Goal: Task Accomplishment & Management: Use online tool/utility

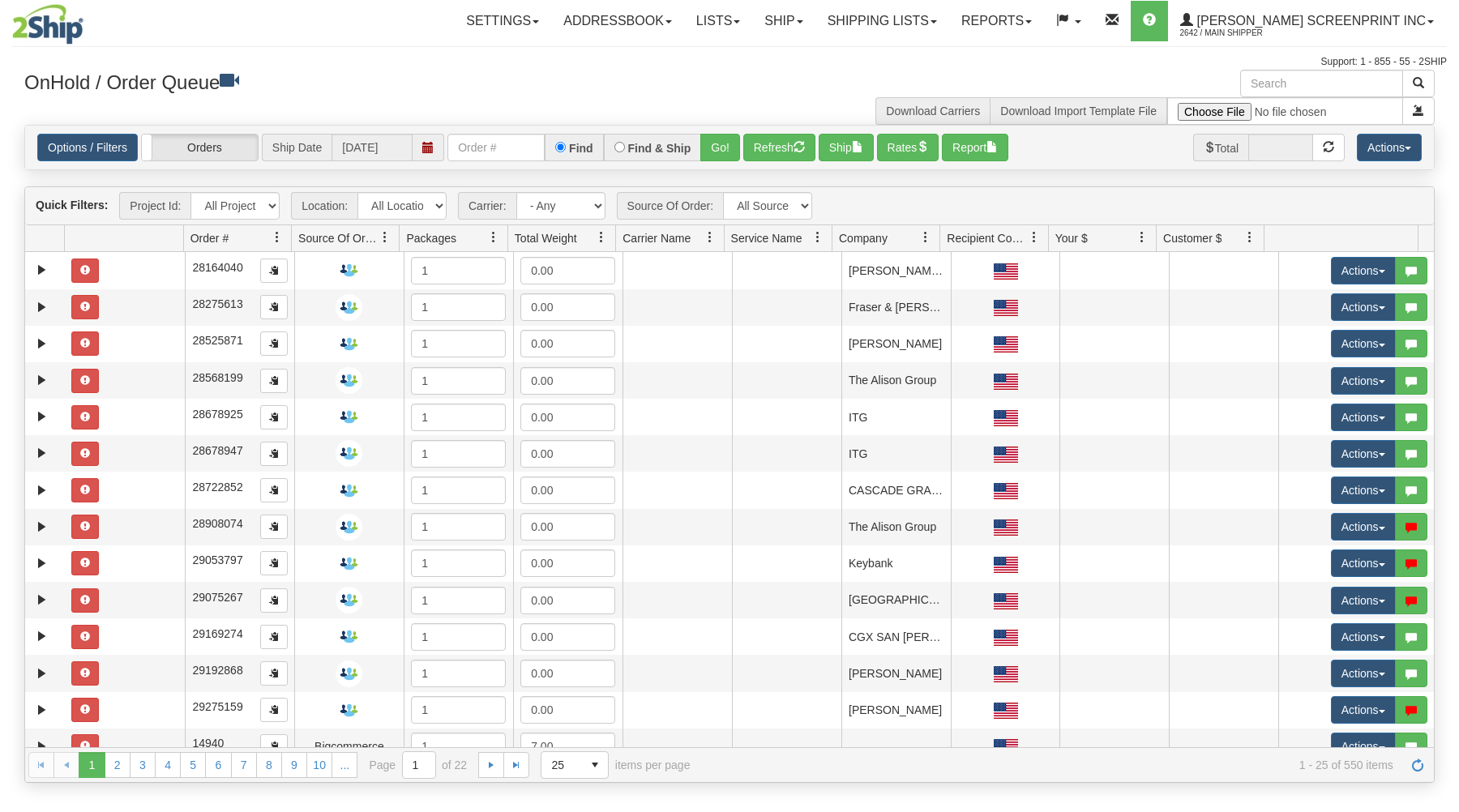
click at [503, 149] on input "text" at bounding box center [496, 147] width 98 height 28
type input "17106"
click at [723, 152] on button "Go!" at bounding box center [719, 147] width 40 height 28
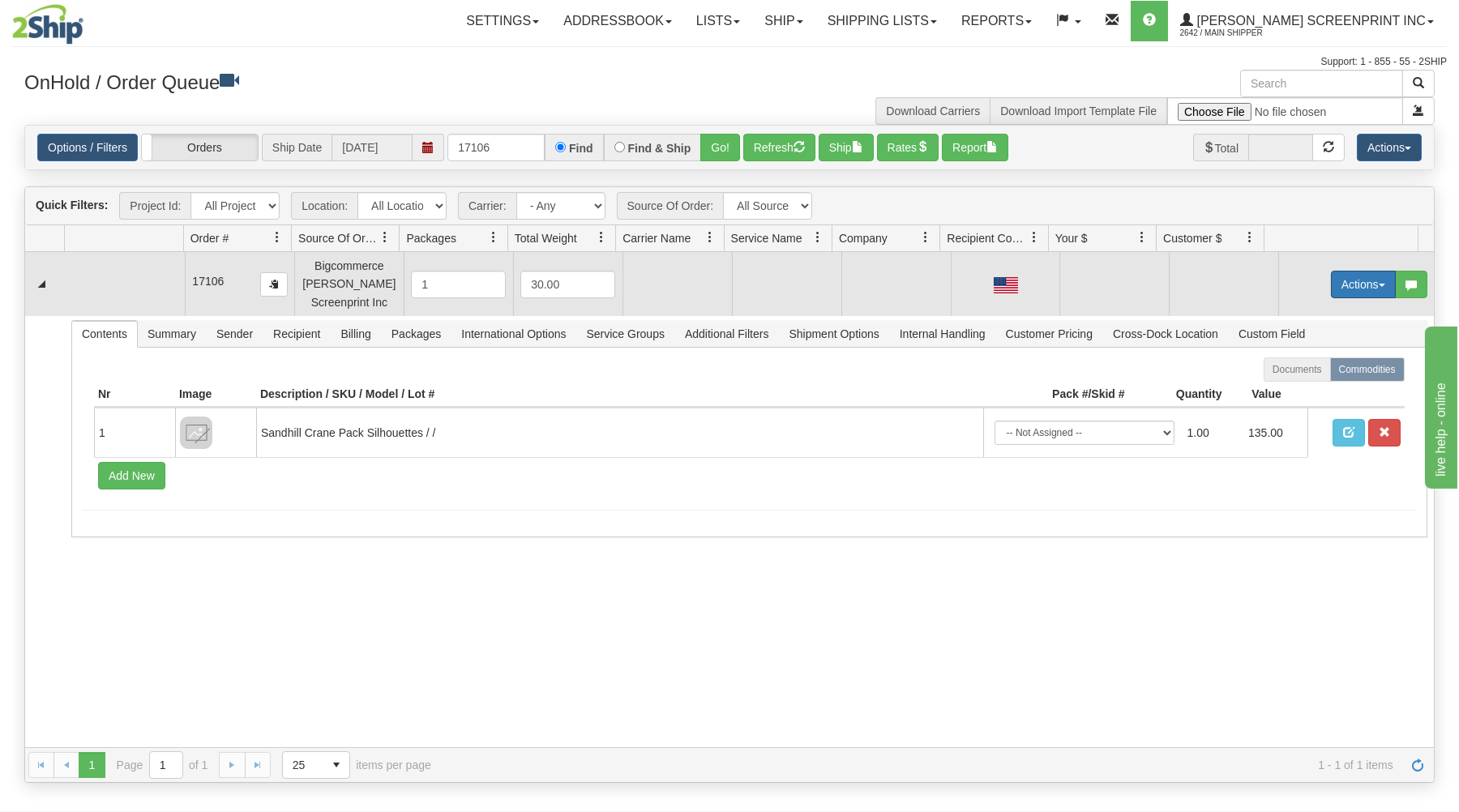
click at [1351, 289] on button "Actions" at bounding box center [1362, 284] width 65 height 28
click at [1281, 313] on span "Open" at bounding box center [1301, 315] width 39 height 13
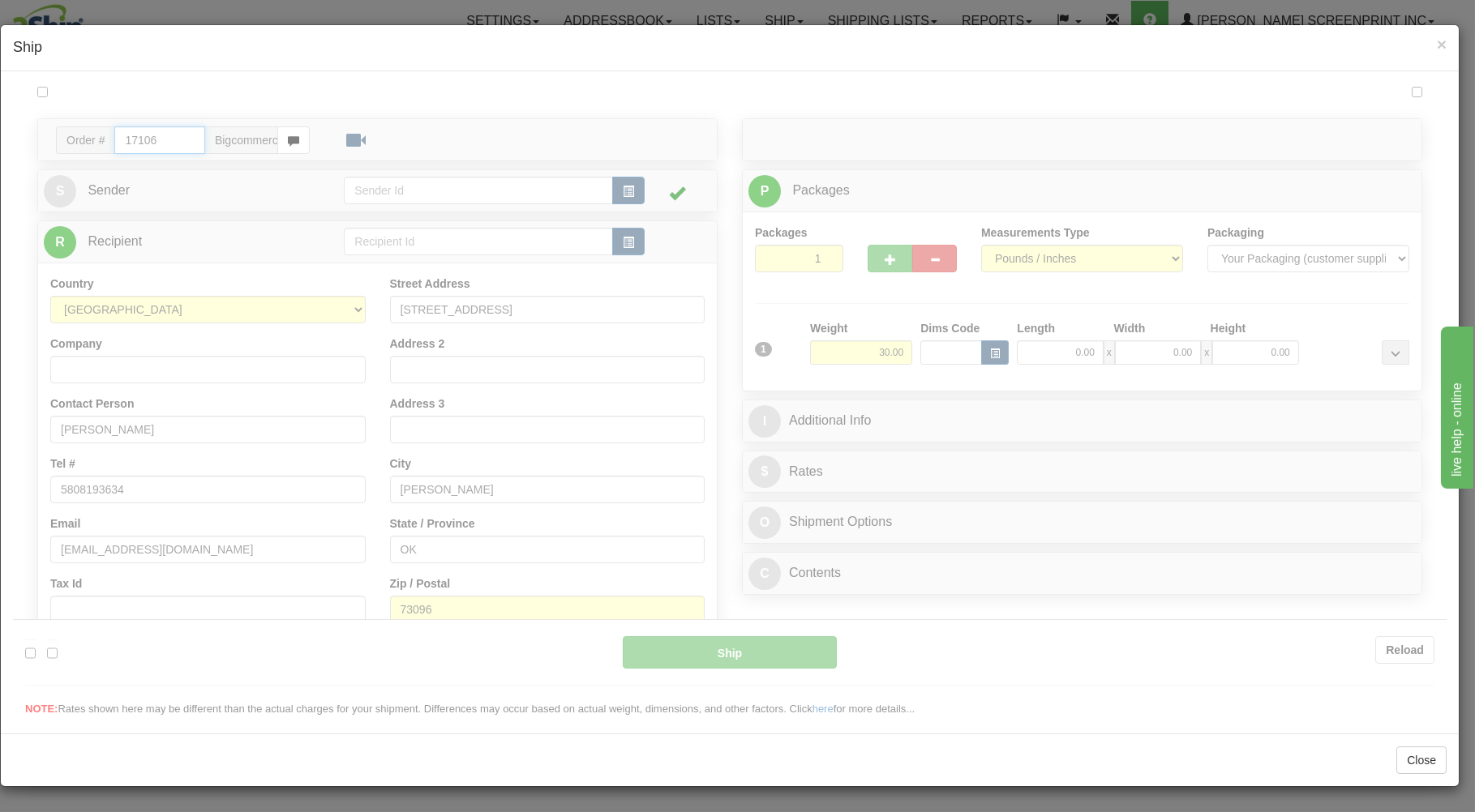
type input "09:08"
type input "16:00"
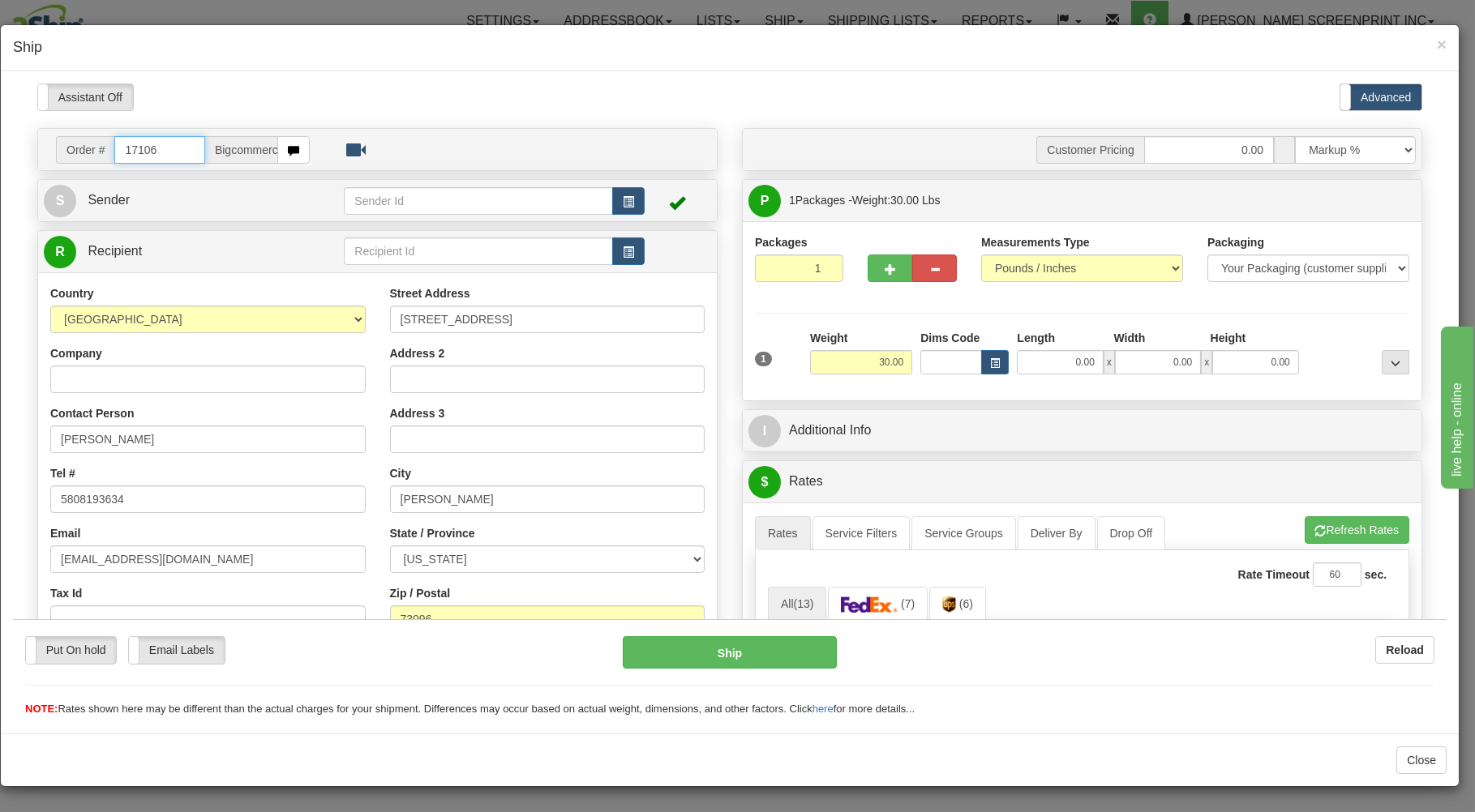
type input "10.35"
drag, startPoint x: 792, startPoint y: 263, endPoint x: 800, endPoint y: 272, distance: 12.0
click at [799, 270] on input "1" at bounding box center [799, 267] width 88 height 28
click at [875, 362] on input "10.35" at bounding box center [860, 361] width 102 height 24
click at [1079, 365] on input "0.00" at bounding box center [1060, 361] width 86 height 24
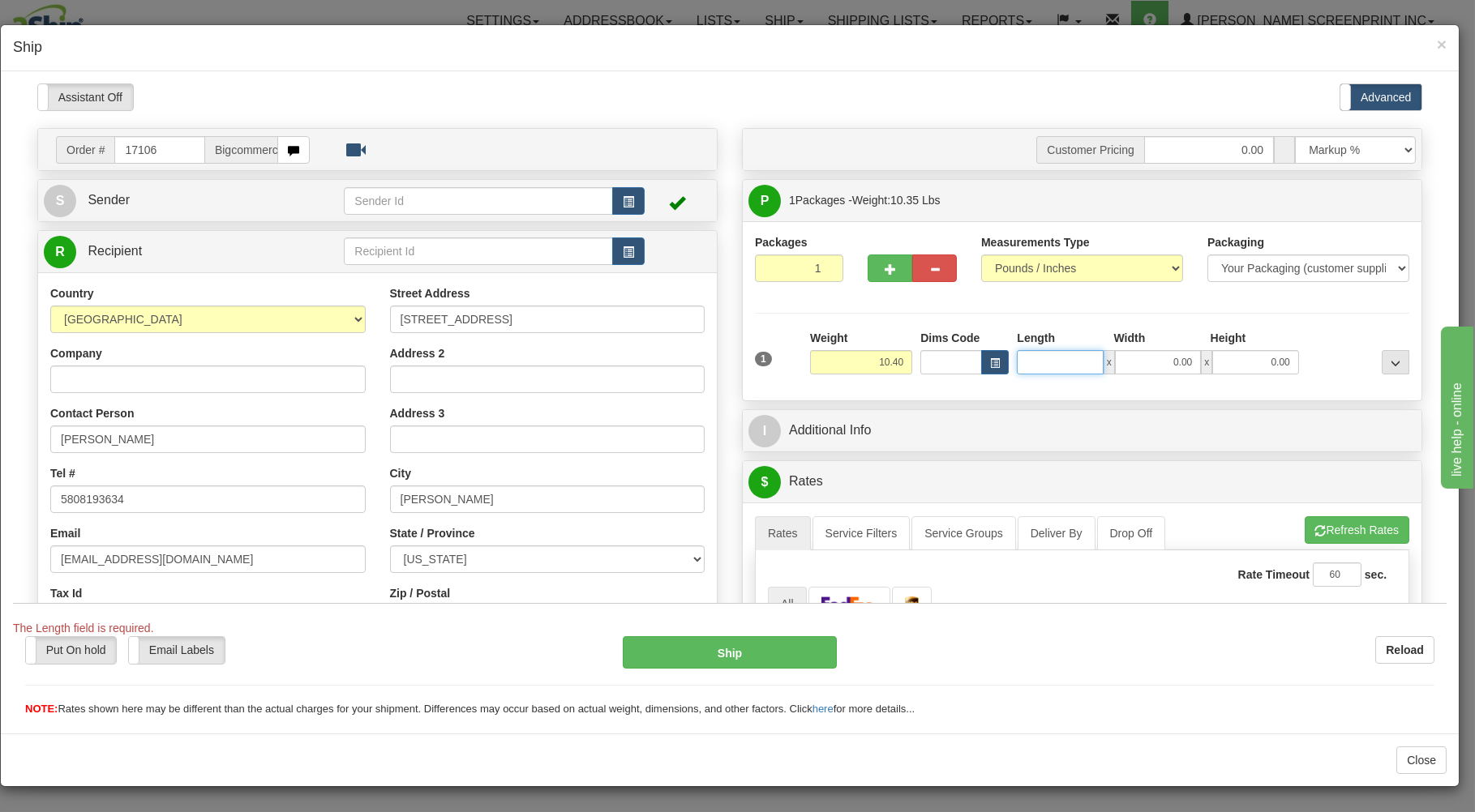
type input "10.45"
type input "37"
type input "10.35"
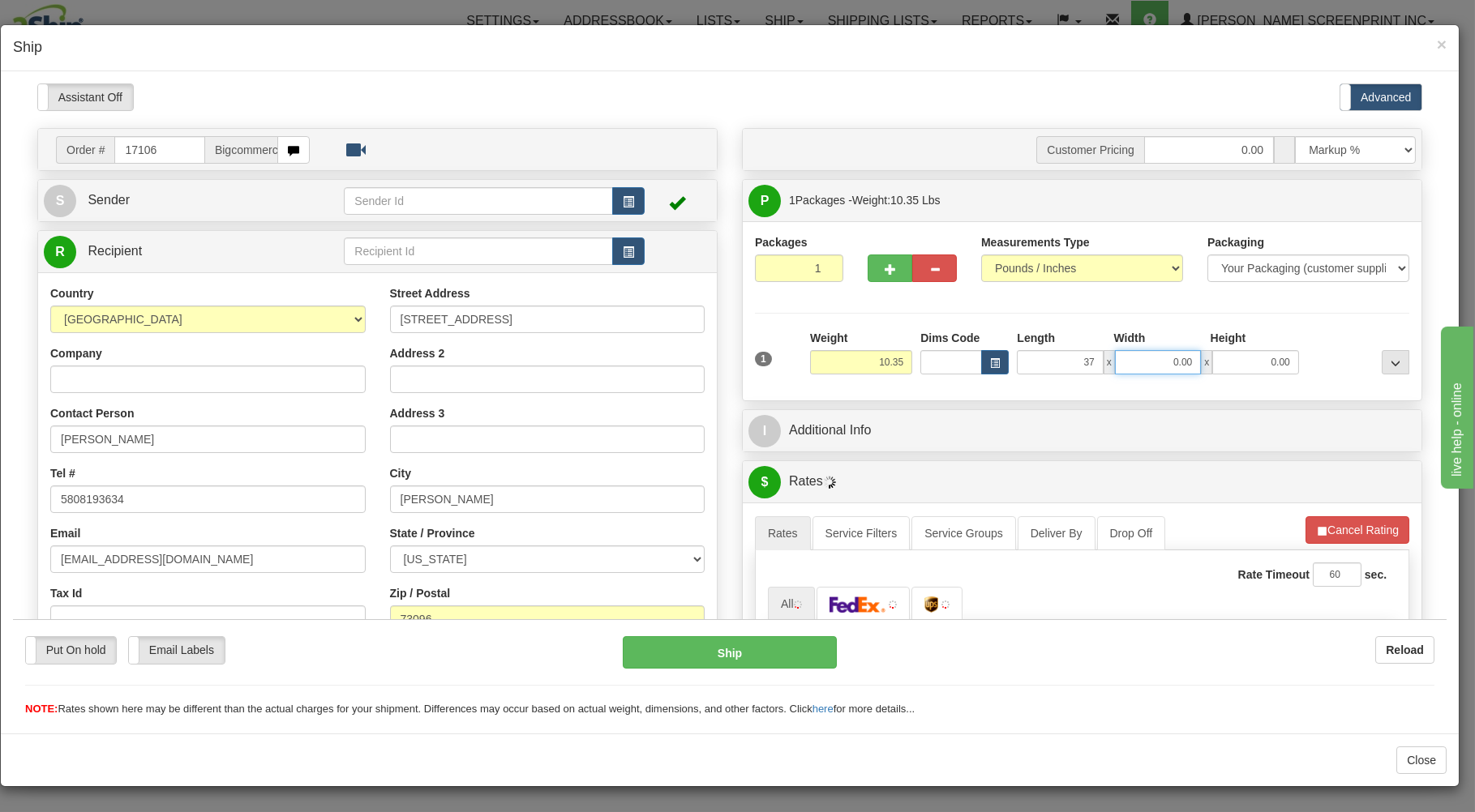
type input "37.00"
click at [1153, 353] on input "0.00" at bounding box center [1158, 361] width 86 height 24
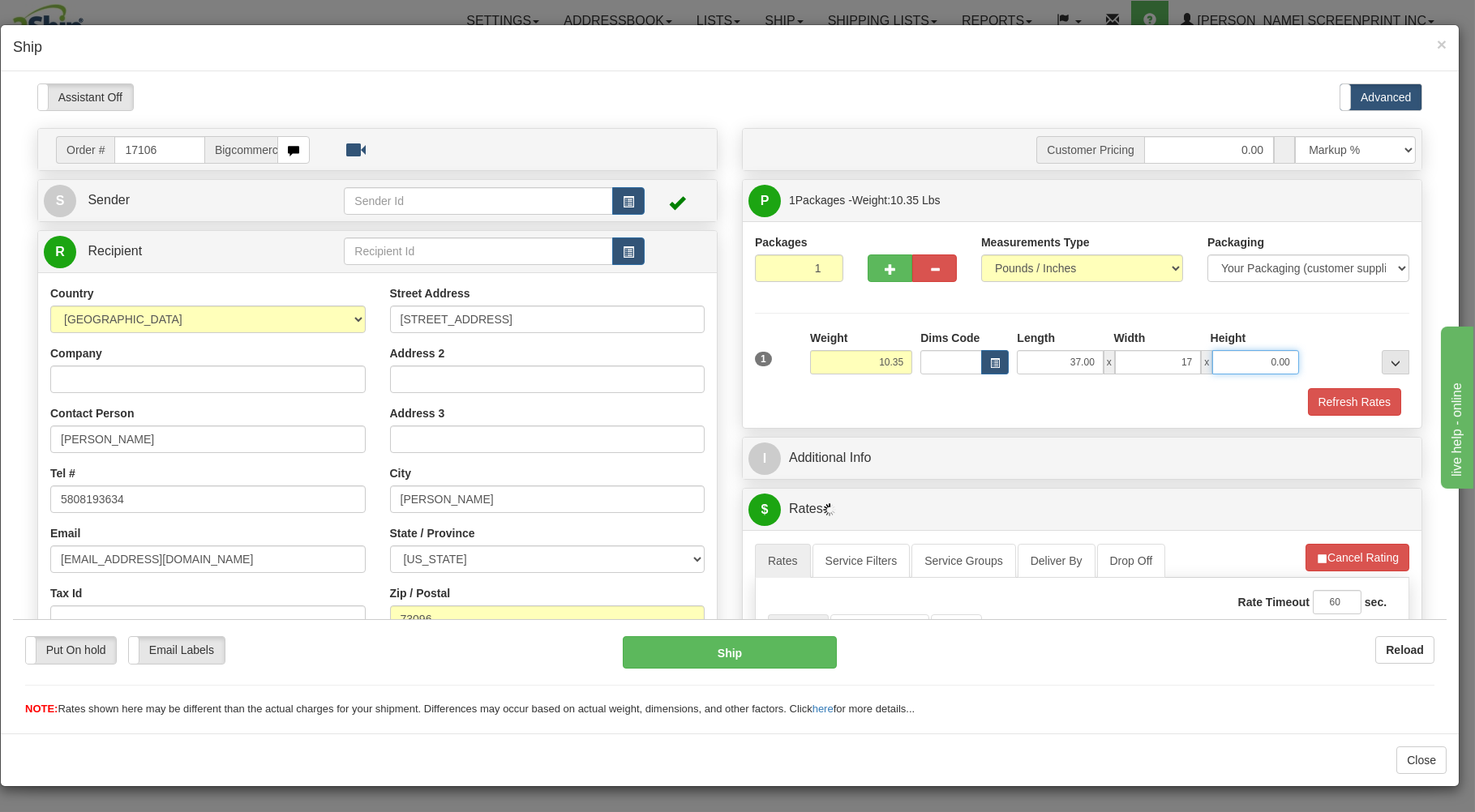
type input "17.00"
click at [1233, 364] on input "0.00" at bounding box center [1255, 361] width 86 height 24
type input "4.00"
click at [1308, 391] on button "Refresh Rates" at bounding box center [1355, 401] width 93 height 28
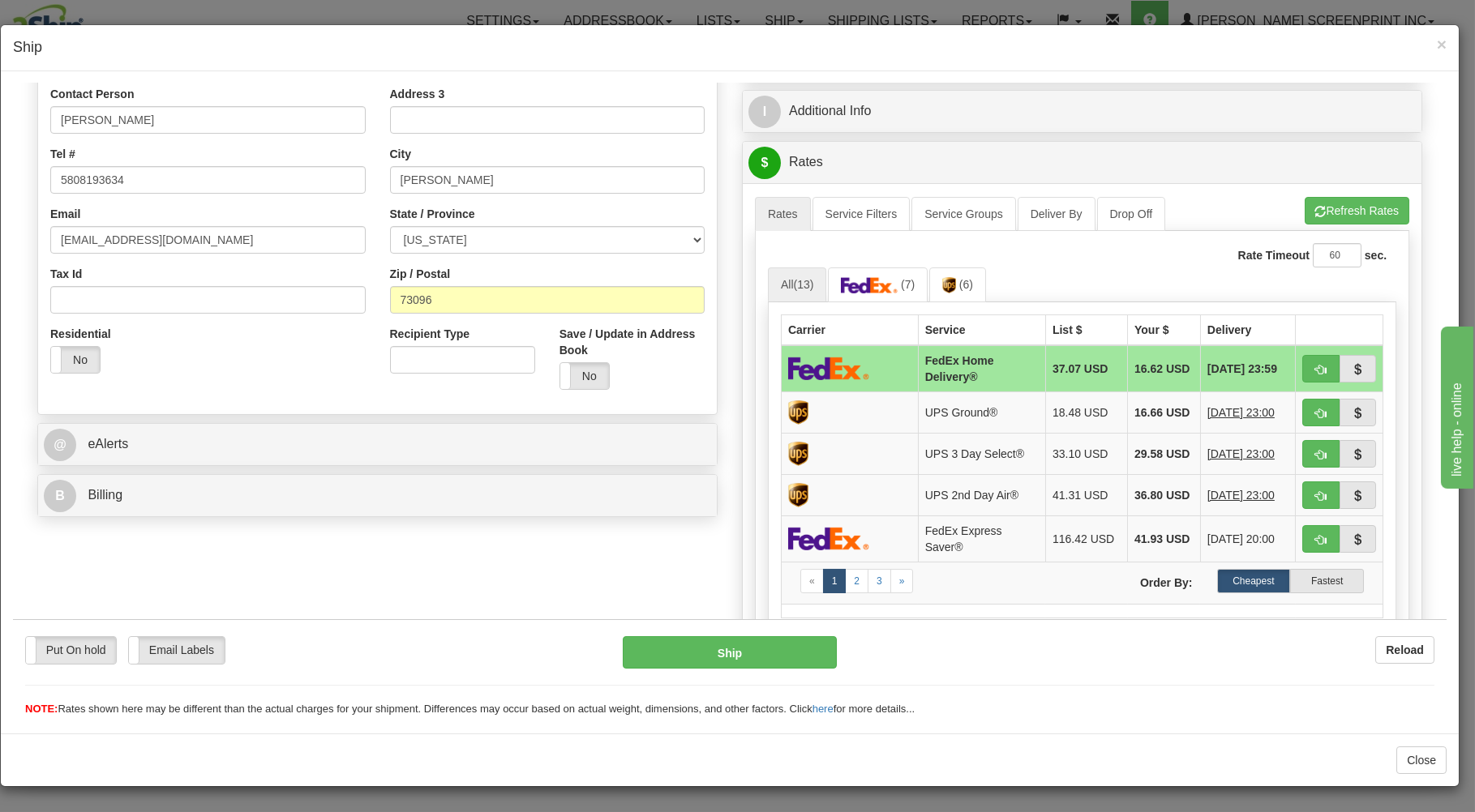
scroll to position [347, 0]
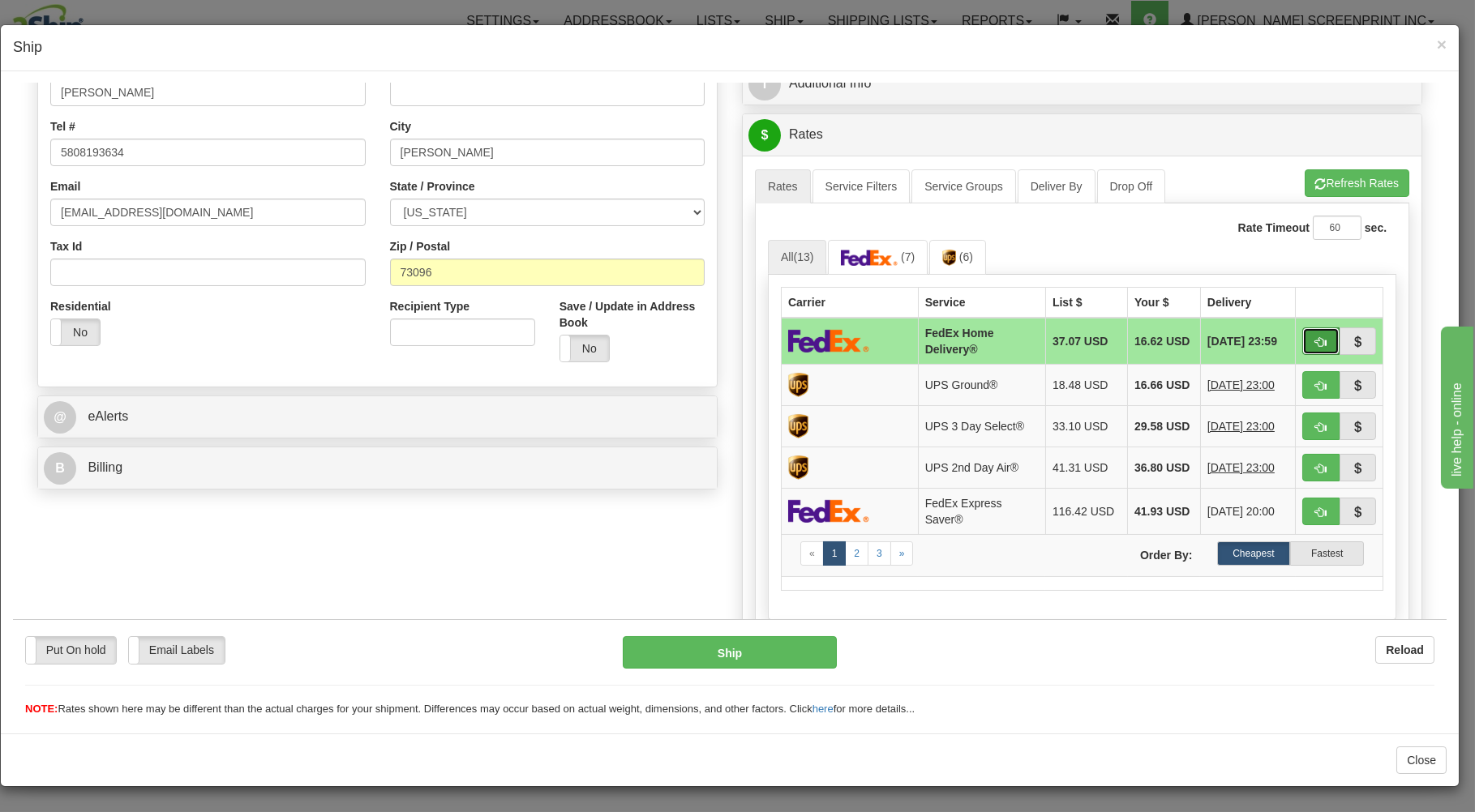
click at [1311, 342] on button "button" at bounding box center [1321, 340] width 37 height 28
type input "90"
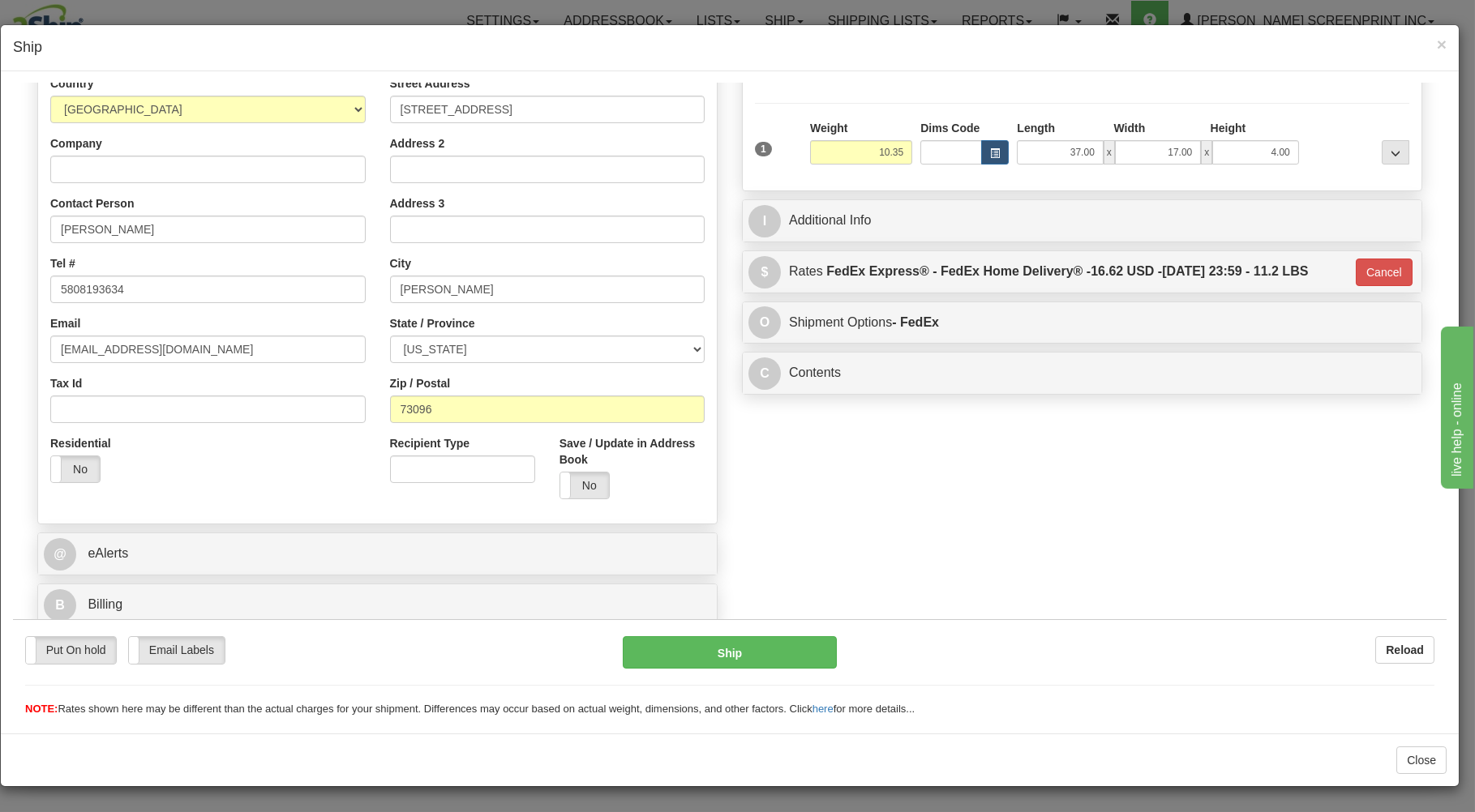
scroll to position [213, 0]
drag, startPoint x: 798, startPoint y: 646, endPoint x: 791, endPoint y: 663, distance: 18.4
click at [791, 663] on button "Ship" at bounding box center [730, 651] width 215 height 33
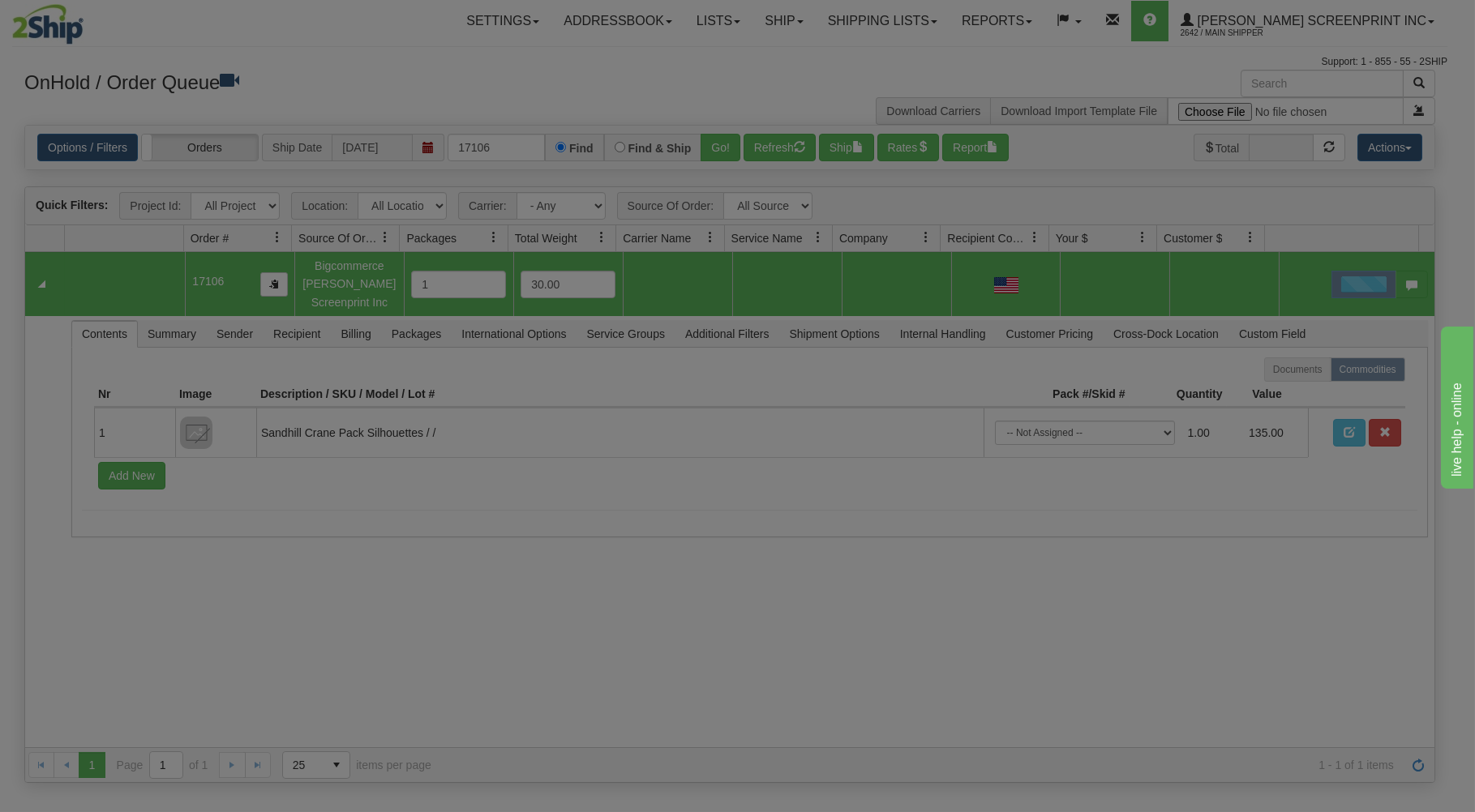
scroll to position [0, 0]
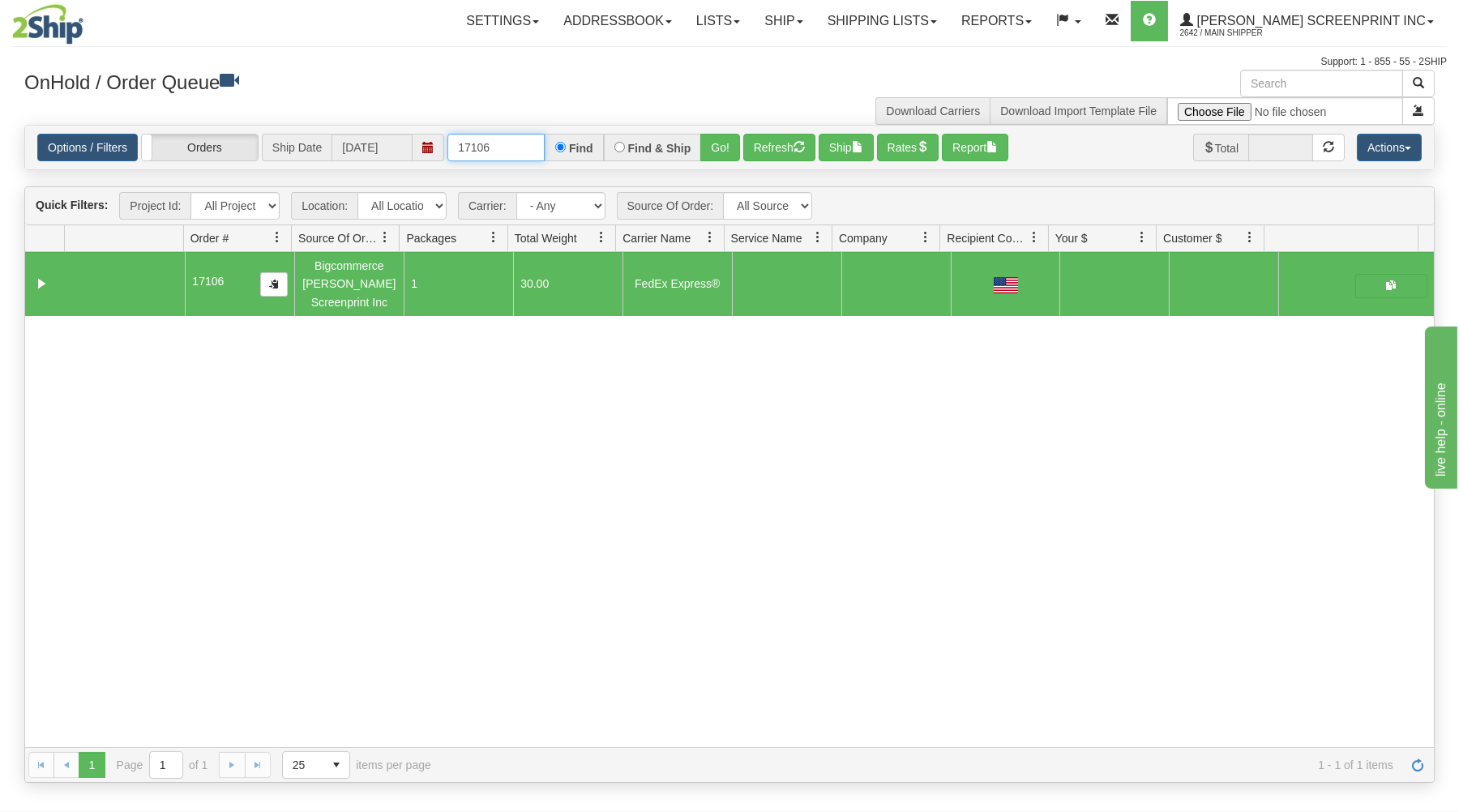
click at [514, 138] on input "17106" at bounding box center [496, 147] width 98 height 28
type input "1"
type input "17108"
click at [714, 148] on button "Go!" at bounding box center [719, 147] width 40 height 28
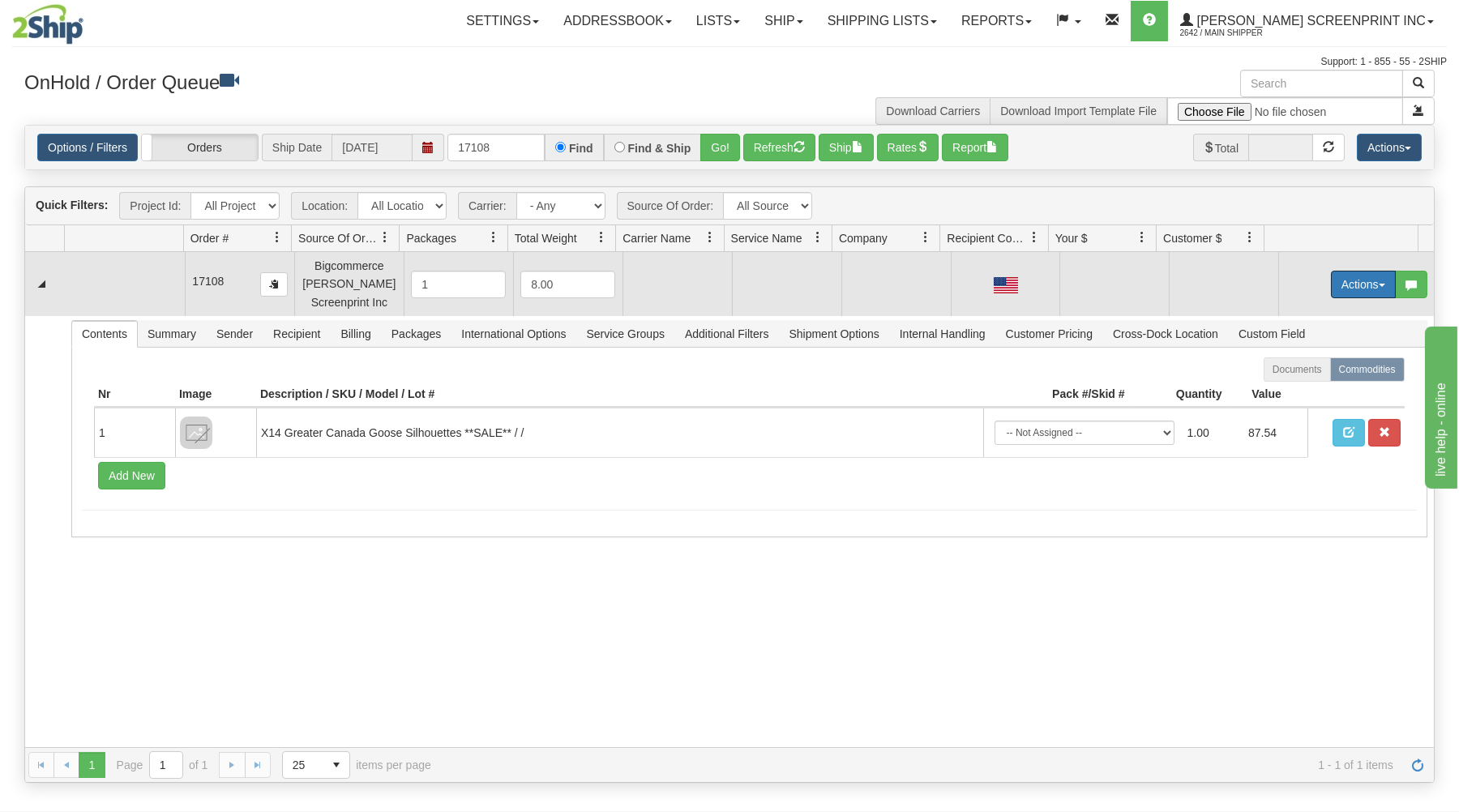
drag, startPoint x: 1352, startPoint y: 288, endPoint x: 1270, endPoint y: 301, distance: 83.0
click at [1344, 289] on button "Actions" at bounding box center [1362, 284] width 65 height 28
click at [1265, 311] on link "Open" at bounding box center [1329, 315] width 130 height 21
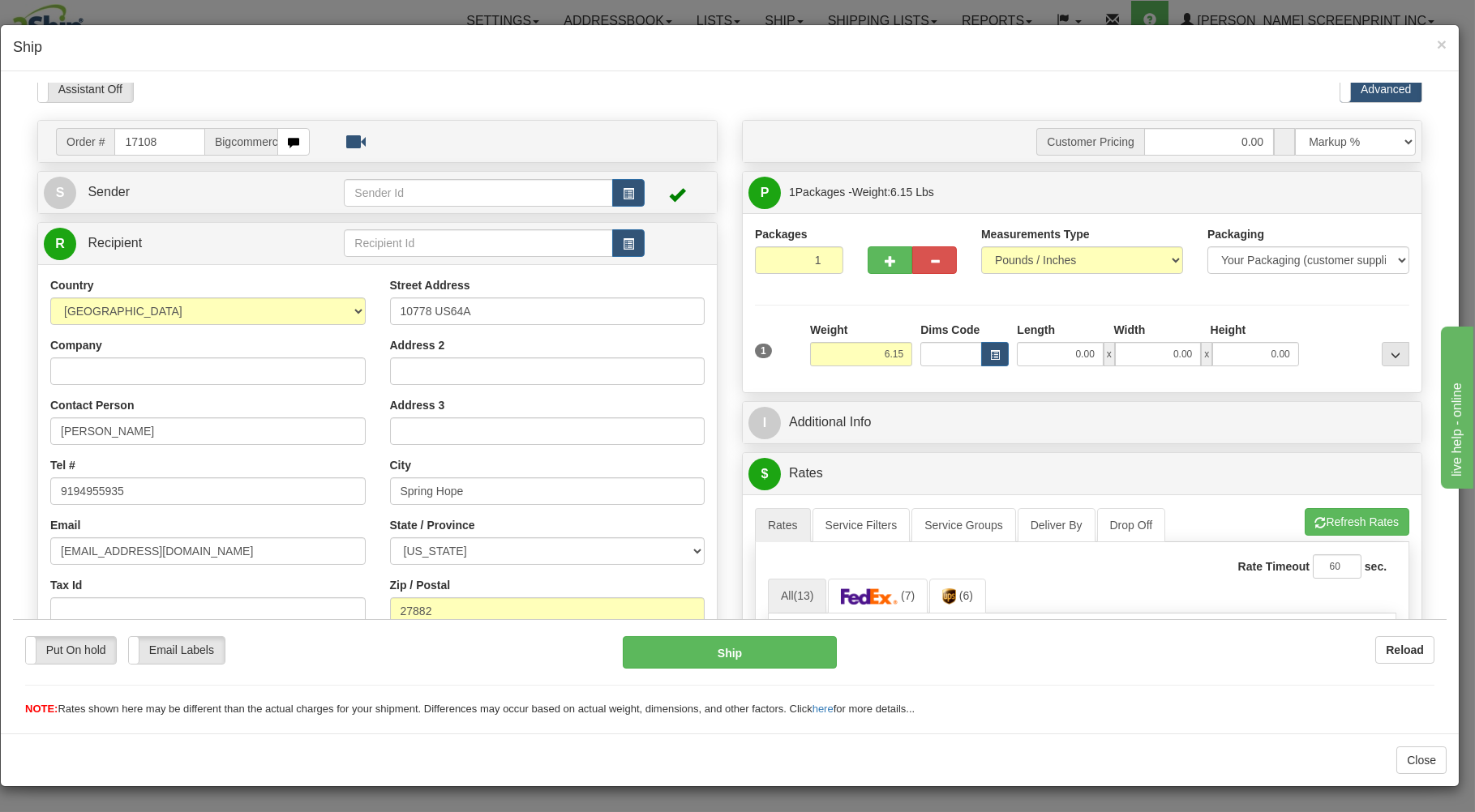
scroll to position [87, 0]
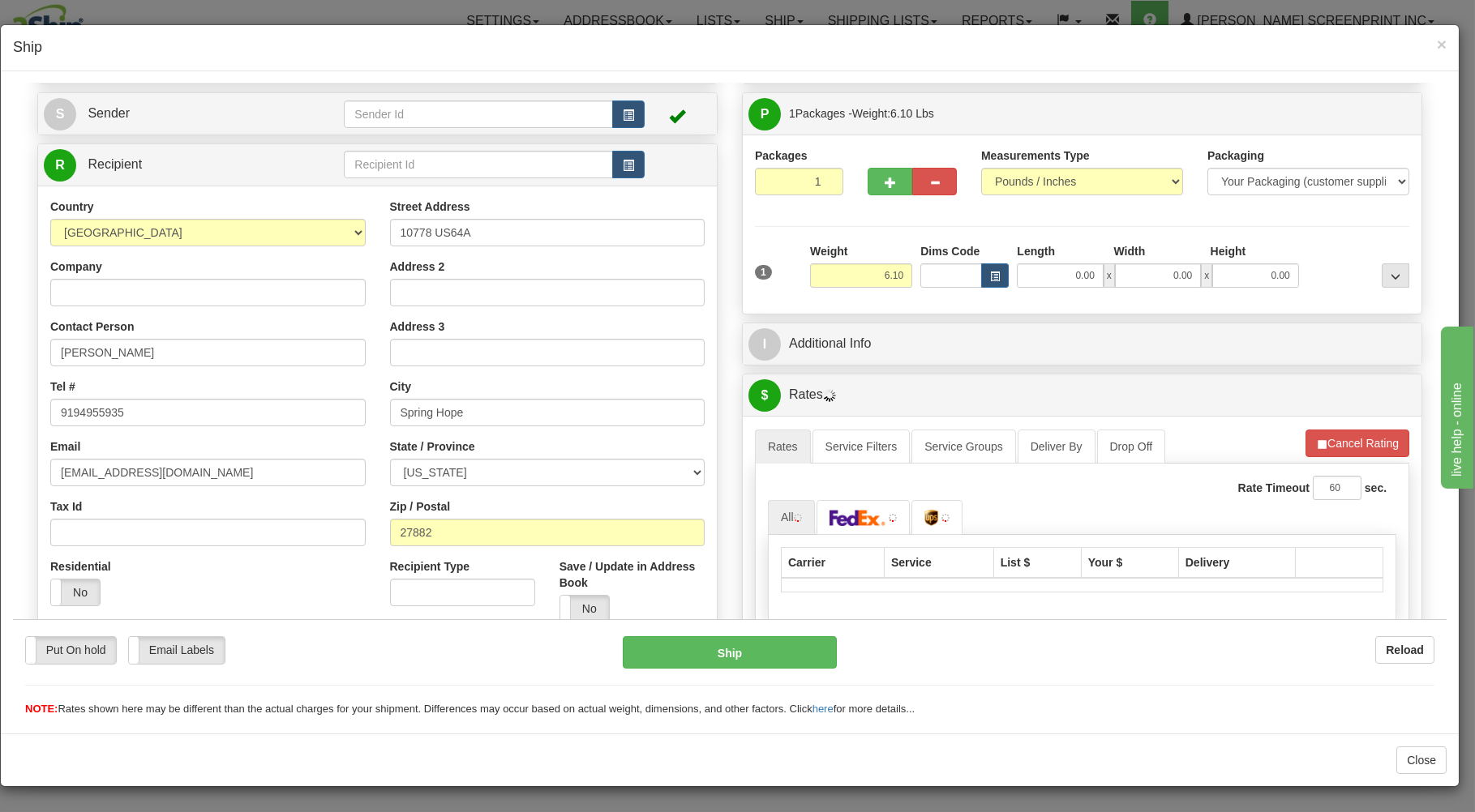
type input "6.15"
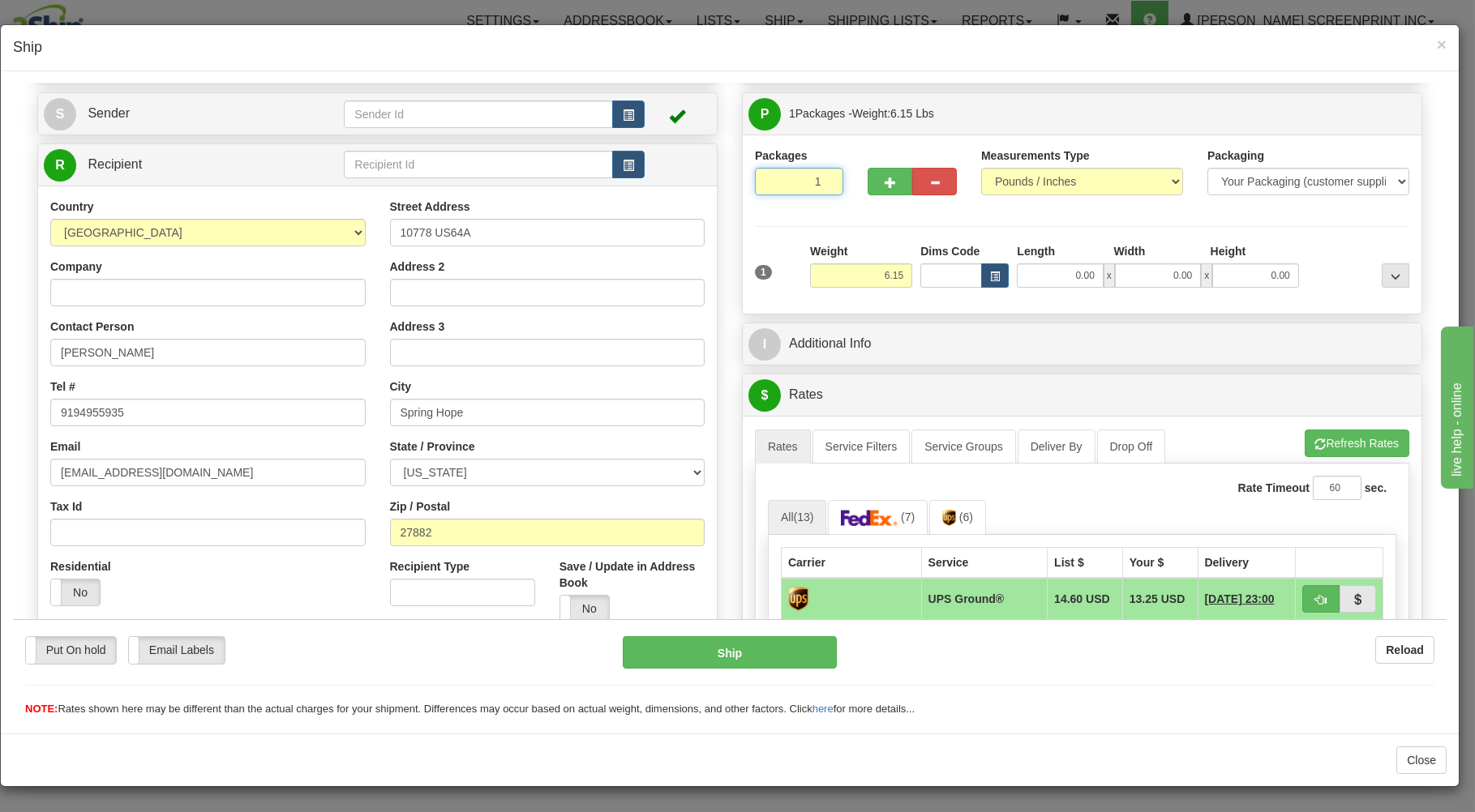
click at [802, 189] on input "1" at bounding box center [799, 180] width 88 height 28
drag, startPoint x: 863, startPoint y: 284, endPoint x: 884, endPoint y: 284, distance: 21.0
click at [871, 284] on input "6.15" at bounding box center [860, 274] width 102 height 24
click at [1044, 278] on input "0.00" at bounding box center [1060, 274] width 86 height 24
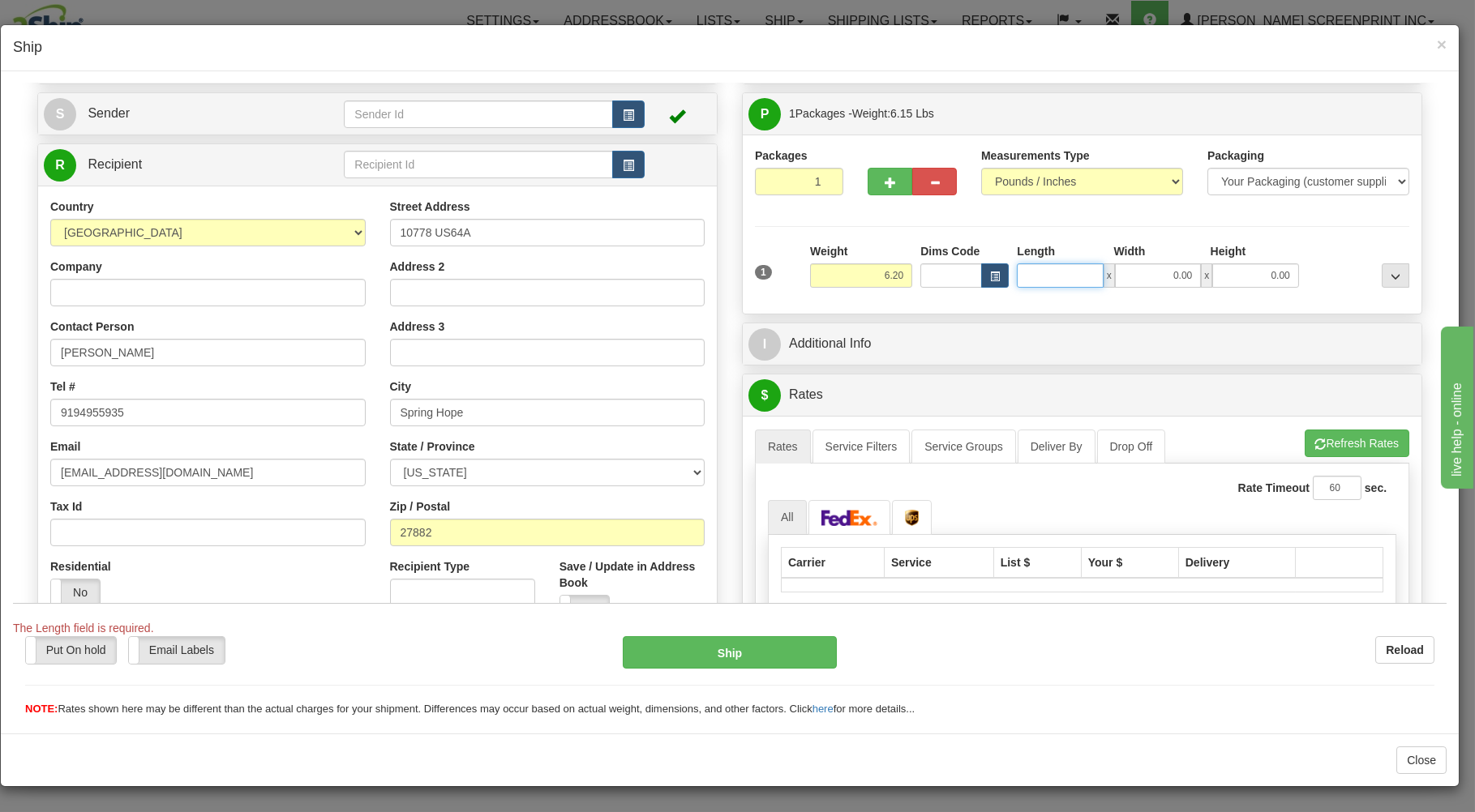
type input "6.30"
type input "29"
type input "6.10"
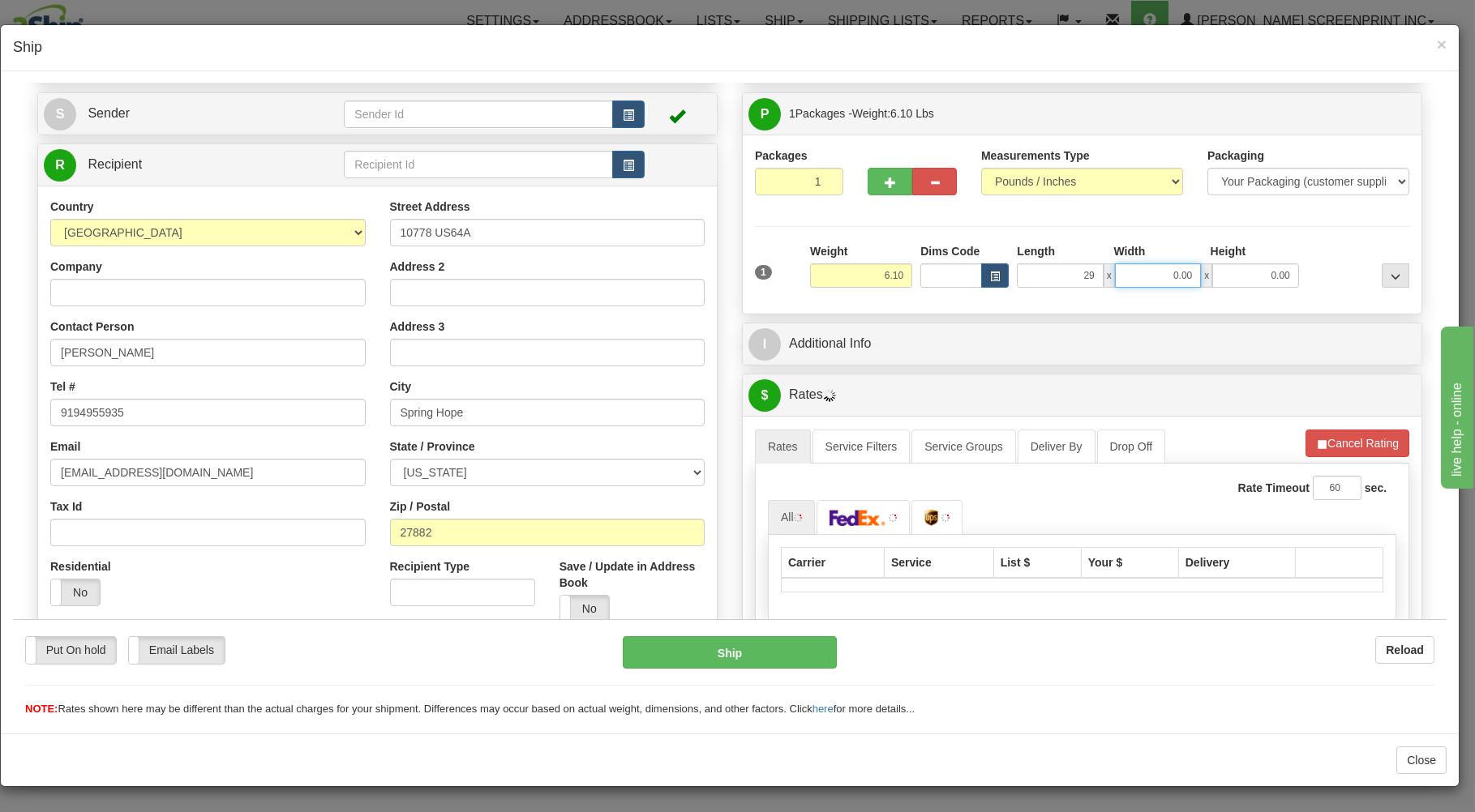
type input "29.00"
click at [1130, 287] on input "0.00" at bounding box center [1158, 274] width 86 height 24
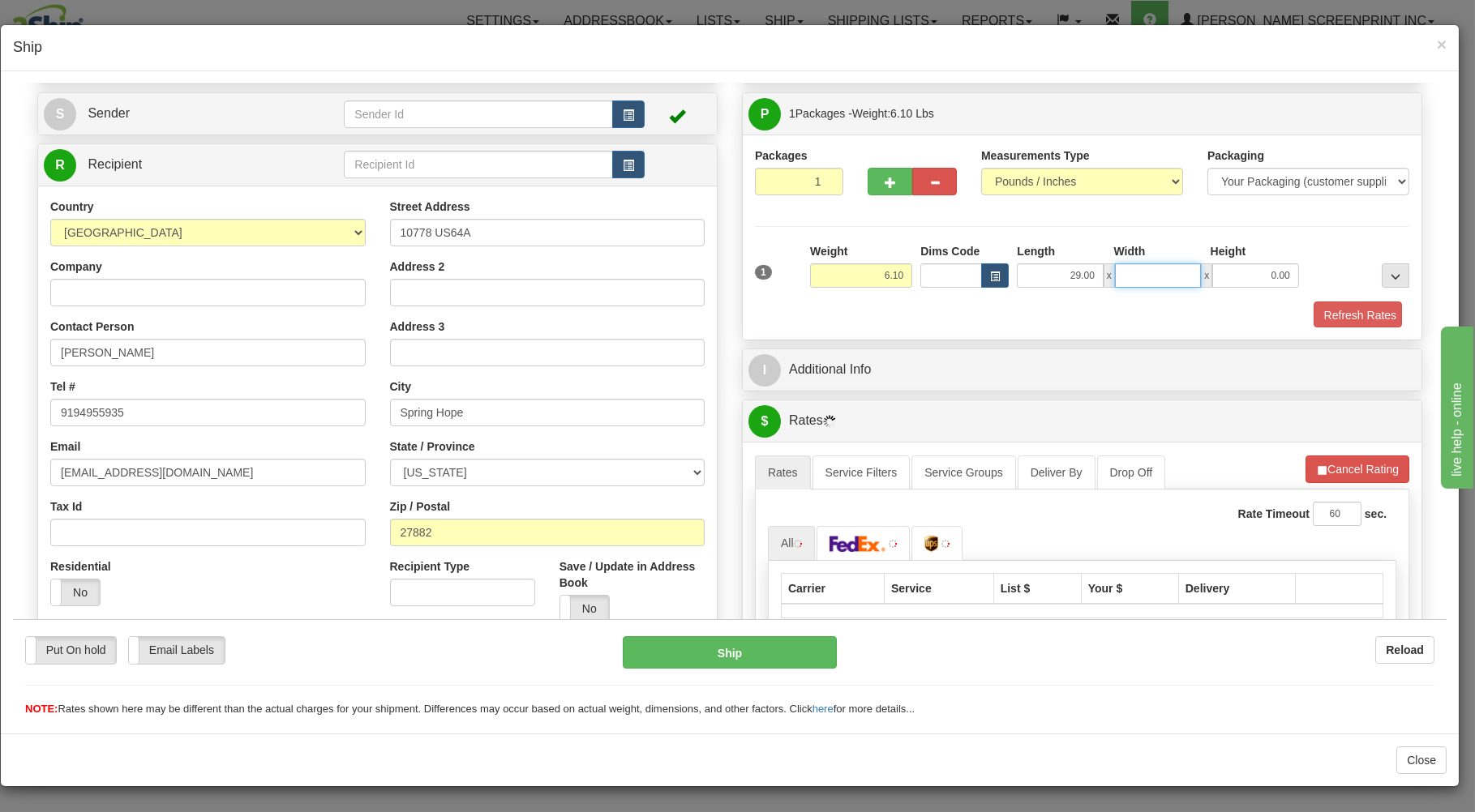
type input "6.15"
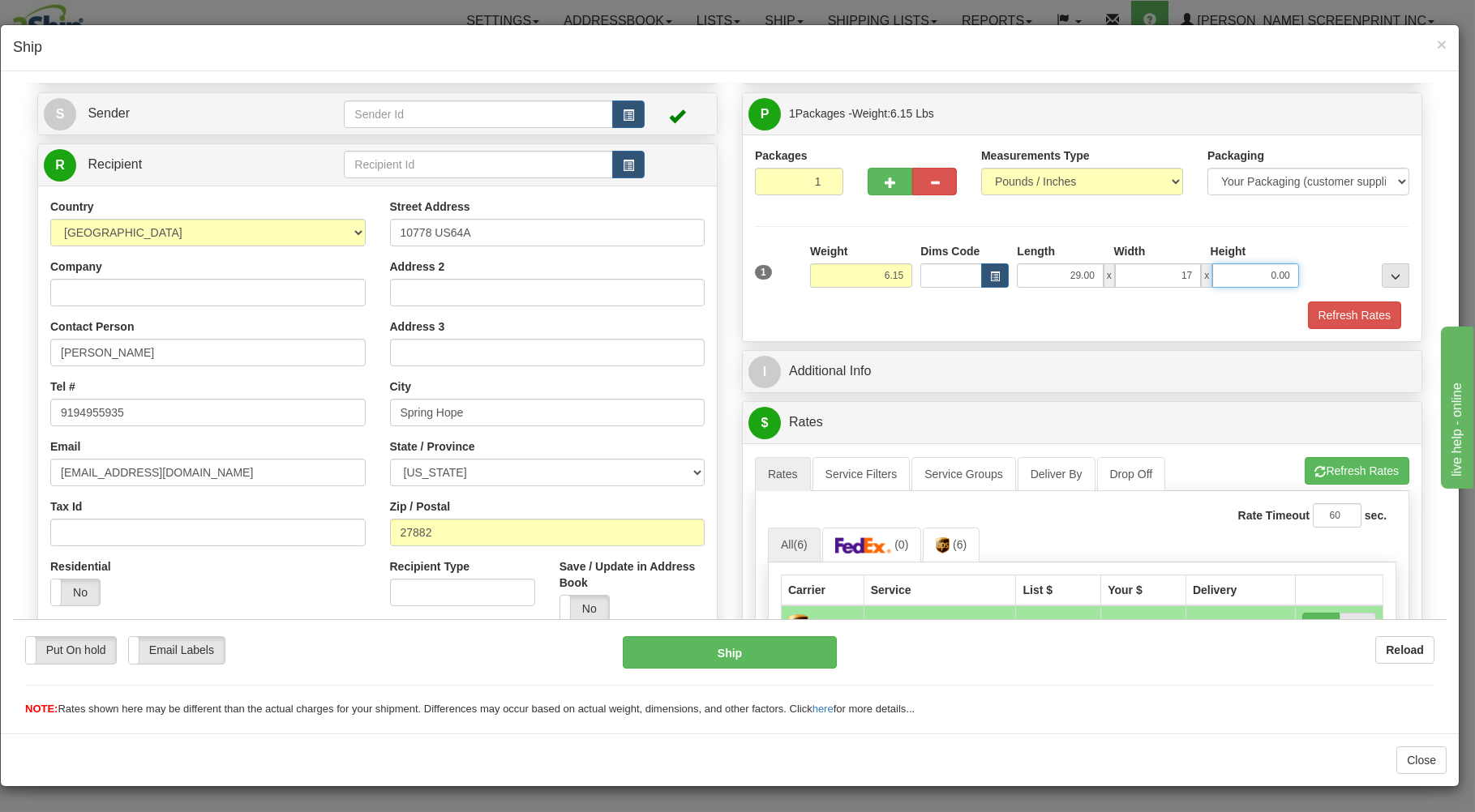
type input "17.00"
click at [1258, 284] on input "0.00" at bounding box center [1255, 274] width 86 height 24
type input "4.00"
click at [1332, 316] on button "Refresh Rates" at bounding box center [1355, 314] width 93 height 28
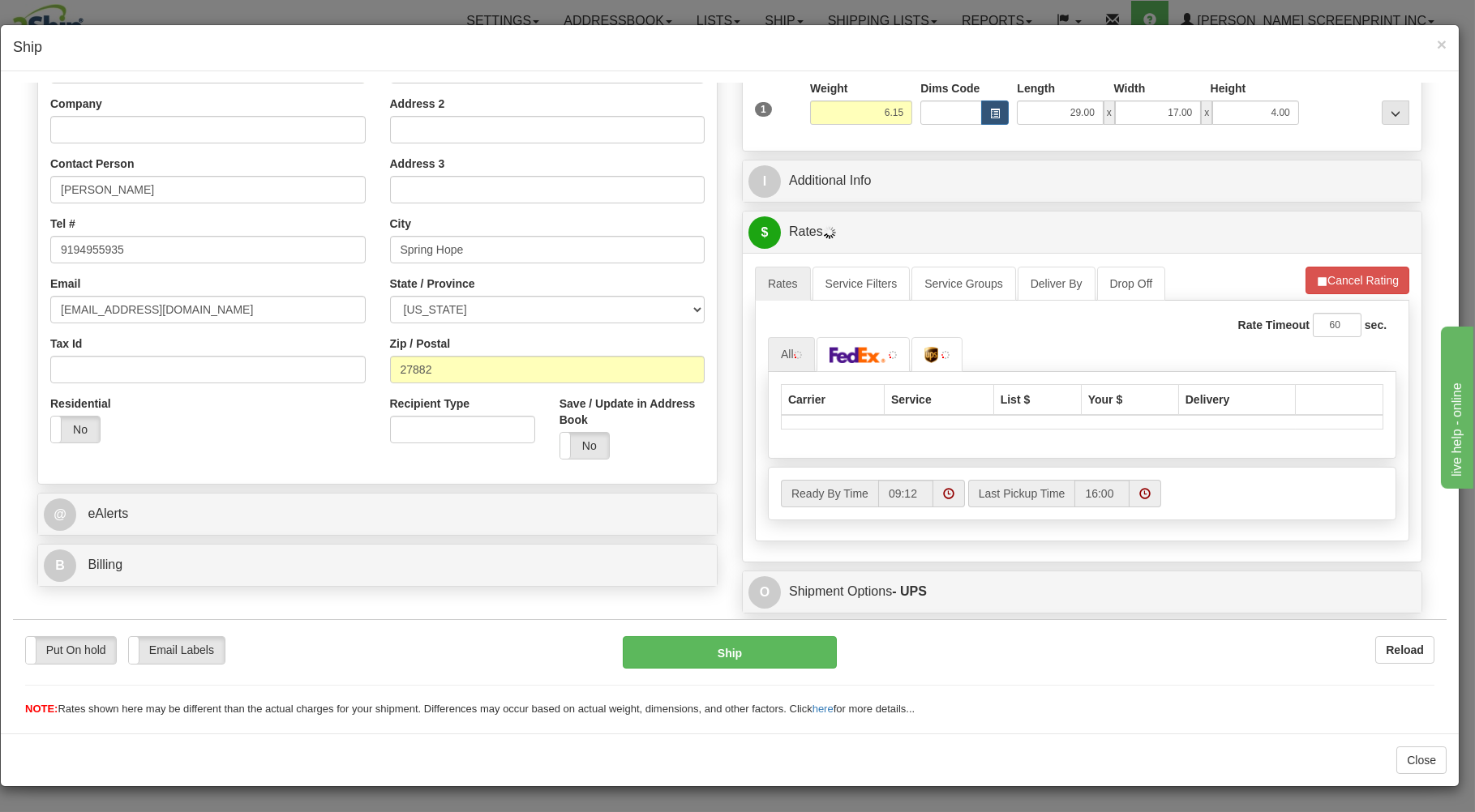
scroll to position [260, 0]
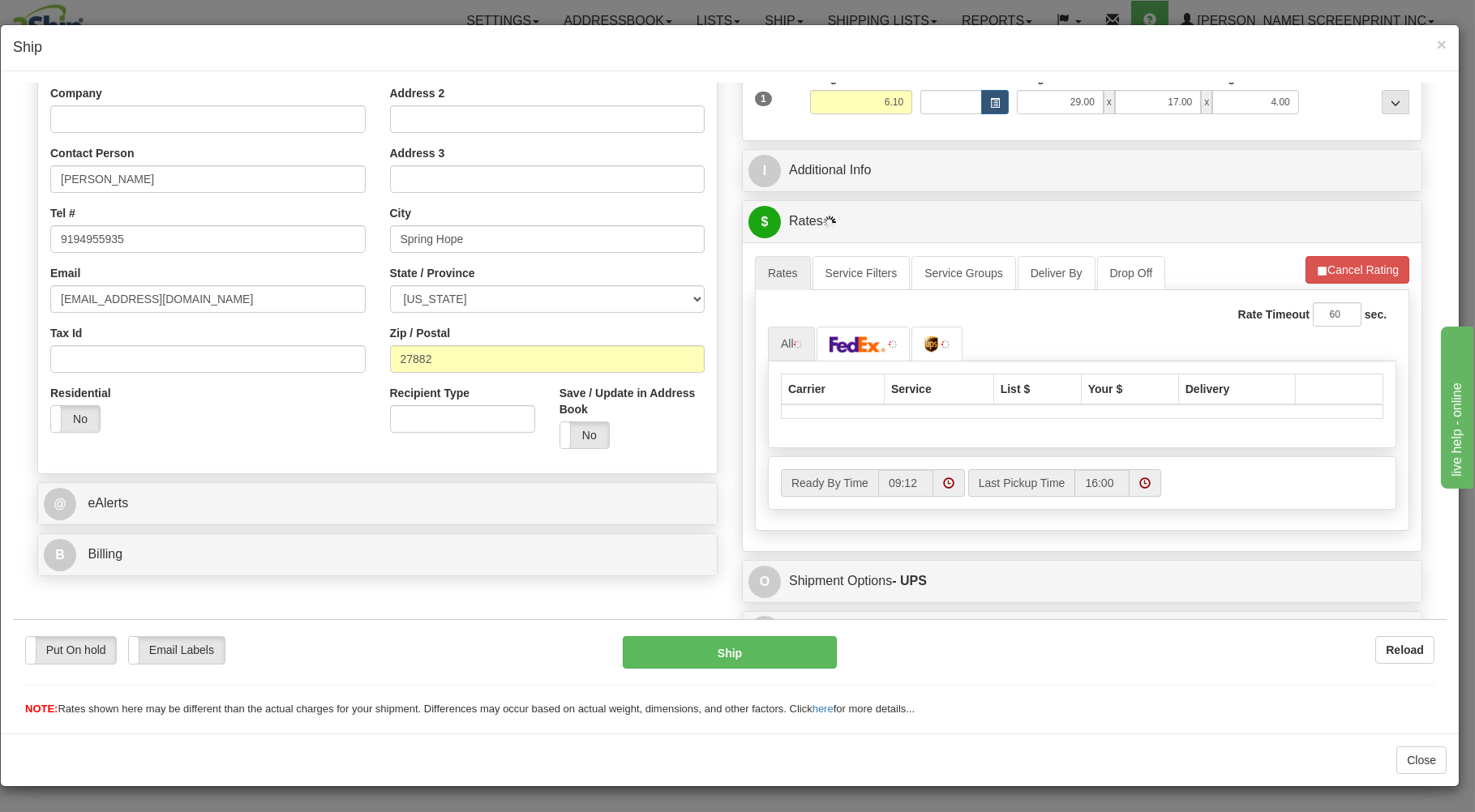
type input "6.15"
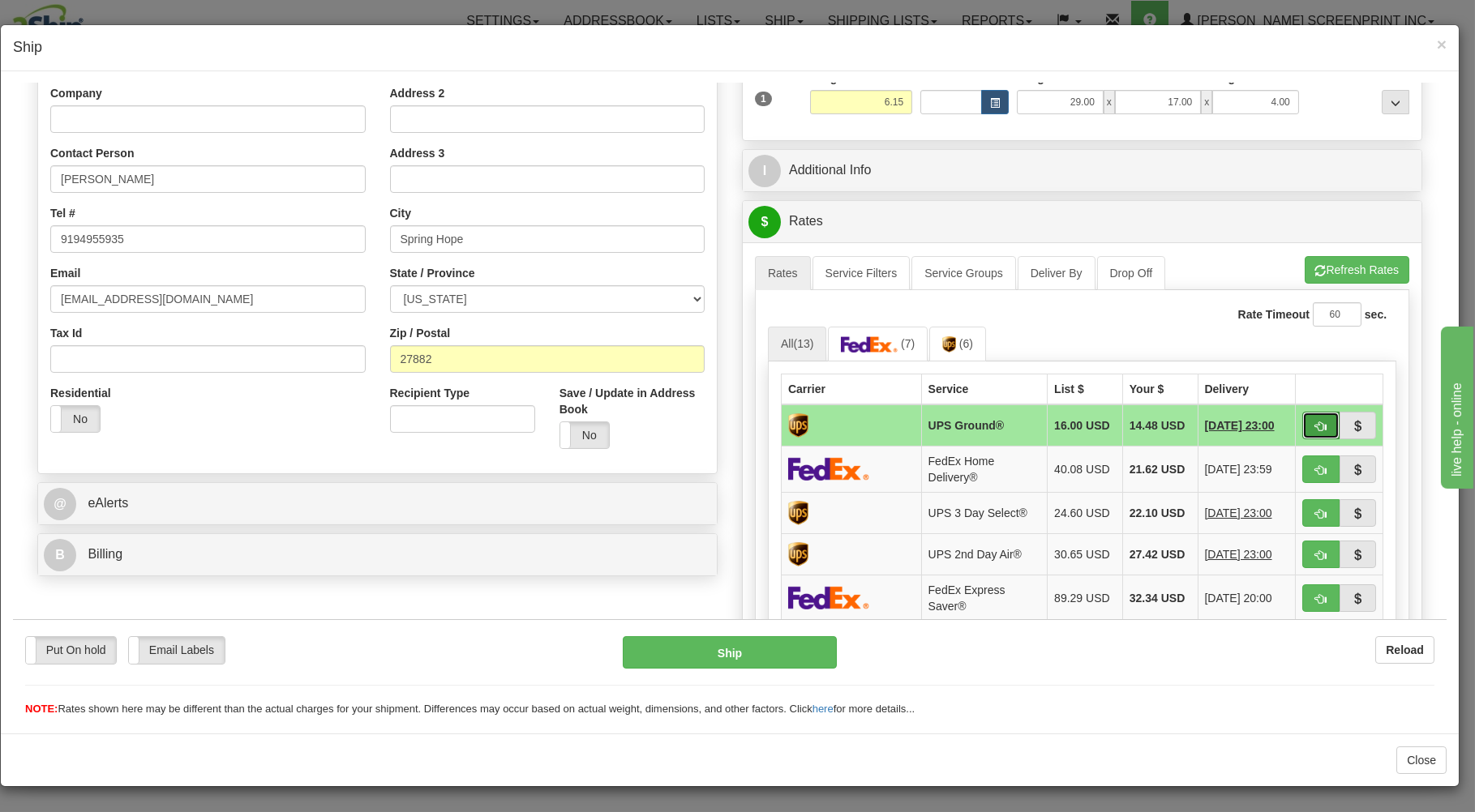
click at [1302, 427] on button "button" at bounding box center [1321, 424] width 37 height 28
type input "03"
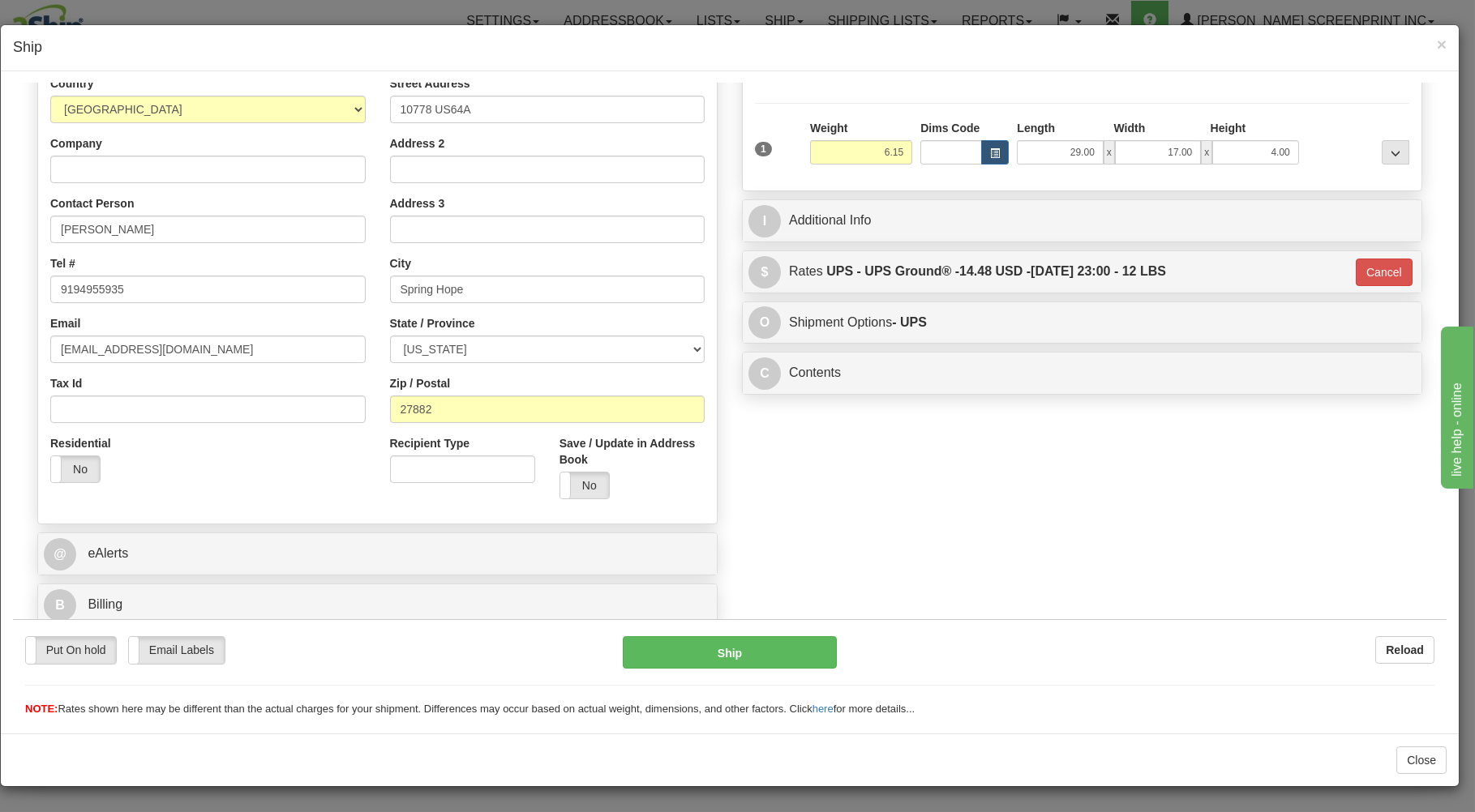
scroll to position [213, 0]
click at [764, 644] on button "Ship" at bounding box center [730, 651] width 215 height 33
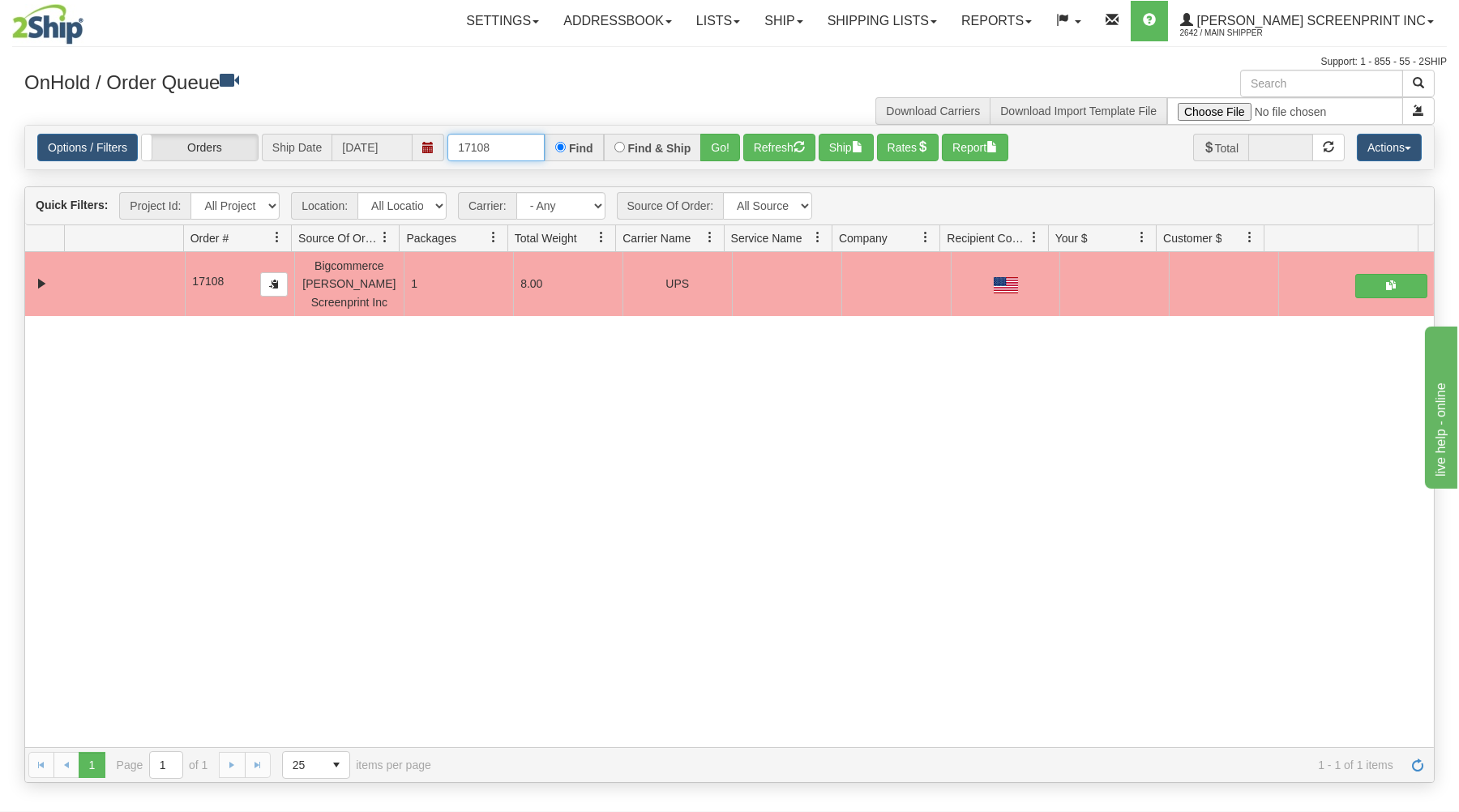
click at [496, 156] on input "17108" at bounding box center [496, 147] width 98 height 28
type input "1"
type input "17103"
click at [727, 143] on button "Go!" at bounding box center [719, 147] width 40 height 28
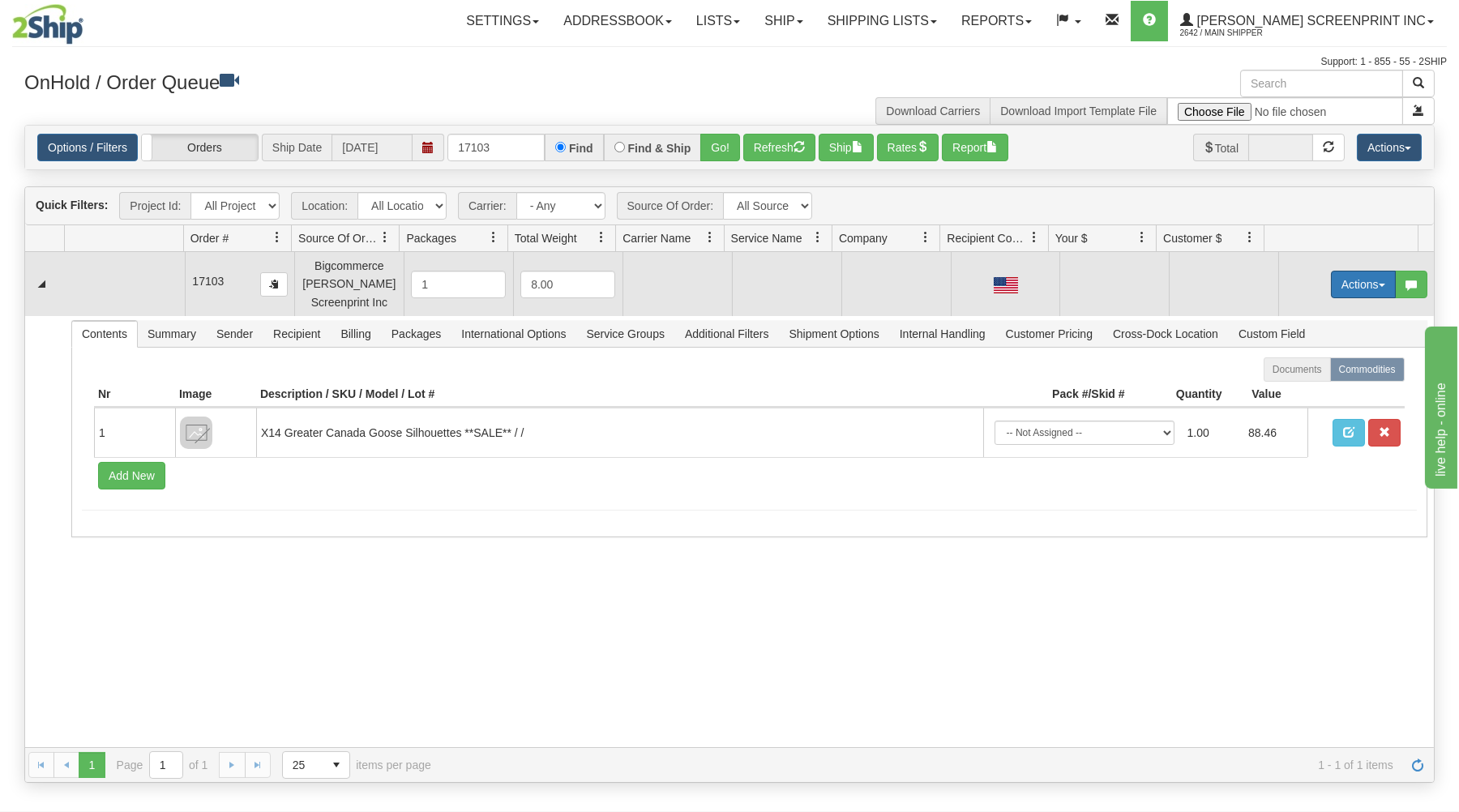
click at [1378, 286] on span "button" at bounding box center [1382, 285] width 7 height 3
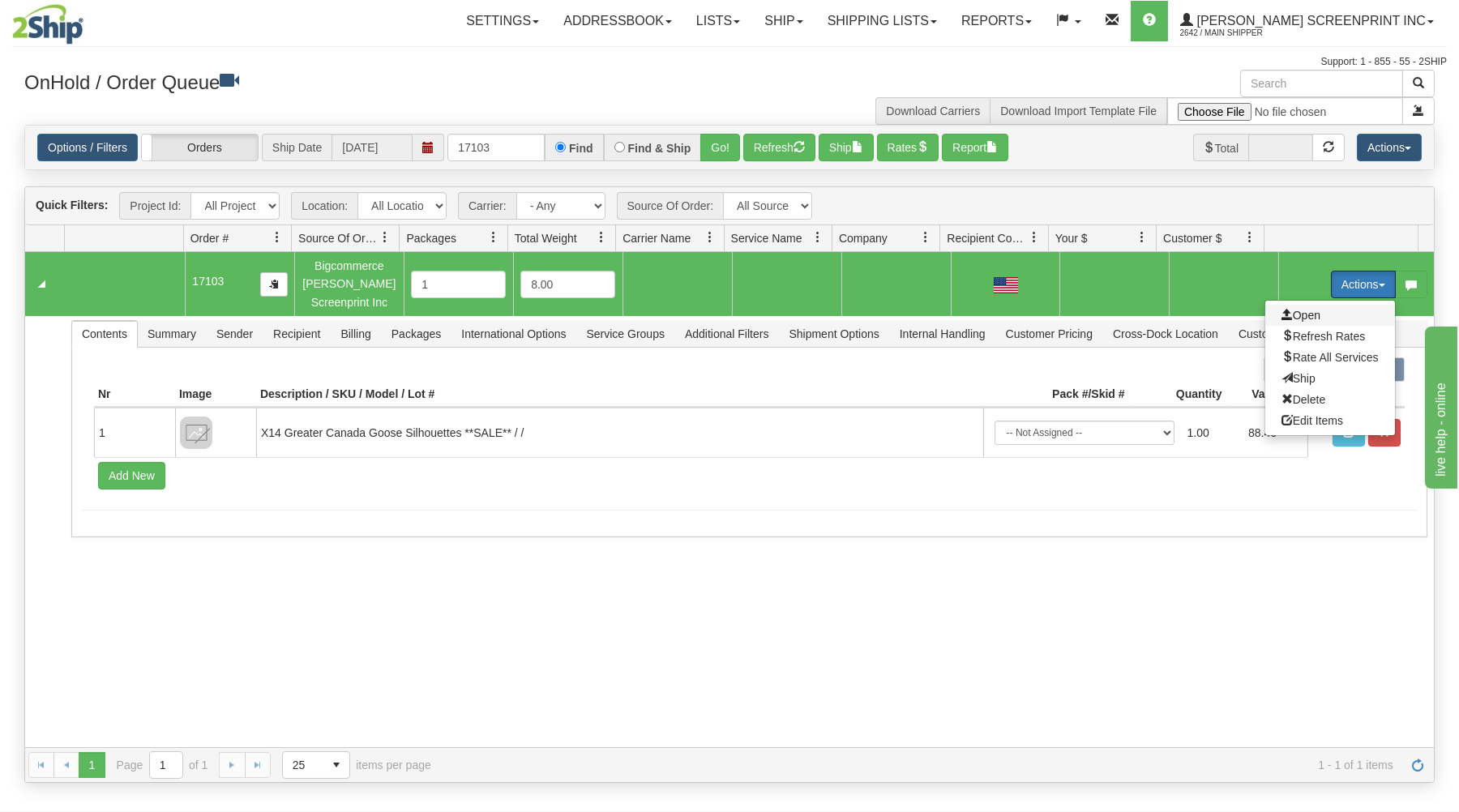
click at [1281, 318] on span "Open" at bounding box center [1301, 315] width 39 height 13
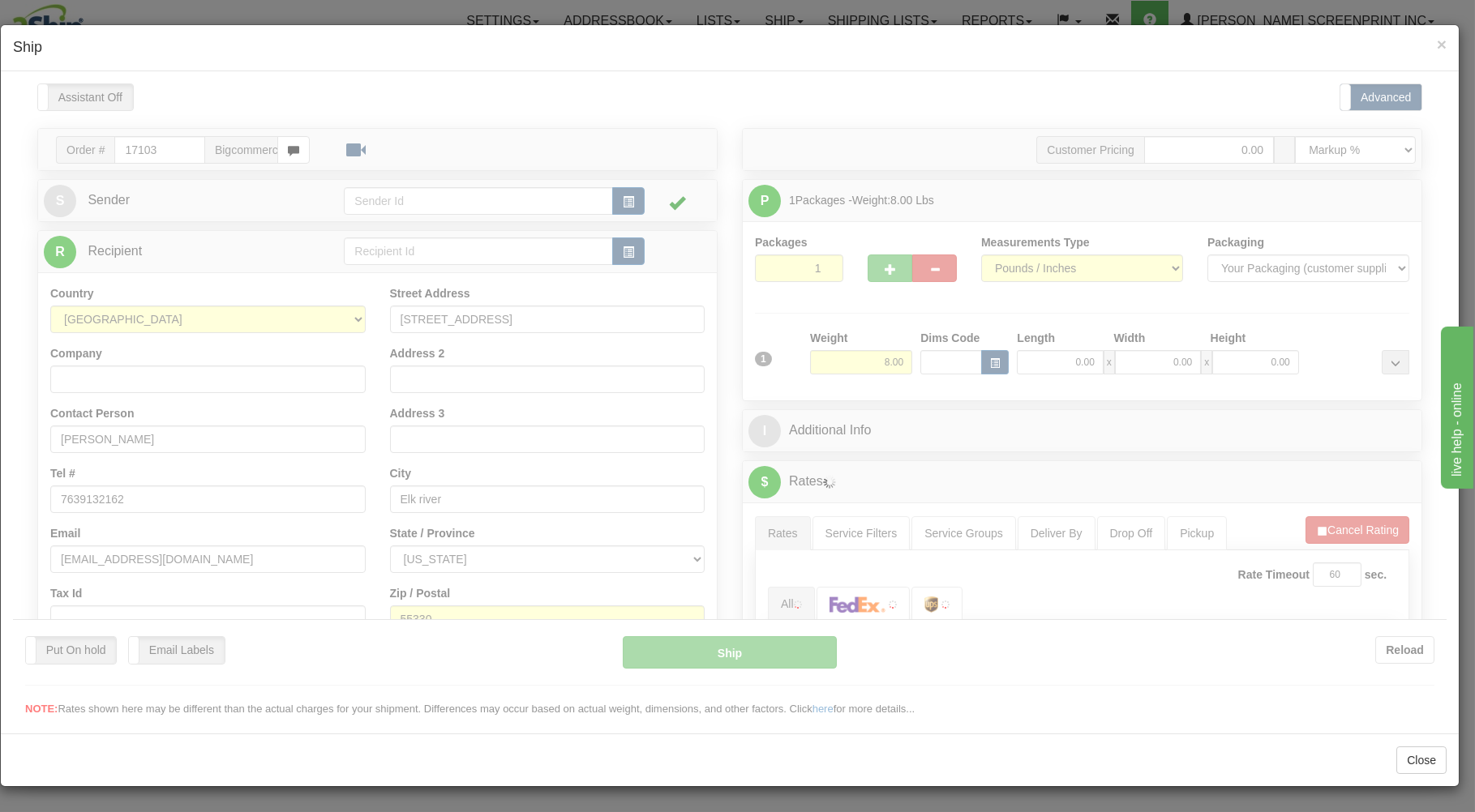
scroll to position [0, 0]
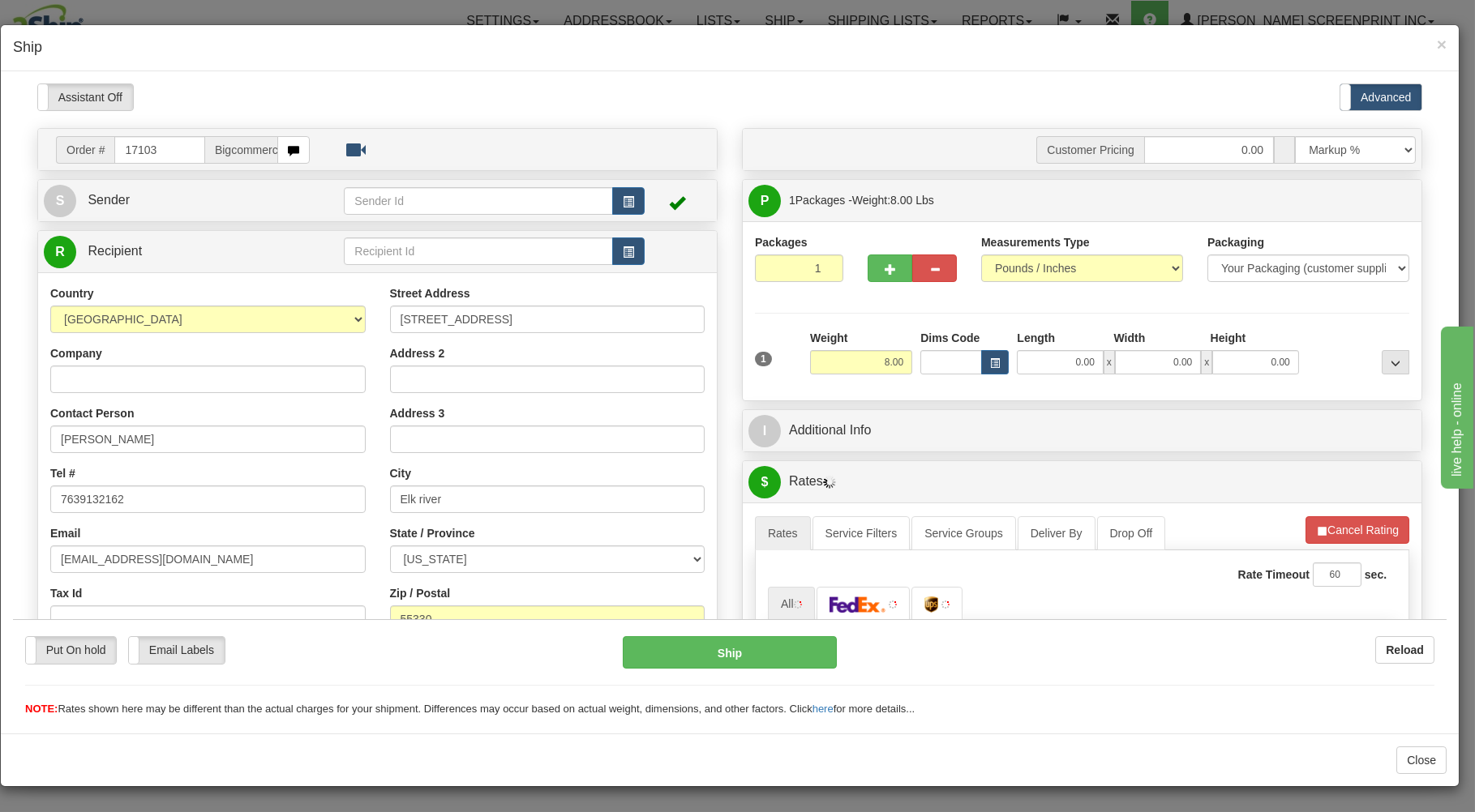
type input "6.10"
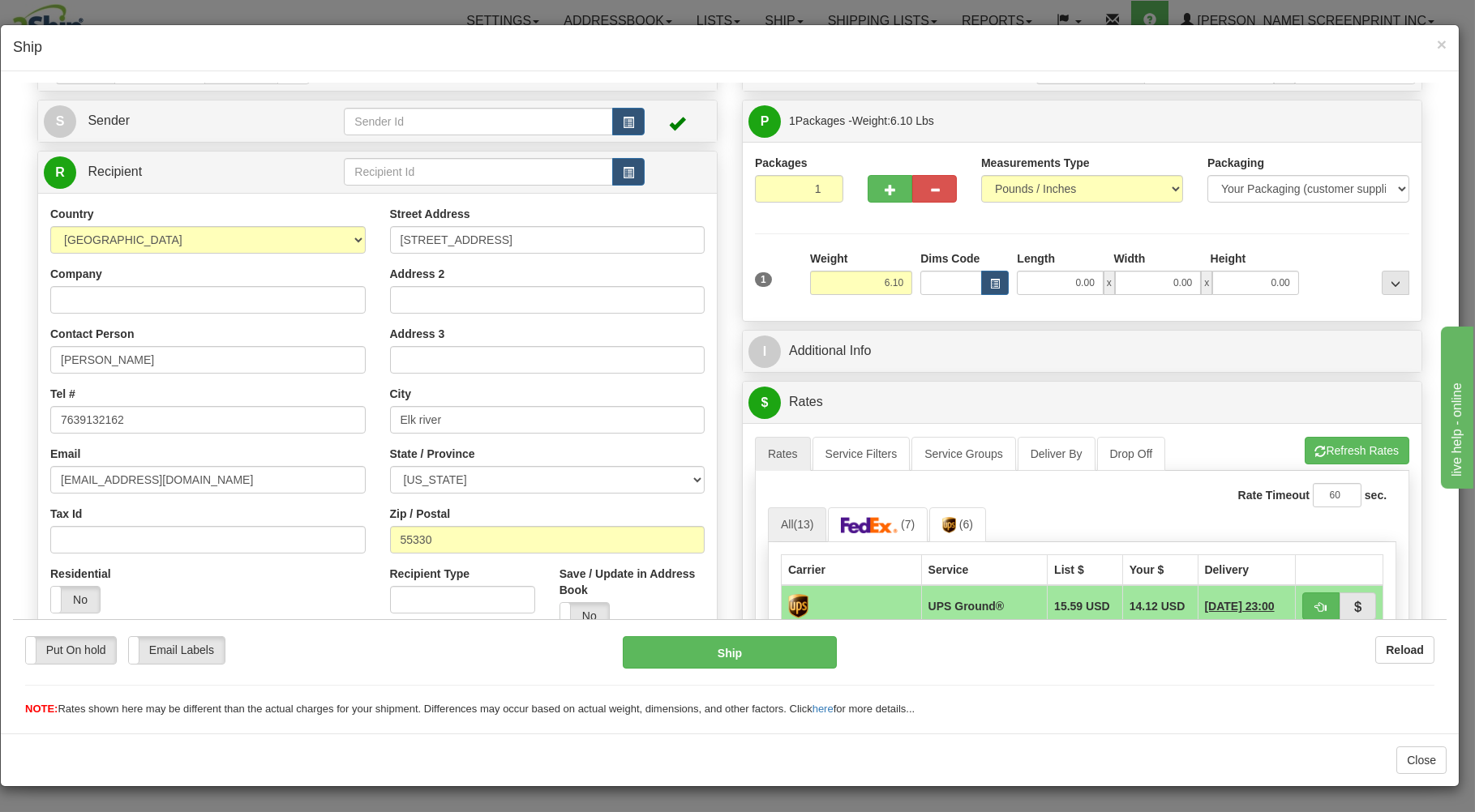
scroll to position [87, 0]
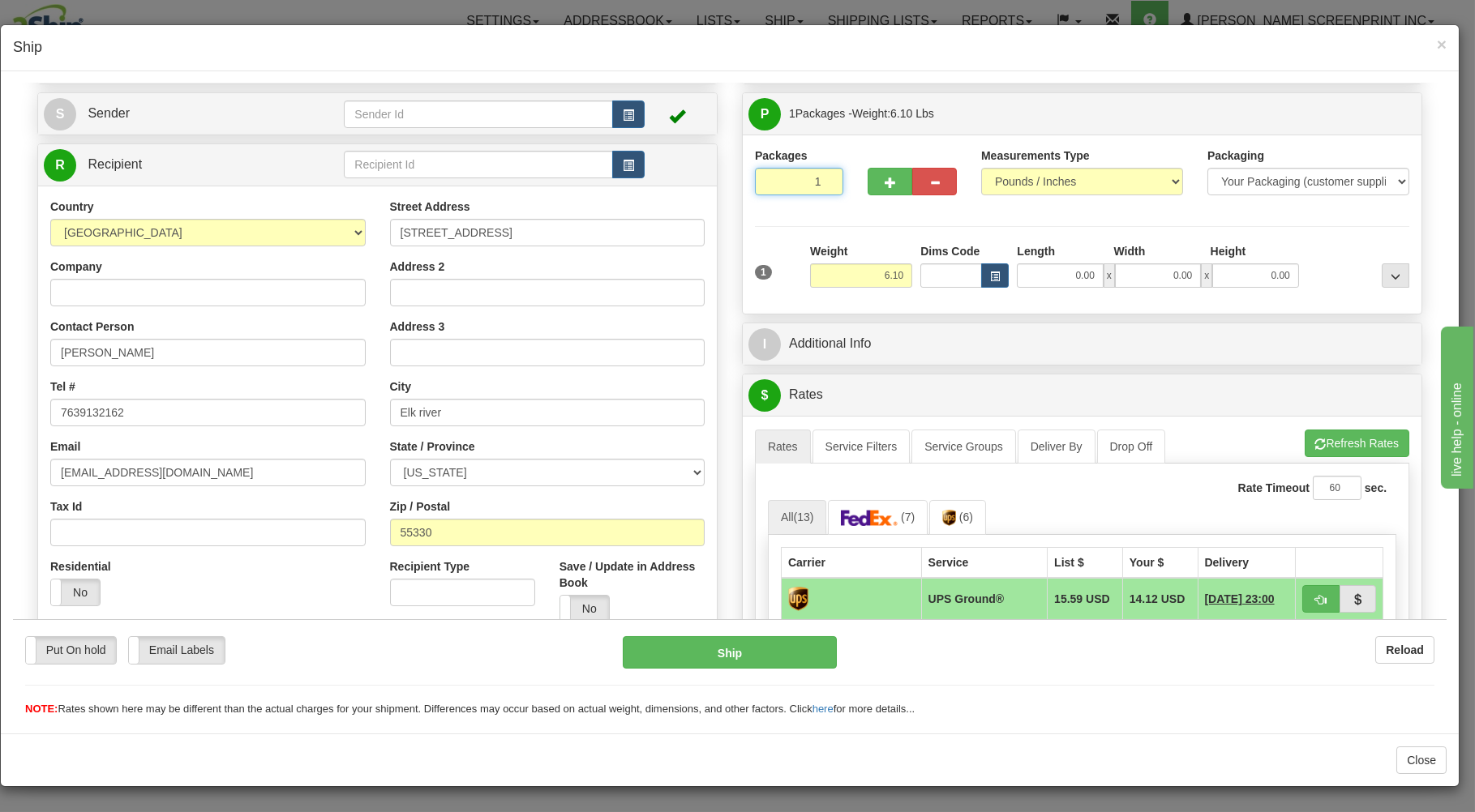
drag, startPoint x: 760, startPoint y: 178, endPoint x: 844, endPoint y: 242, distance: 105.6
click at [764, 182] on input "1" at bounding box center [799, 180] width 88 height 28
drag, startPoint x: 872, startPoint y: 277, endPoint x: 908, endPoint y: 279, distance: 36.1
click at [900, 279] on input "6.10" at bounding box center [860, 274] width 102 height 24
click at [1067, 275] on input "0.00" at bounding box center [1060, 274] width 86 height 24
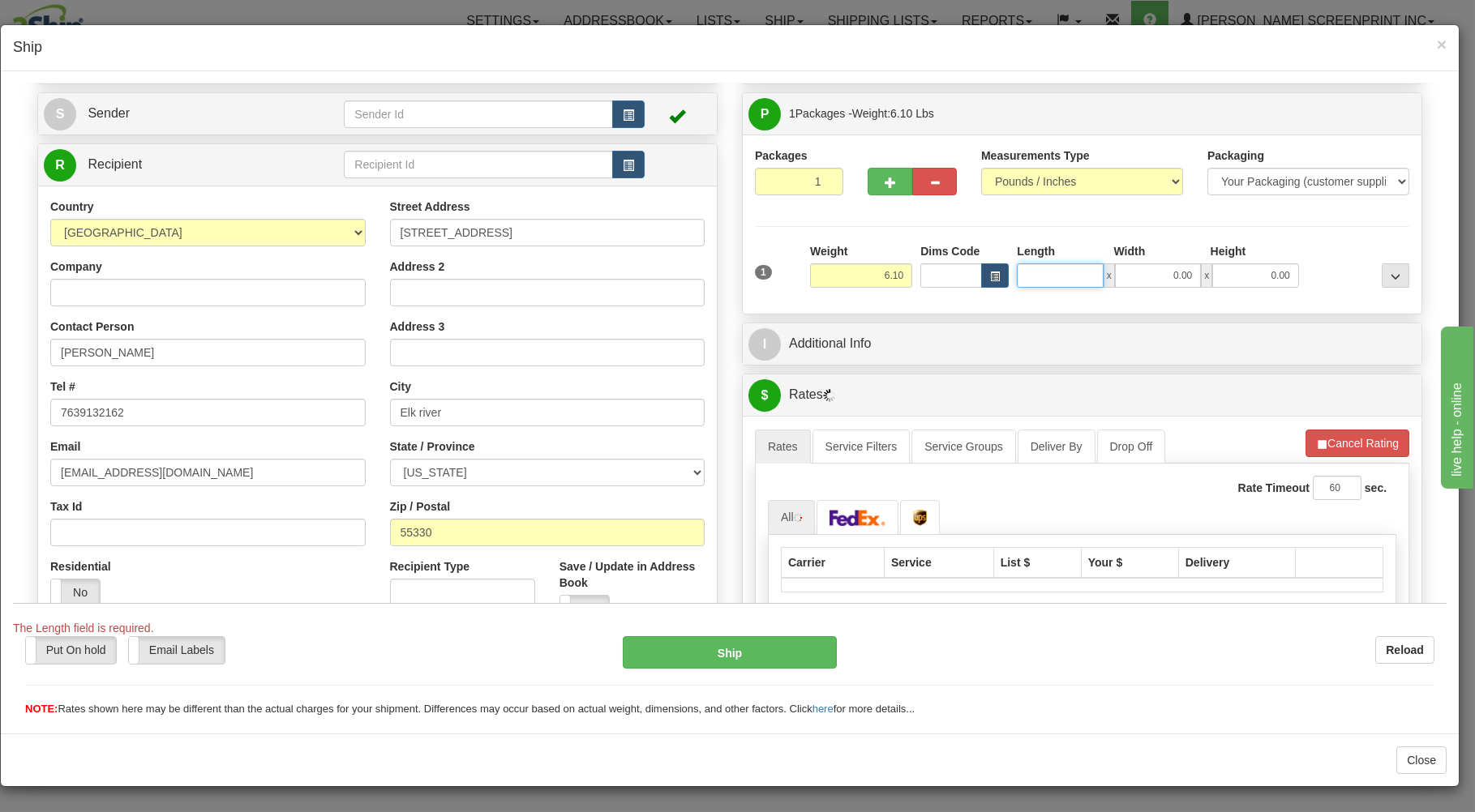
type input "6.15"
type input "2"
type input "5.85"
type input "29"
type input "6.10"
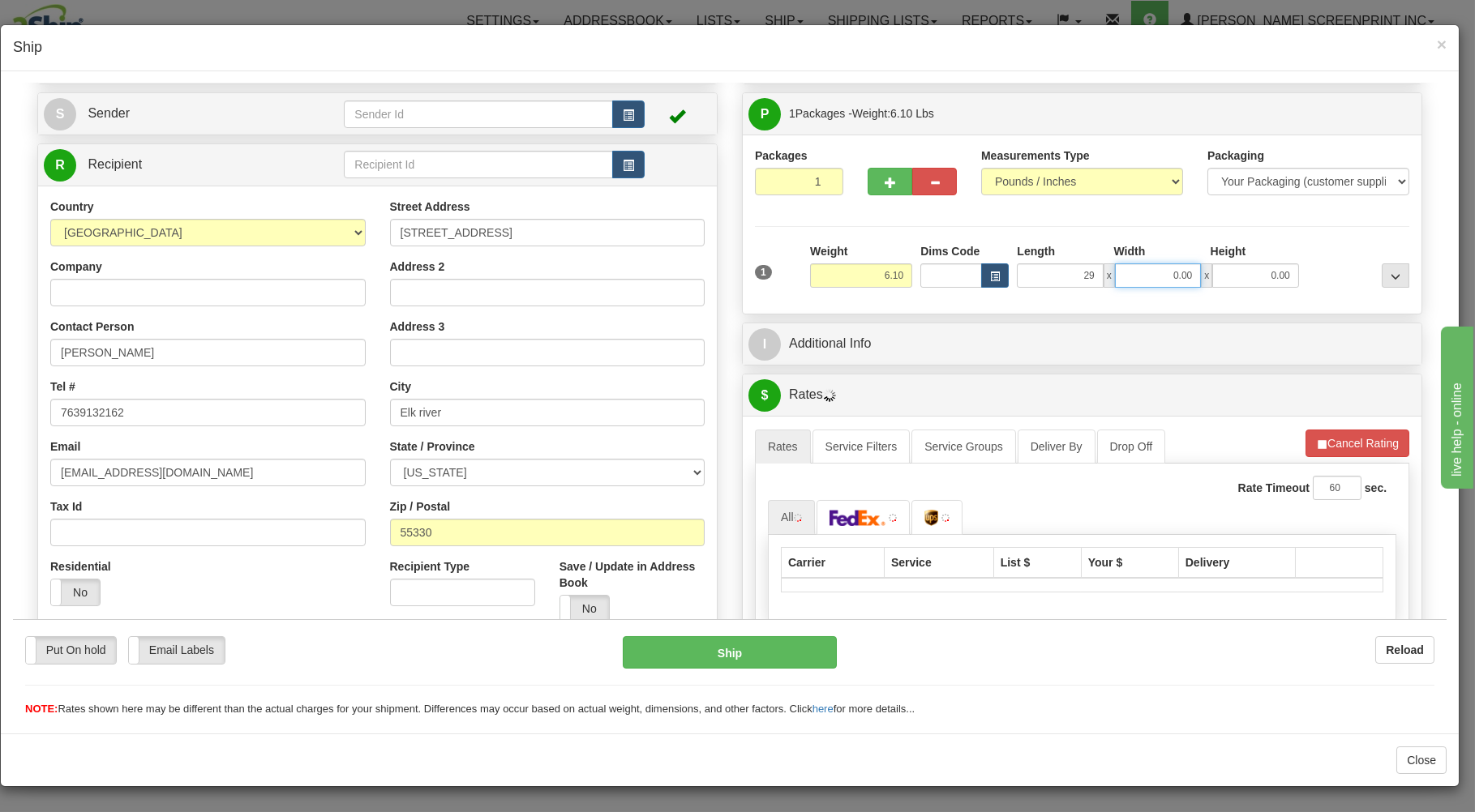
type input "29.00"
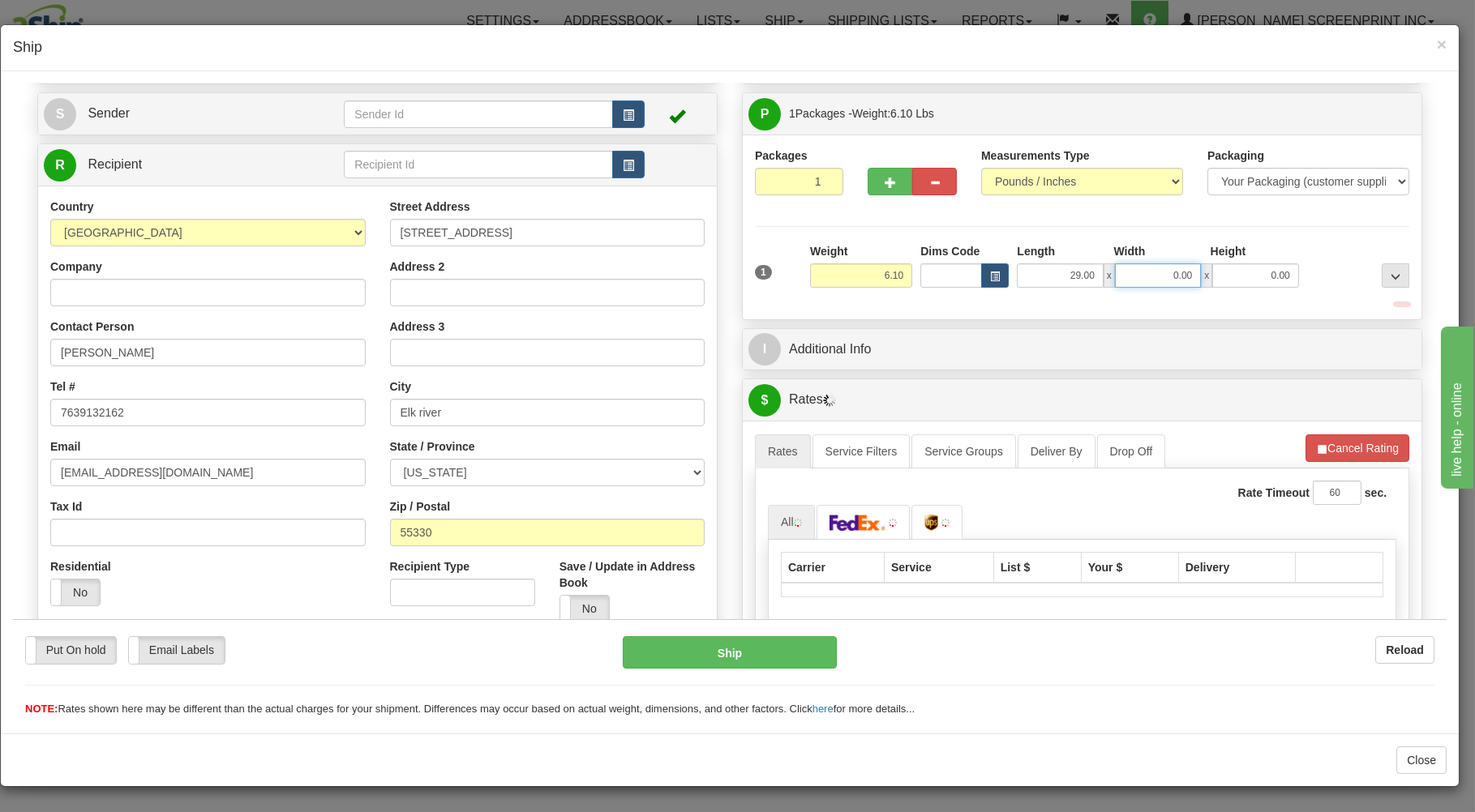
click at [1160, 274] on input "0.00" at bounding box center [1158, 274] width 86 height 24
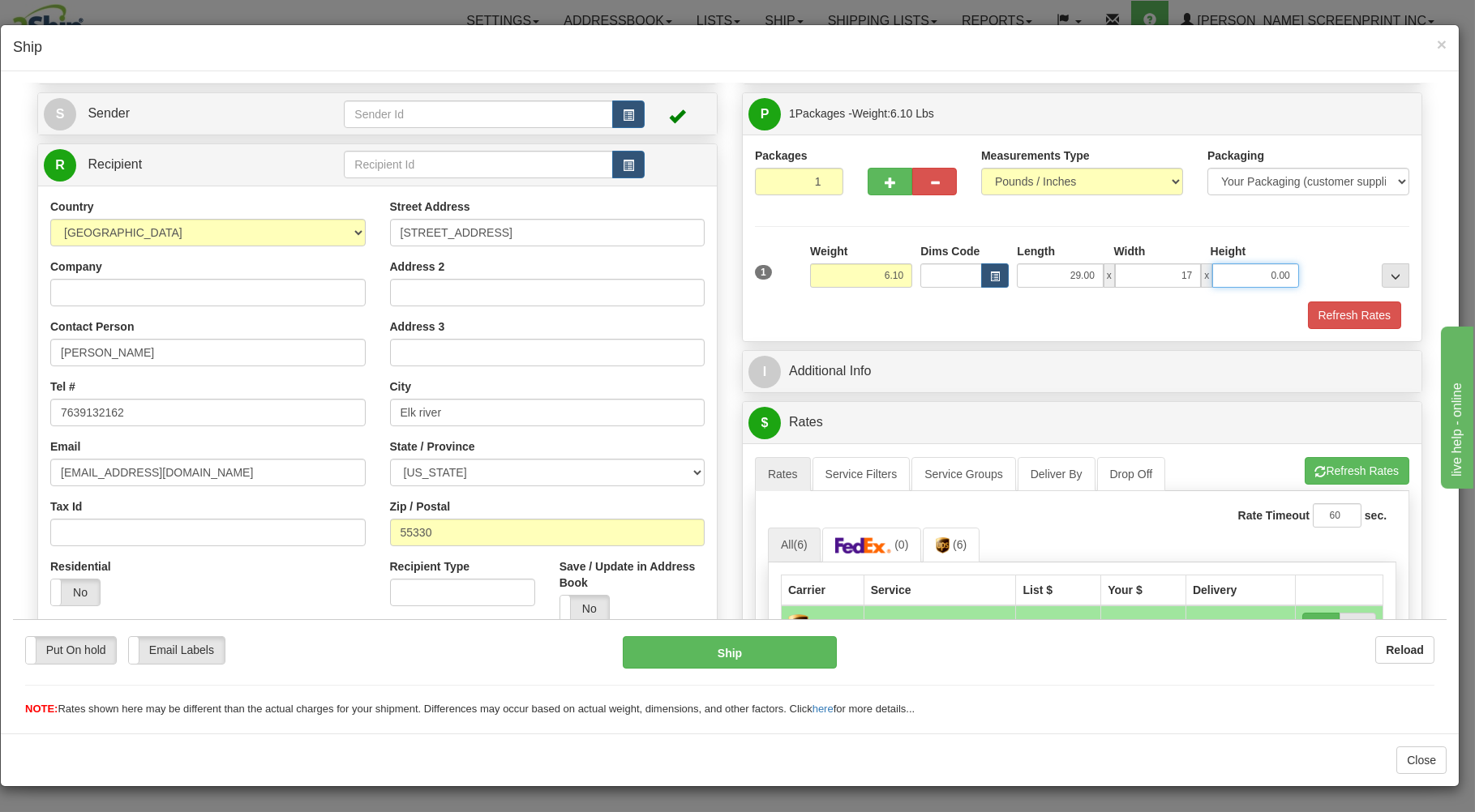
type input "17.00"
click at [1254, 277] on input "0.00" at bounding box center [1255, 274] width 86 height 24
type input "4.00"
click at [1333, 312] on button "Refresh Rates" at bounding box center [1355, 314] width 93 height 28
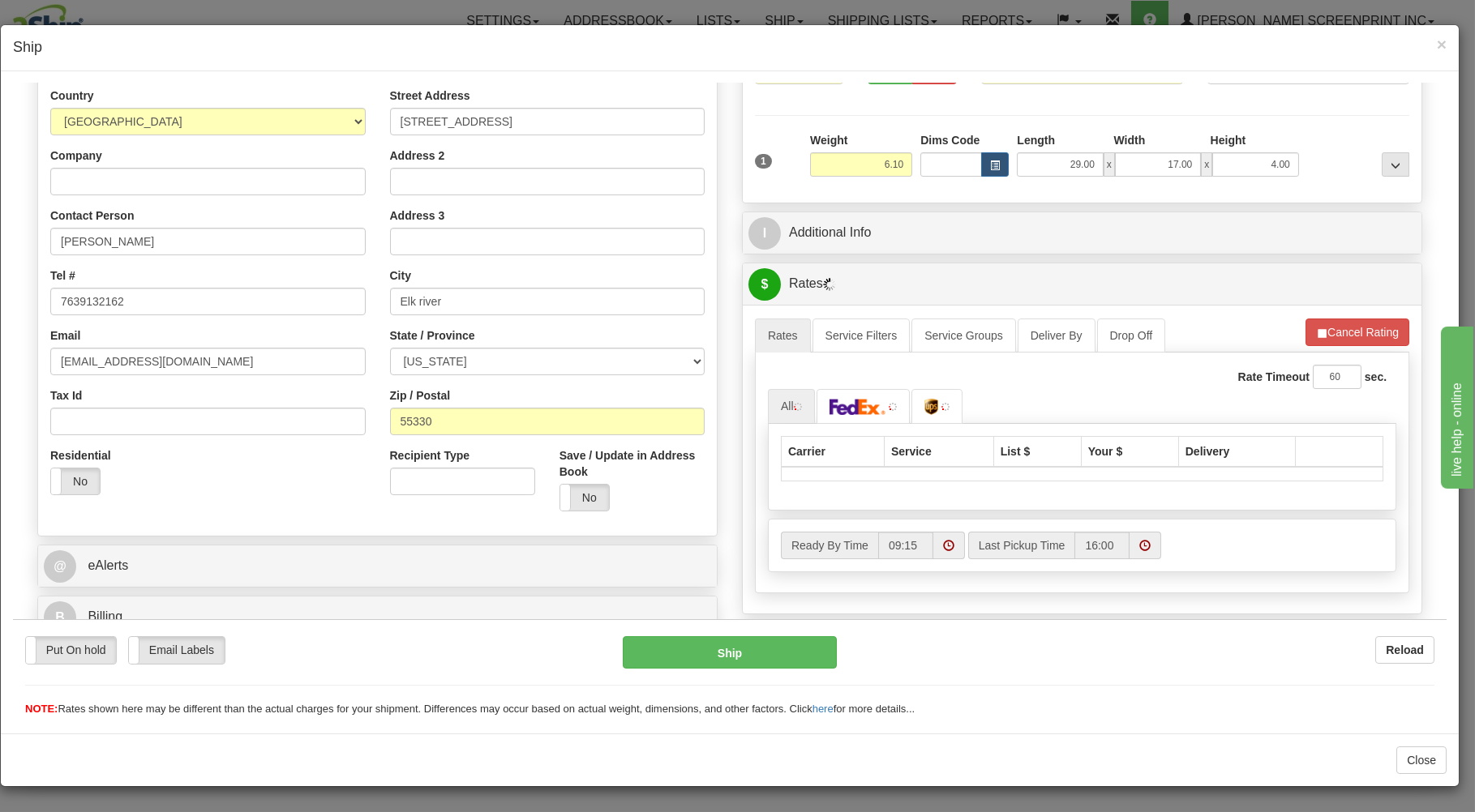
scroll to position [292, 0]
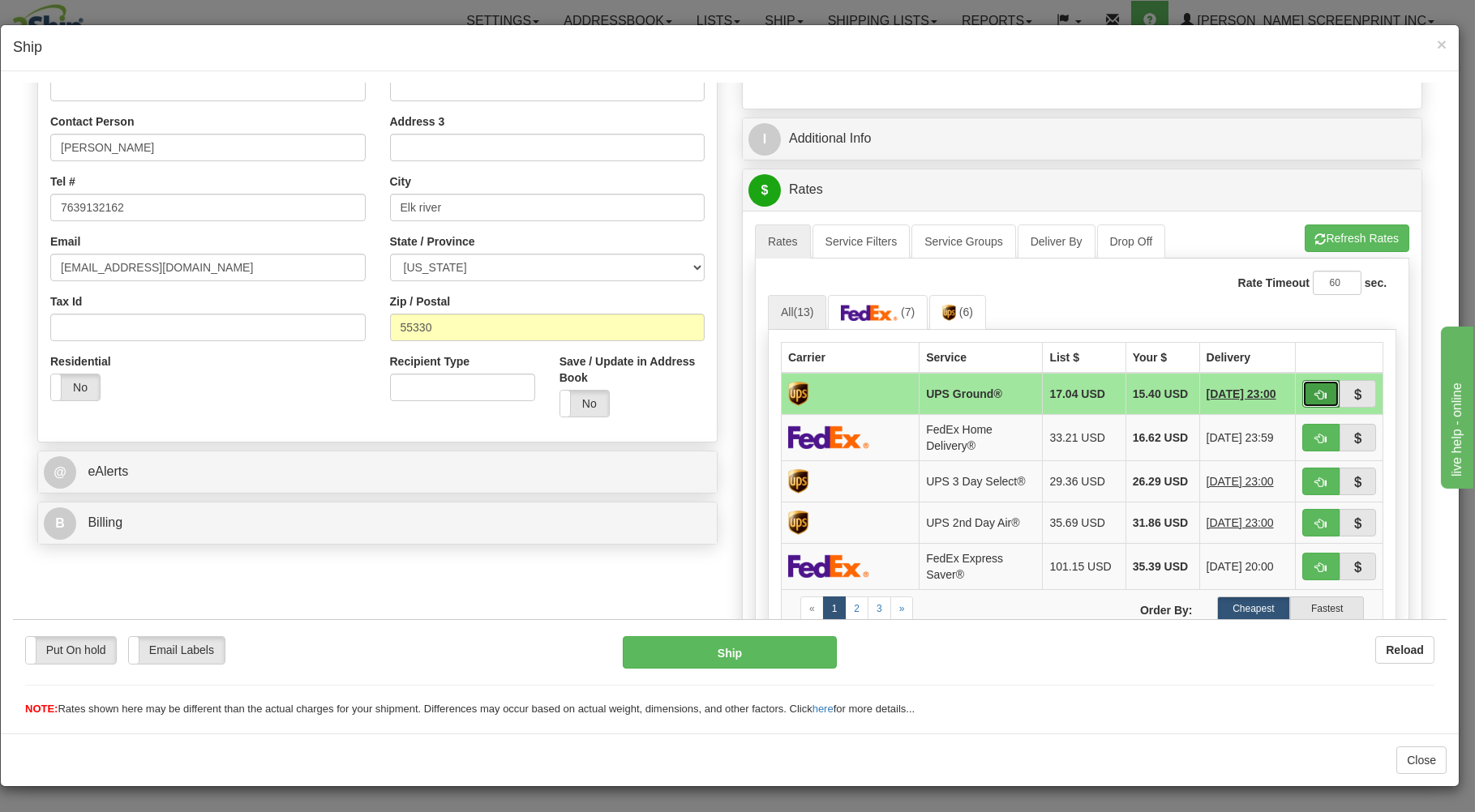
click at [1302, 401] on button "button" at bounding box center [1321, 393] width 37 height 28
type input "03"
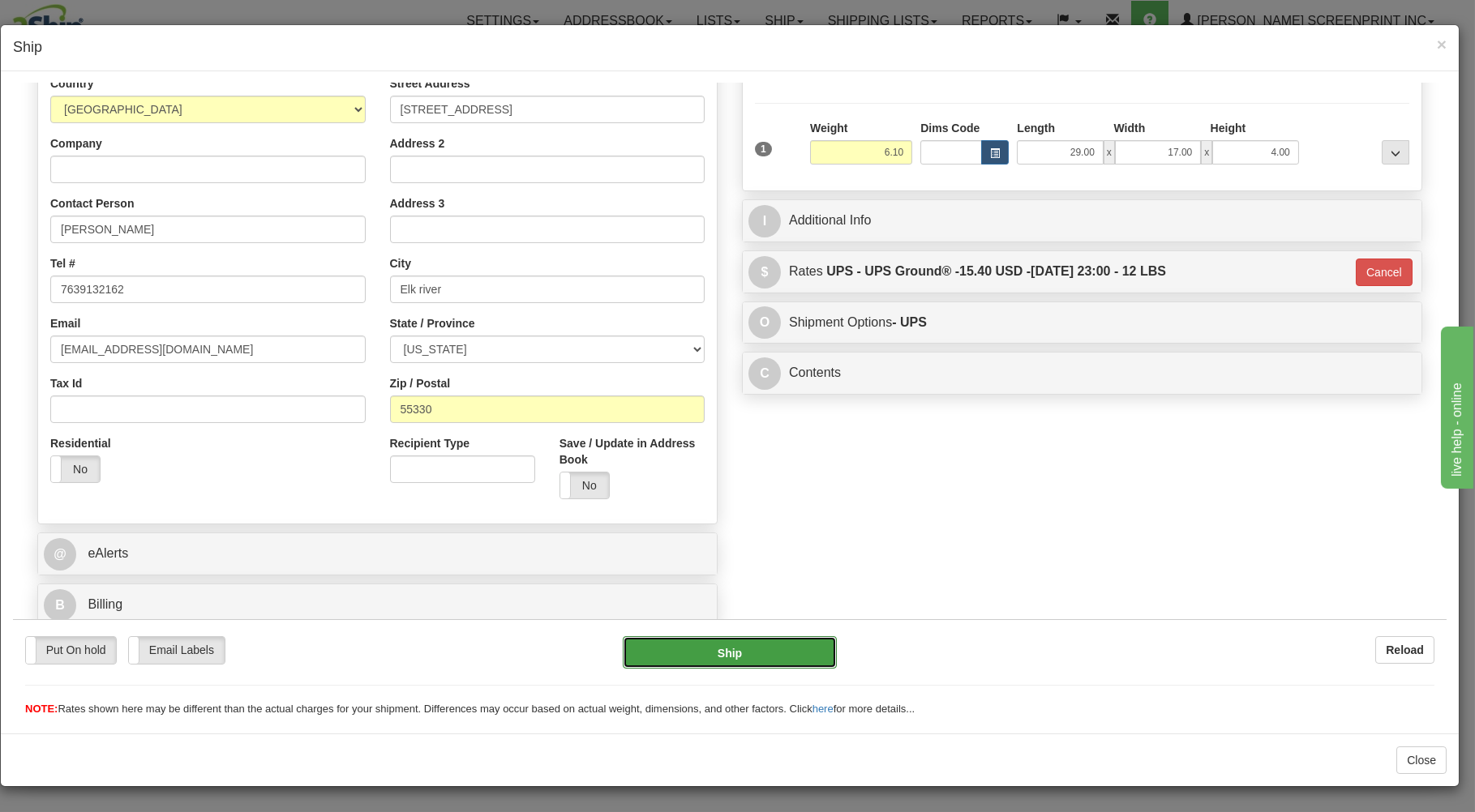
click at [757, 645] on button "Ship" at bounding box center [730, 651] width 215 height 33
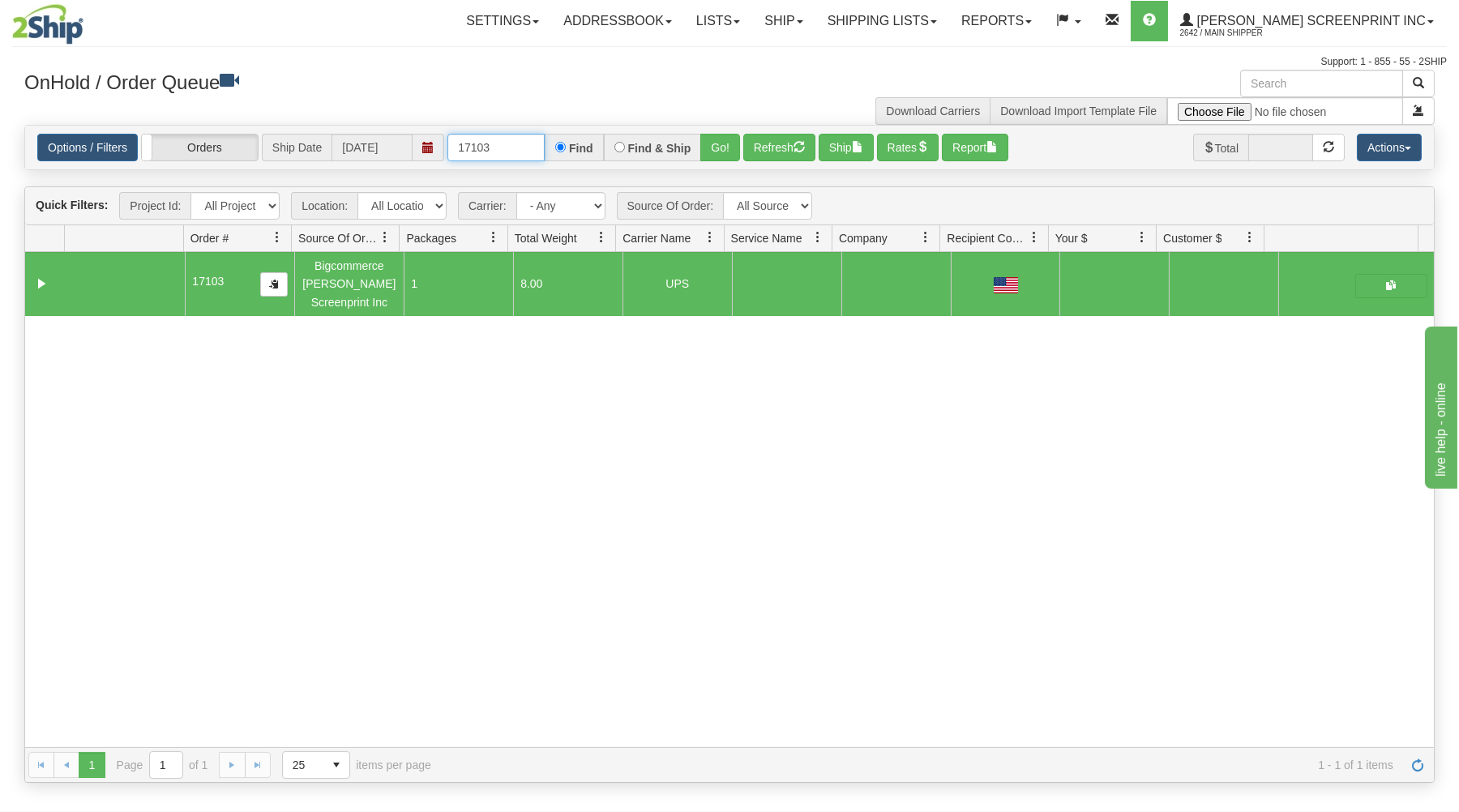
click at [502, 147] on input "17103" at bounding box center [496, 147] width 98 height 28
type input "1"
type input "17114"
click at [714, 145] on button "Go!" at bounding box center [719, 147] width 40 height 28
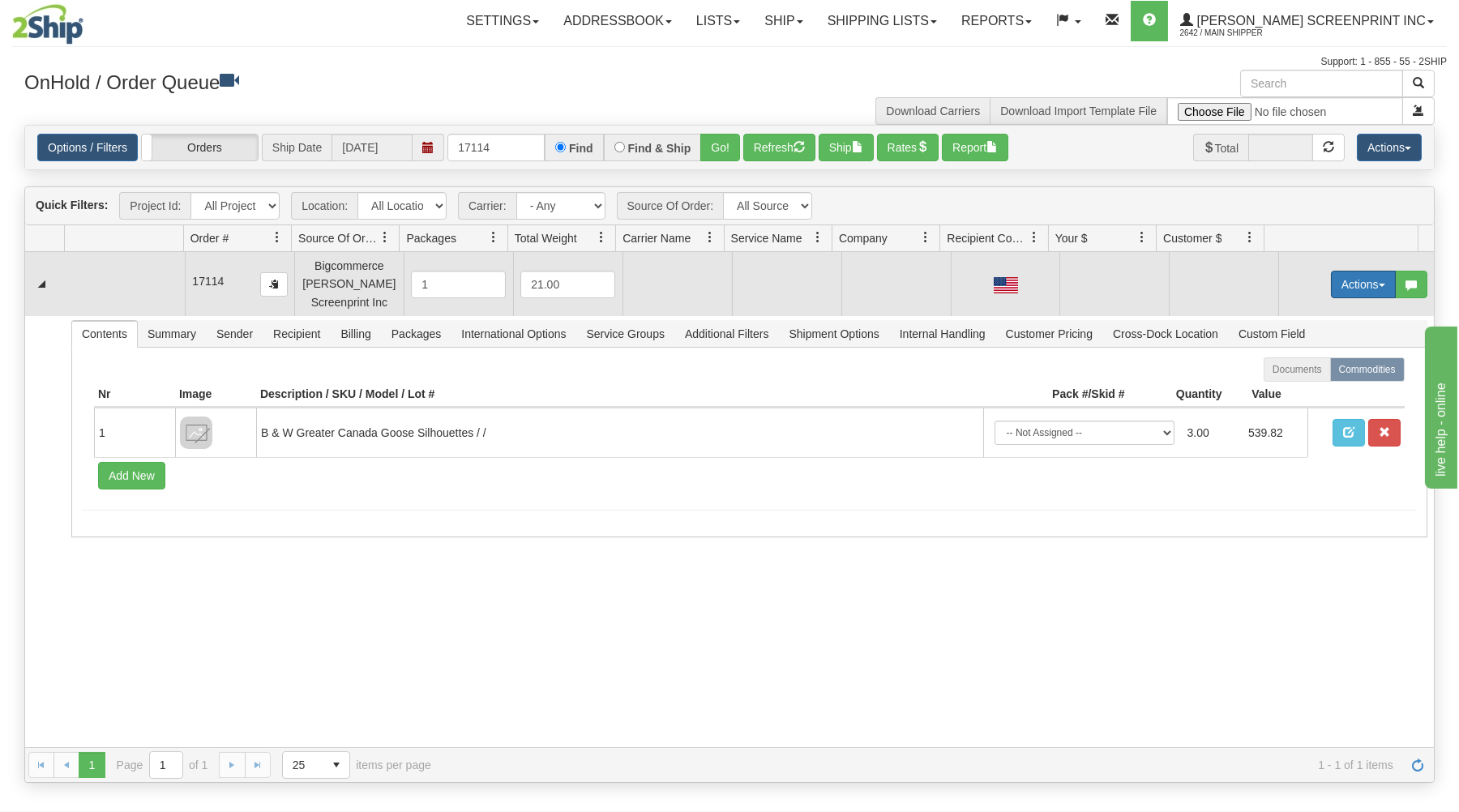
click at [1335, 280] on button "Actions" at bounding box center [1362, 284] width 65 height 28
click at [1281, 316] on span at bounding box center [1287, 314] width 11 height 11
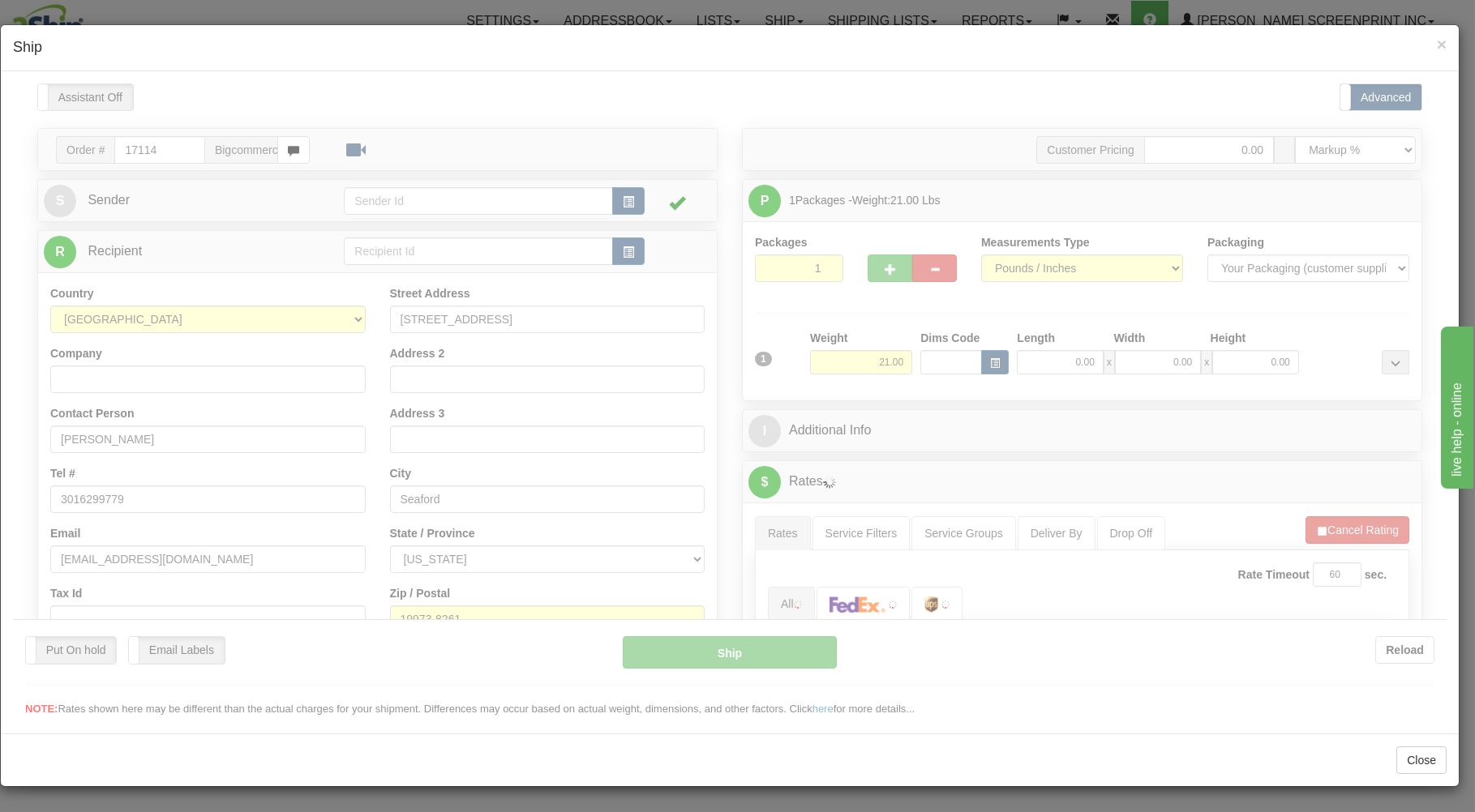
scroll to position [0, 0]
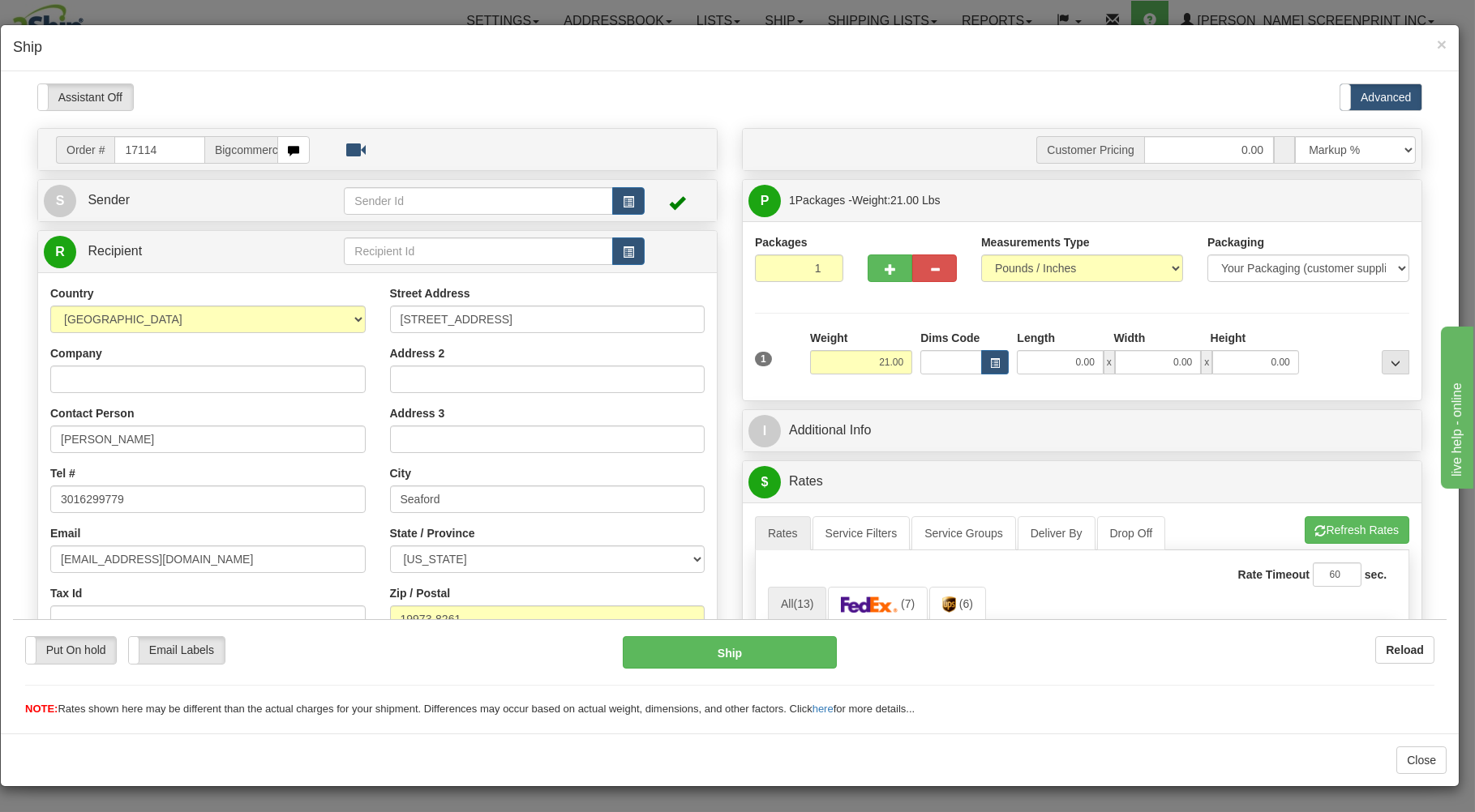
type input "17.80"
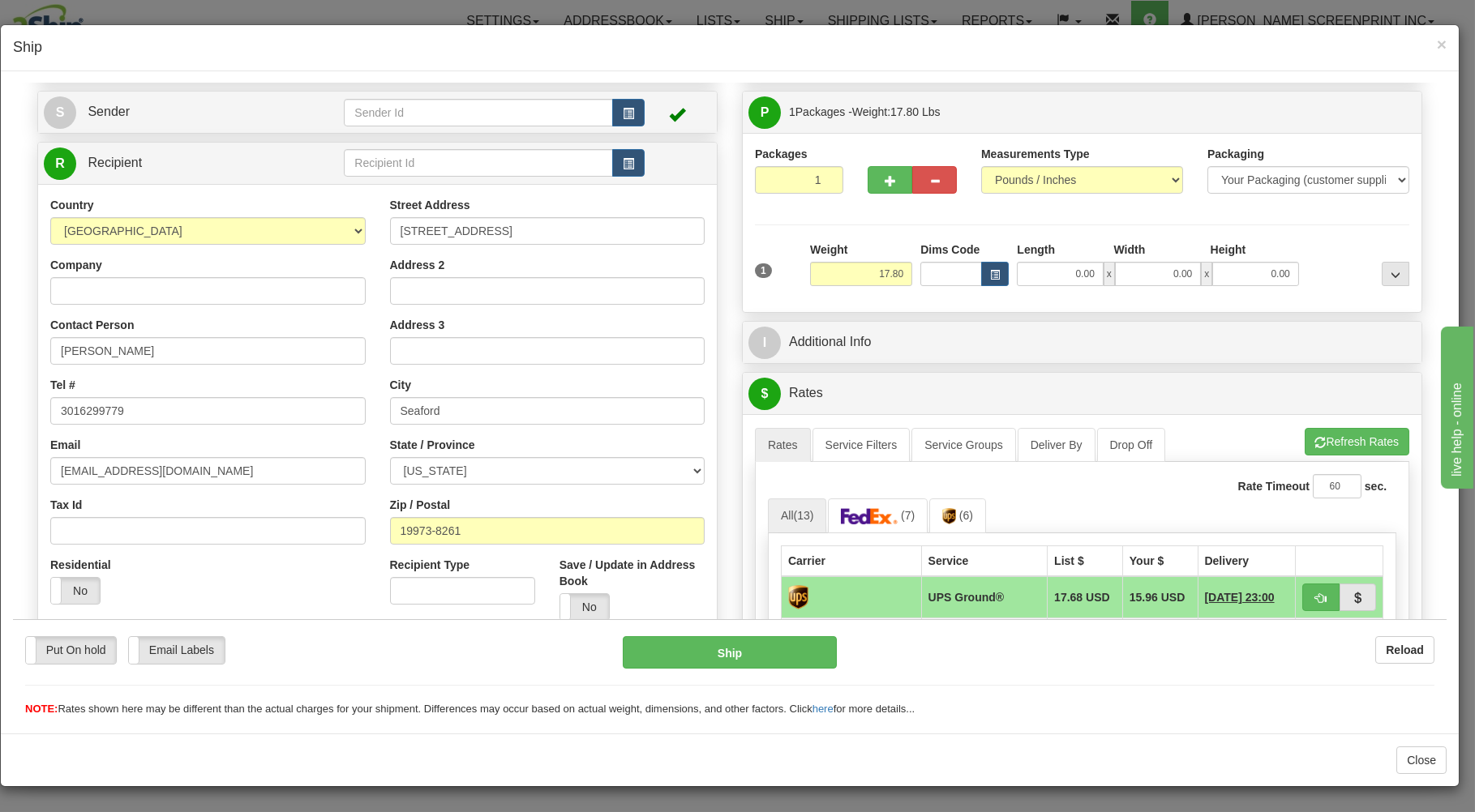
scroll to position [173, 0]
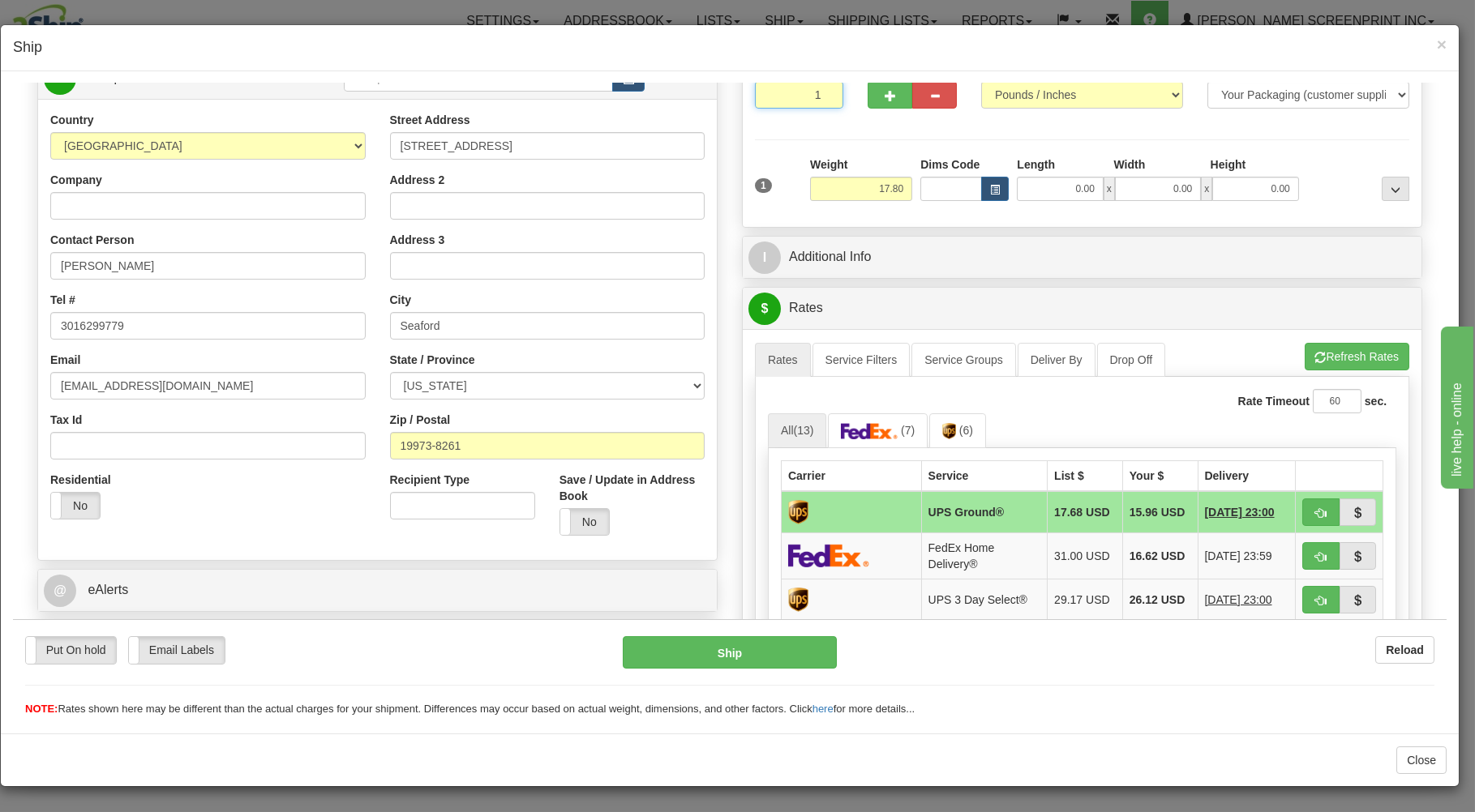
click at [779, 101] on input "1" at bounding box center [799, 93] width 88 height 28
click at [851, 182] on input "17.80" at bounding box center [860, 188] width 102 height 24
click at [1068, 199] on input "0.00" at bounding box center [1060, 188] width 86 height 24
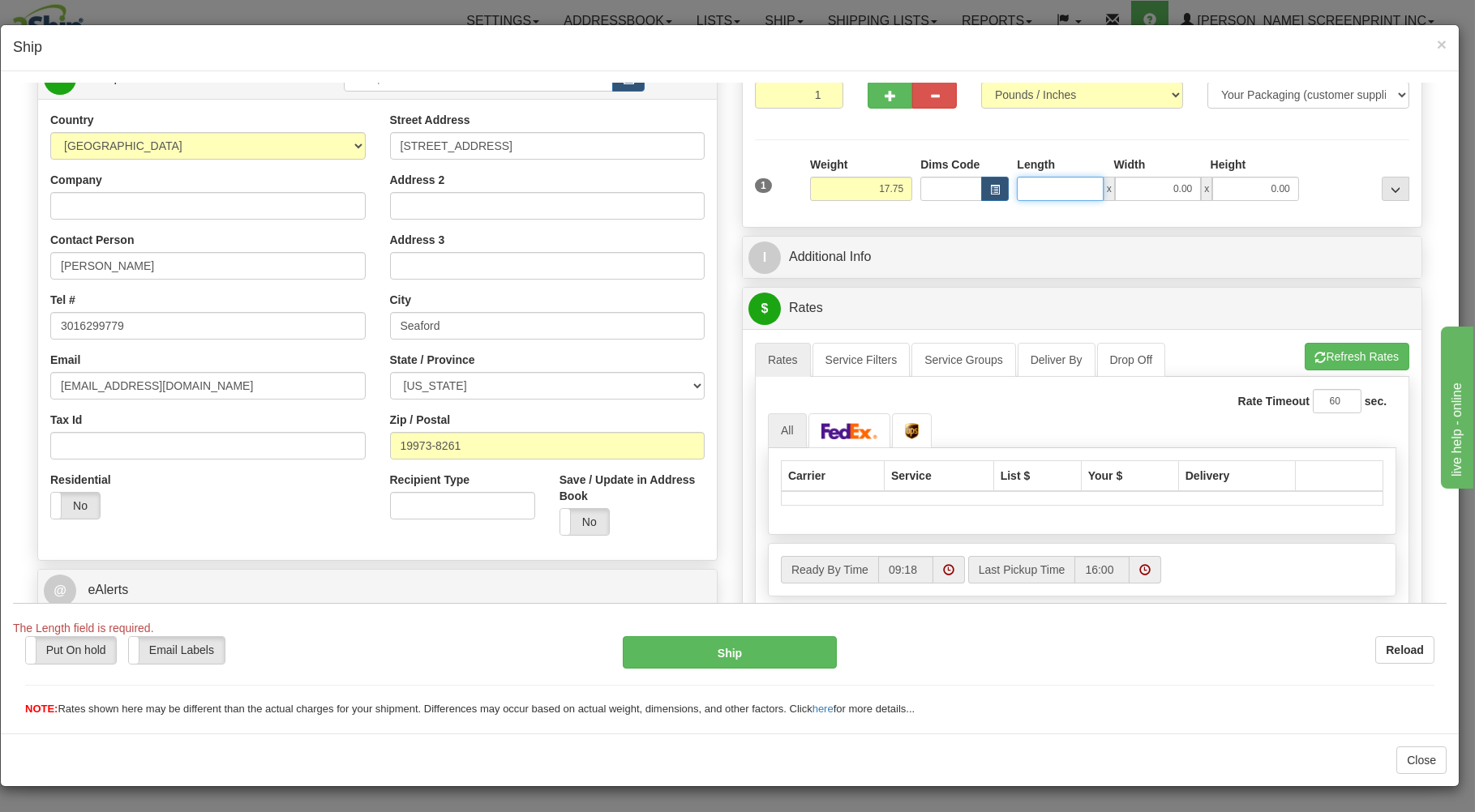
click at [1068, 189] on input "Length" at bounding box center [1060, 188] width 86 height 24
click at [1057, 195] on input "Length" at bounding box center [1060, 188] width 86 height 24
type input "17.90"
type input "29"
type input "17.75"
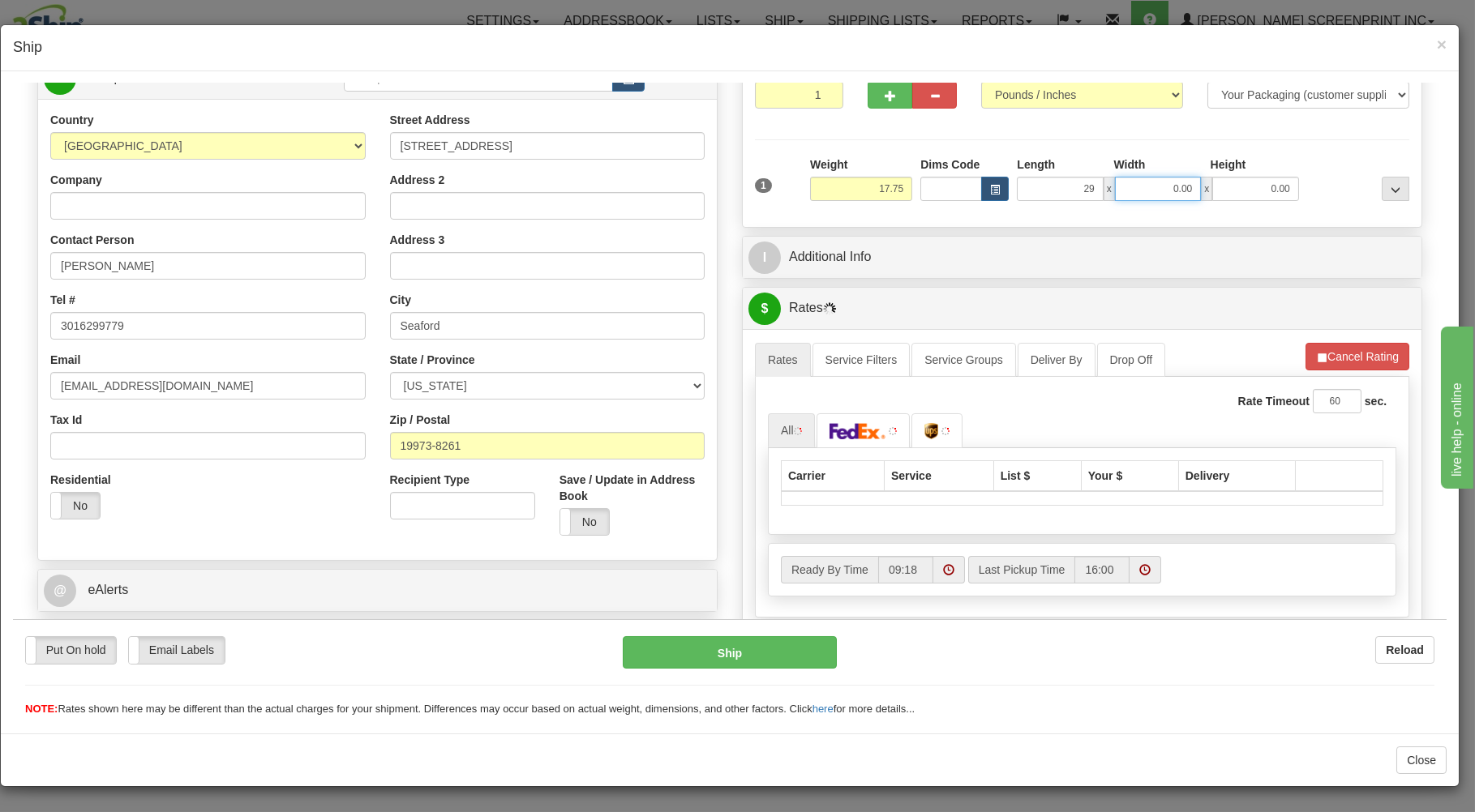
type input "29.00"
click at [1169, 188] on input "0.00" at bounding box center [1158, 188] width 86 height 24
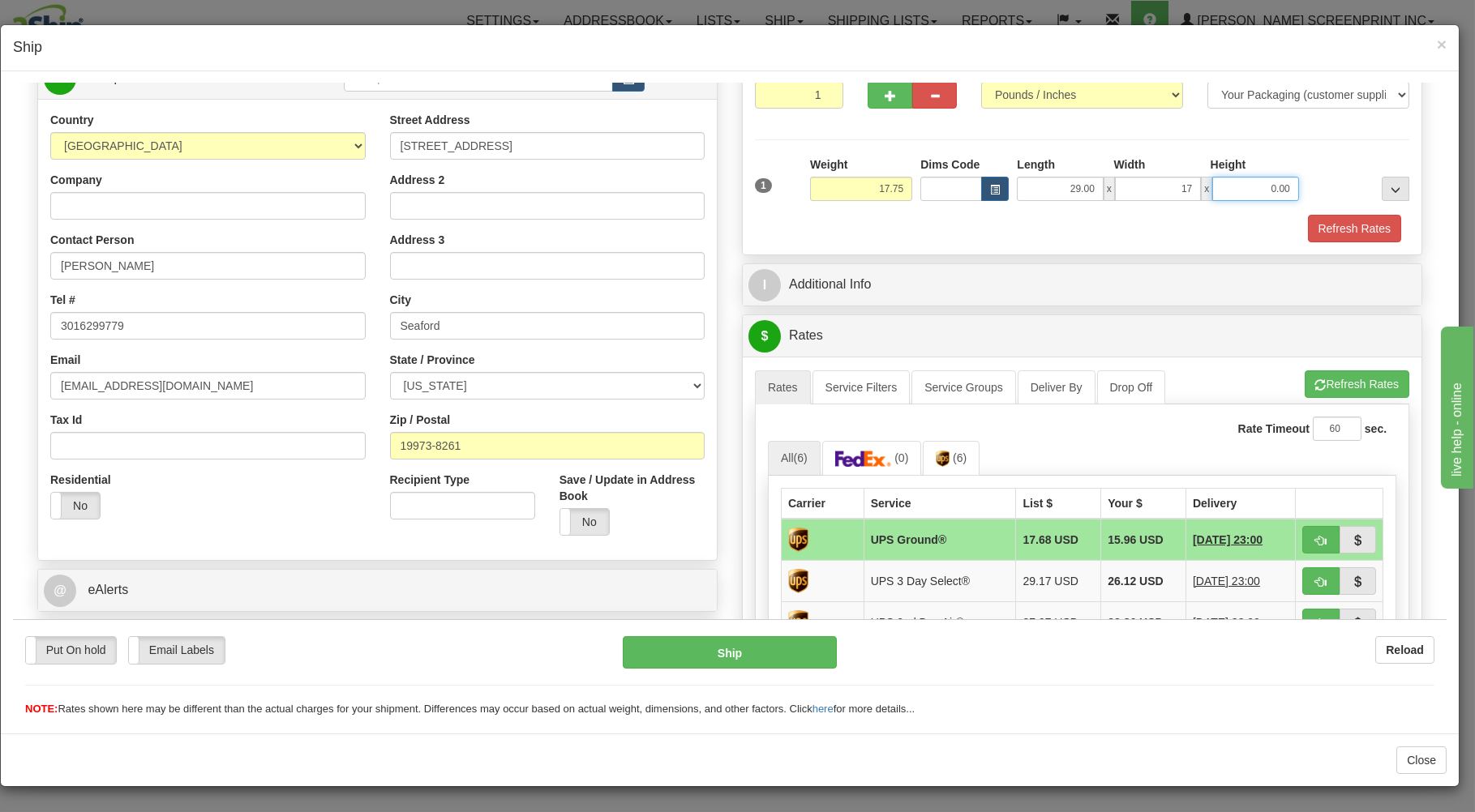
type input "17.00"
drag, startPoint x: 1218, startPoint y: 190, endPoint x: 1214, endPoint y: 175, distance: 15.5
click at [1215, 178] on input "0.00" at bounding box center [1255, 188] width 86 height 24
type input "10.00"
click at [1332, 231] on button "Refresh Rates" at bounding box center [1355, 227] width 93 height 28
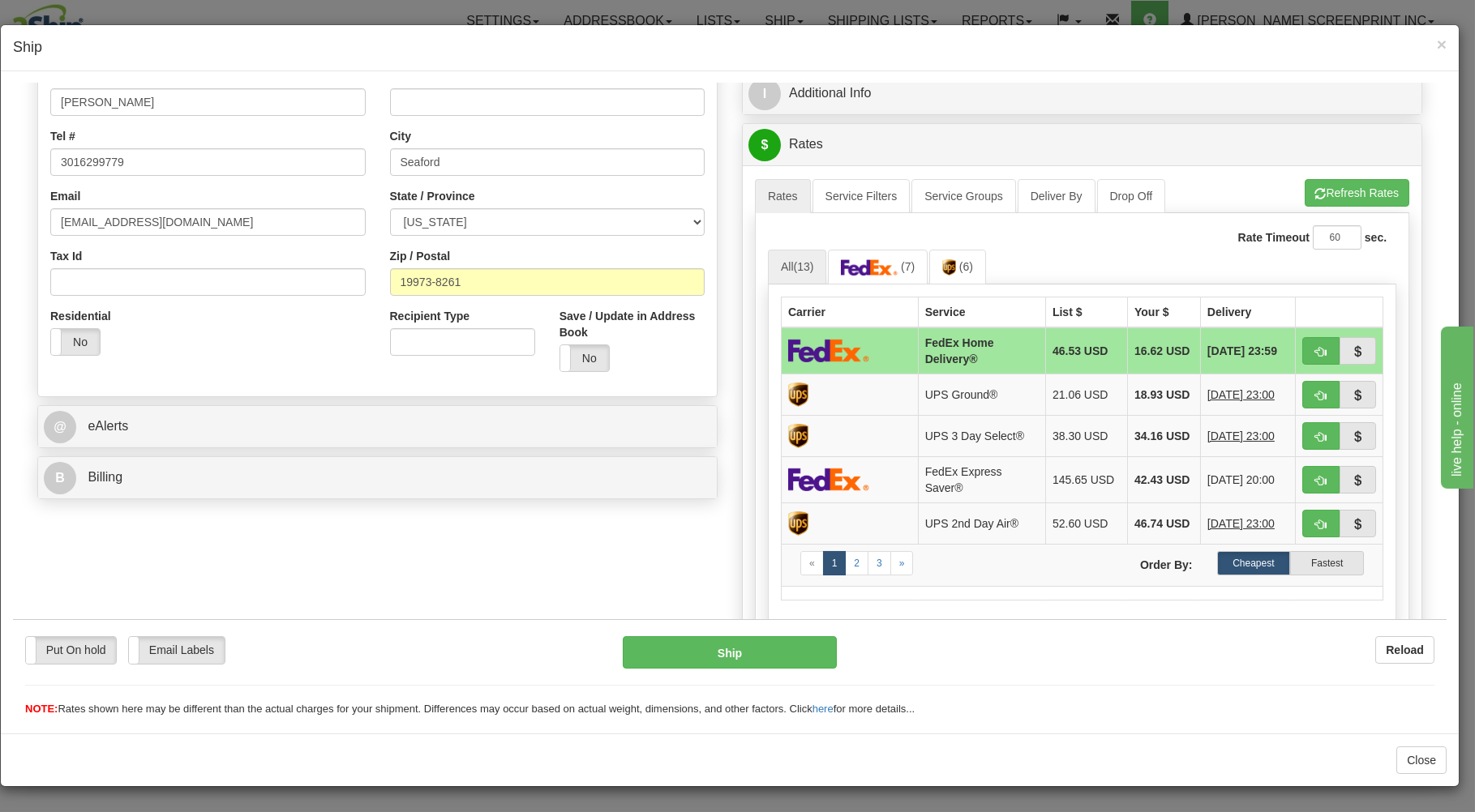
scroll to position [347, 0]
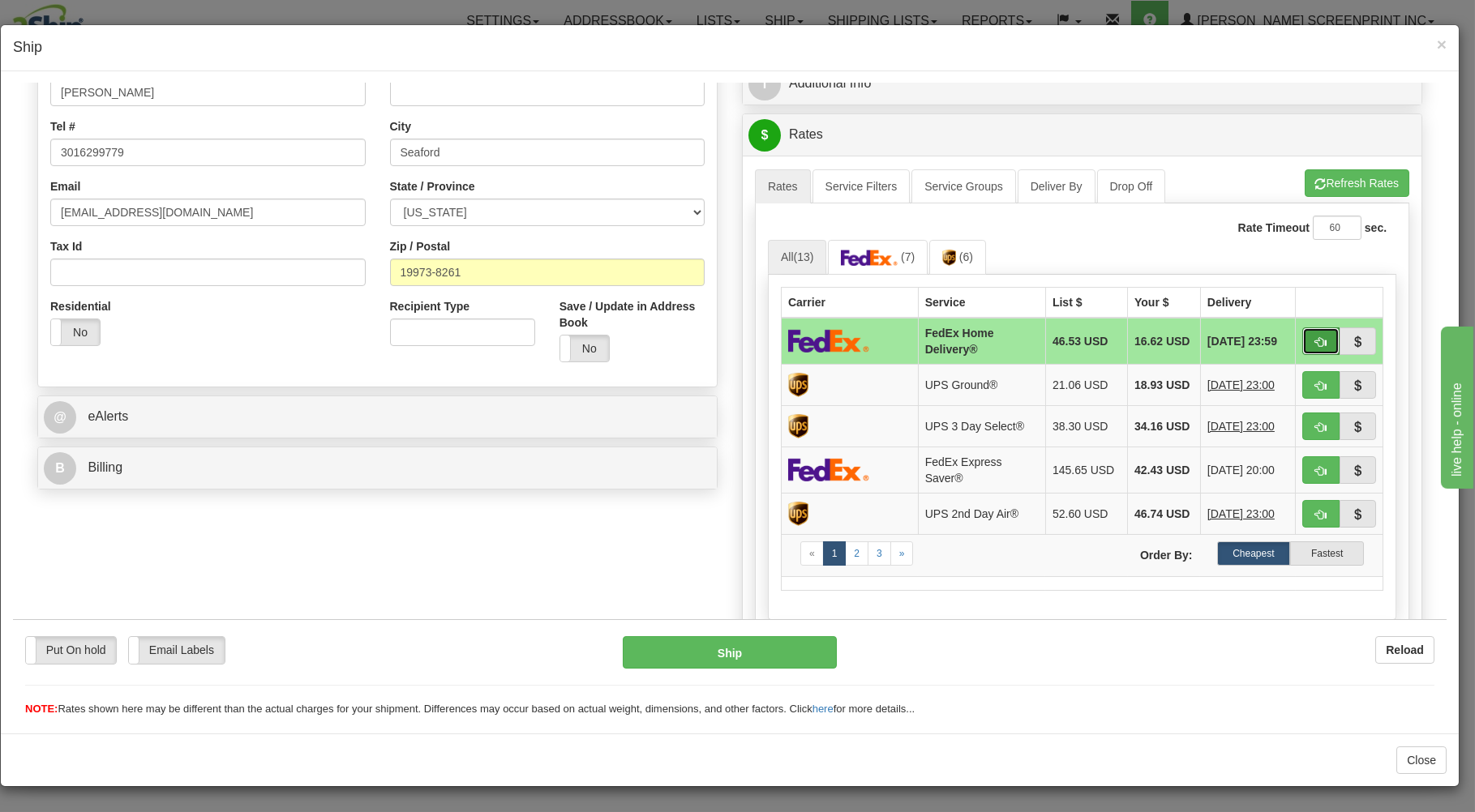
click at [1302, 340] on button "button" at bounding box center [1321, 340] width 37 height 28
type input "90"
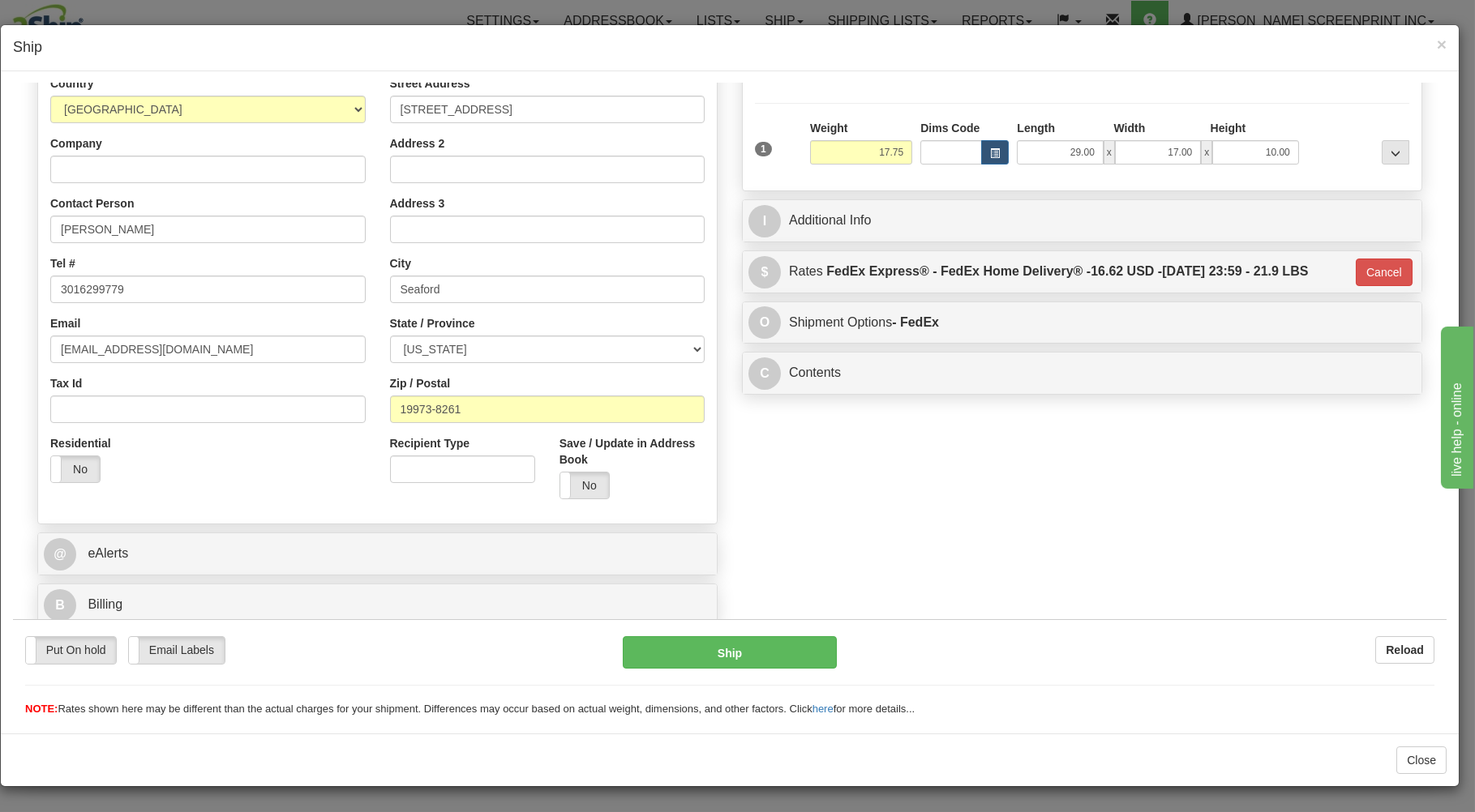
scroll to position [213, 0]
click at [796, 652] on button "Ship" at bounding box center [730, 651] width 215 height 33
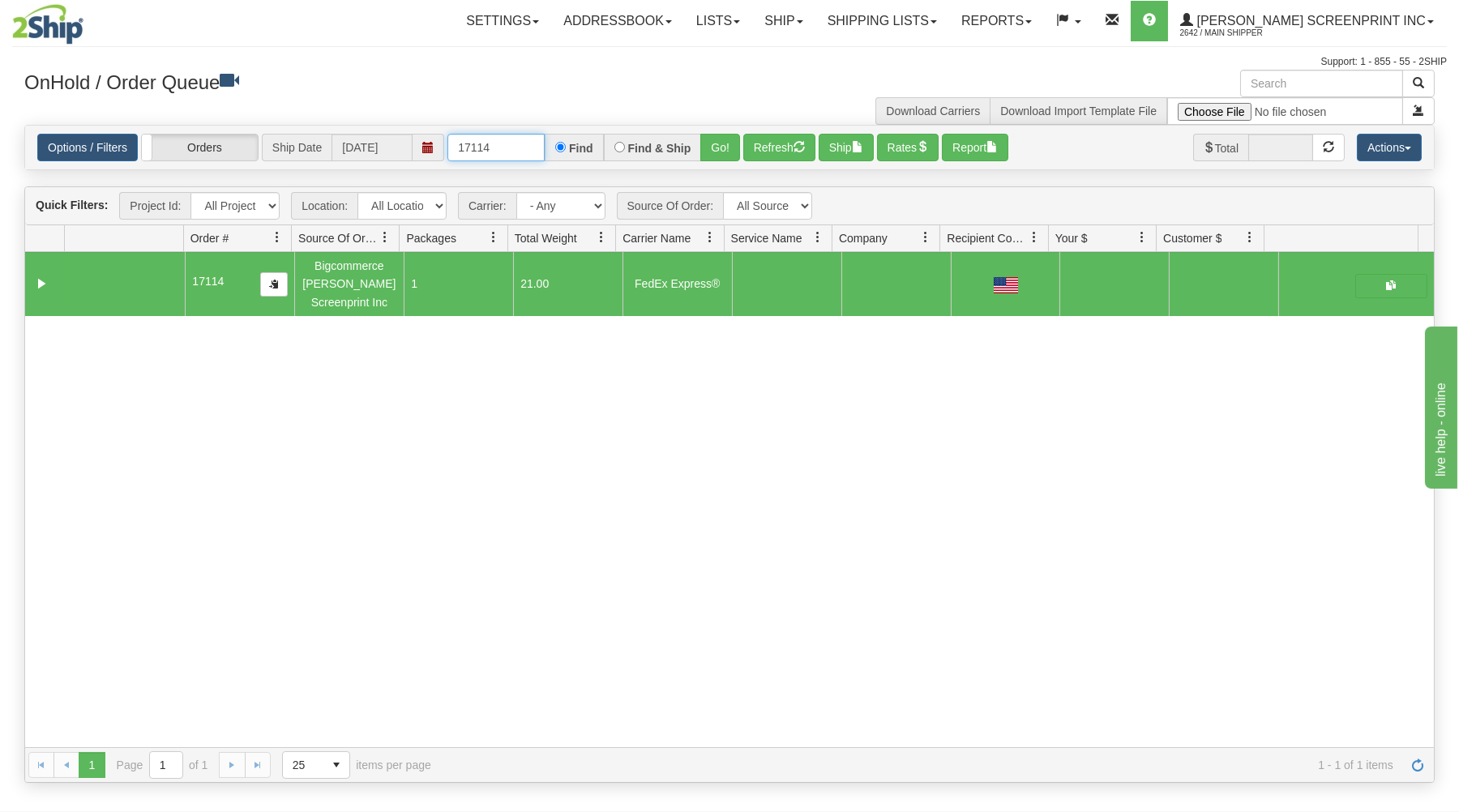
click at [528, 148] on input "17114" at bounding box center [496, 147] width 98 height 28
type input "1"
type input "17113"
click at [714, 157] on button "Go!" at bounding box center [719, 147] width 40 height 28
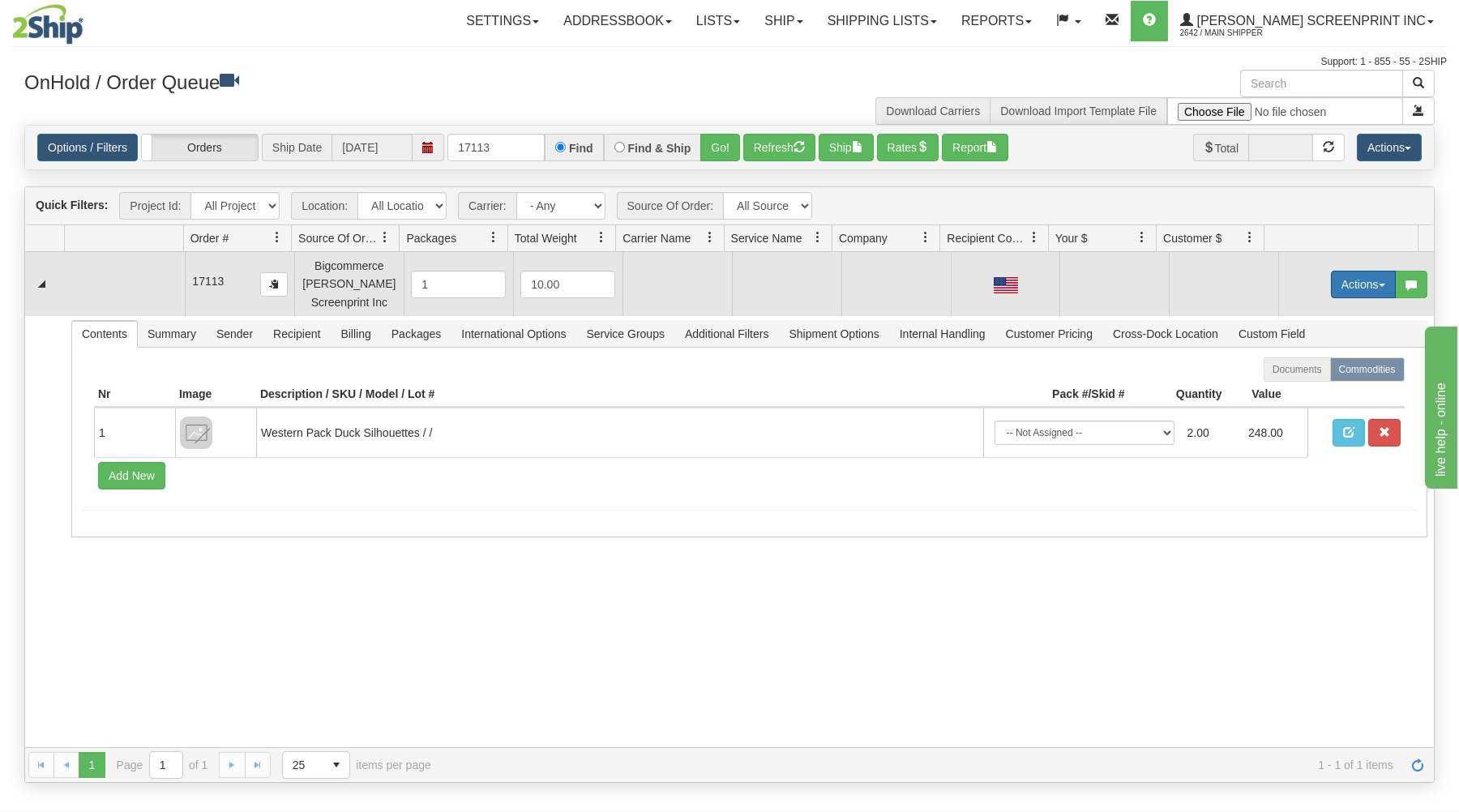
click at [1330, 284] on button "Actions" at bounding box center [1362, 284] width 65 height 28
click at [1281, 311] on span at bounding box center [1287, 314] width 11 height 11
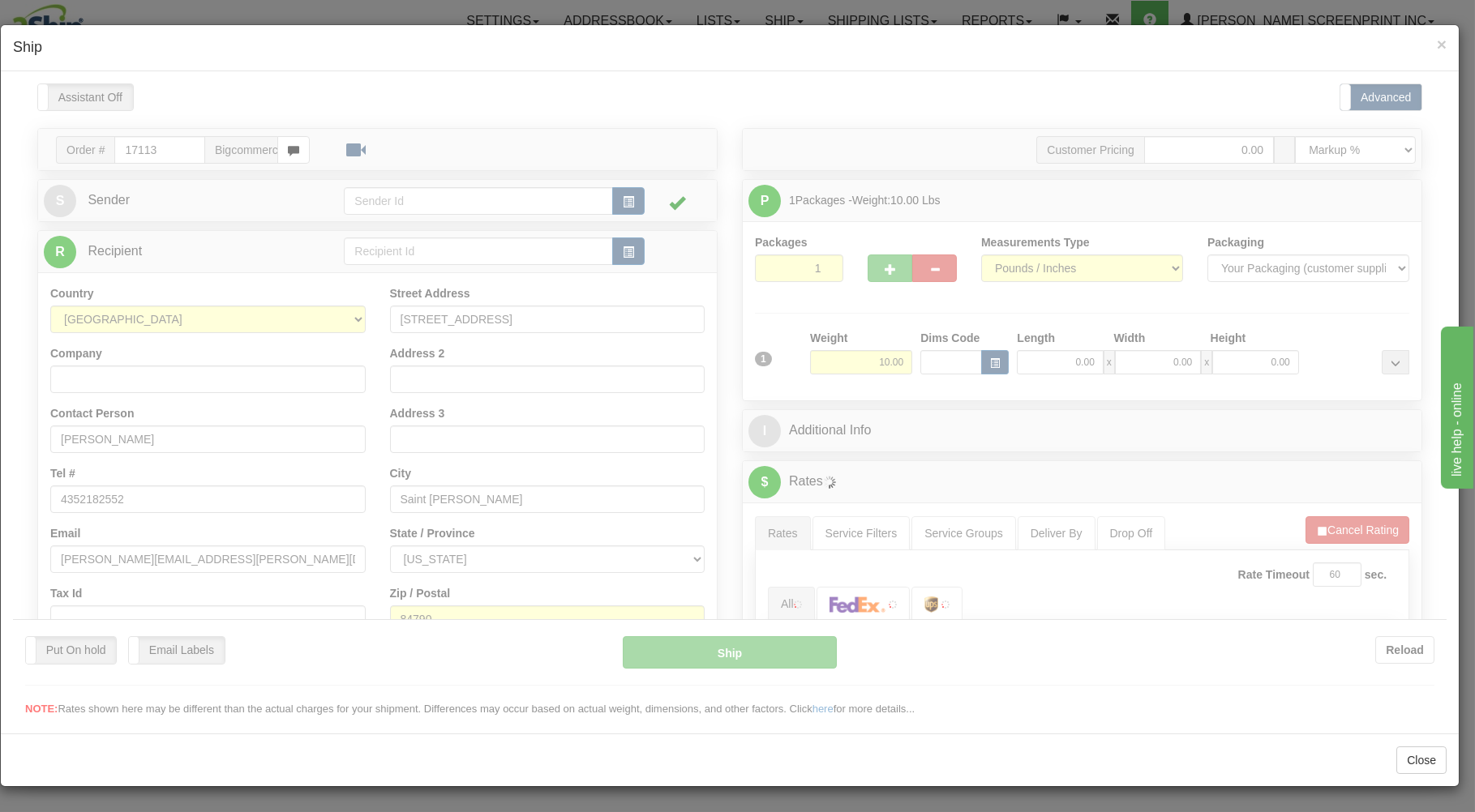
scroll to position [0, 0]
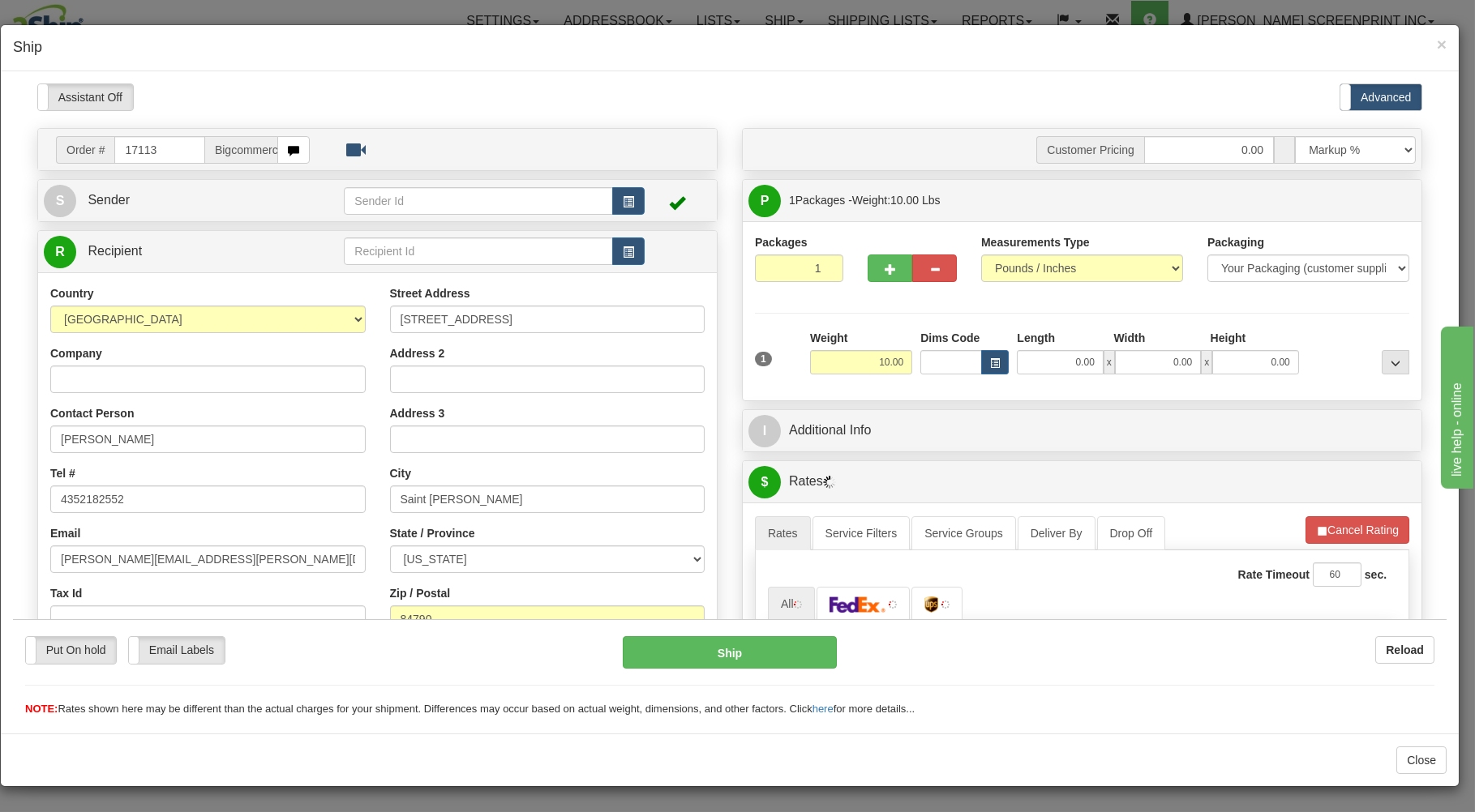
type input "8.40"
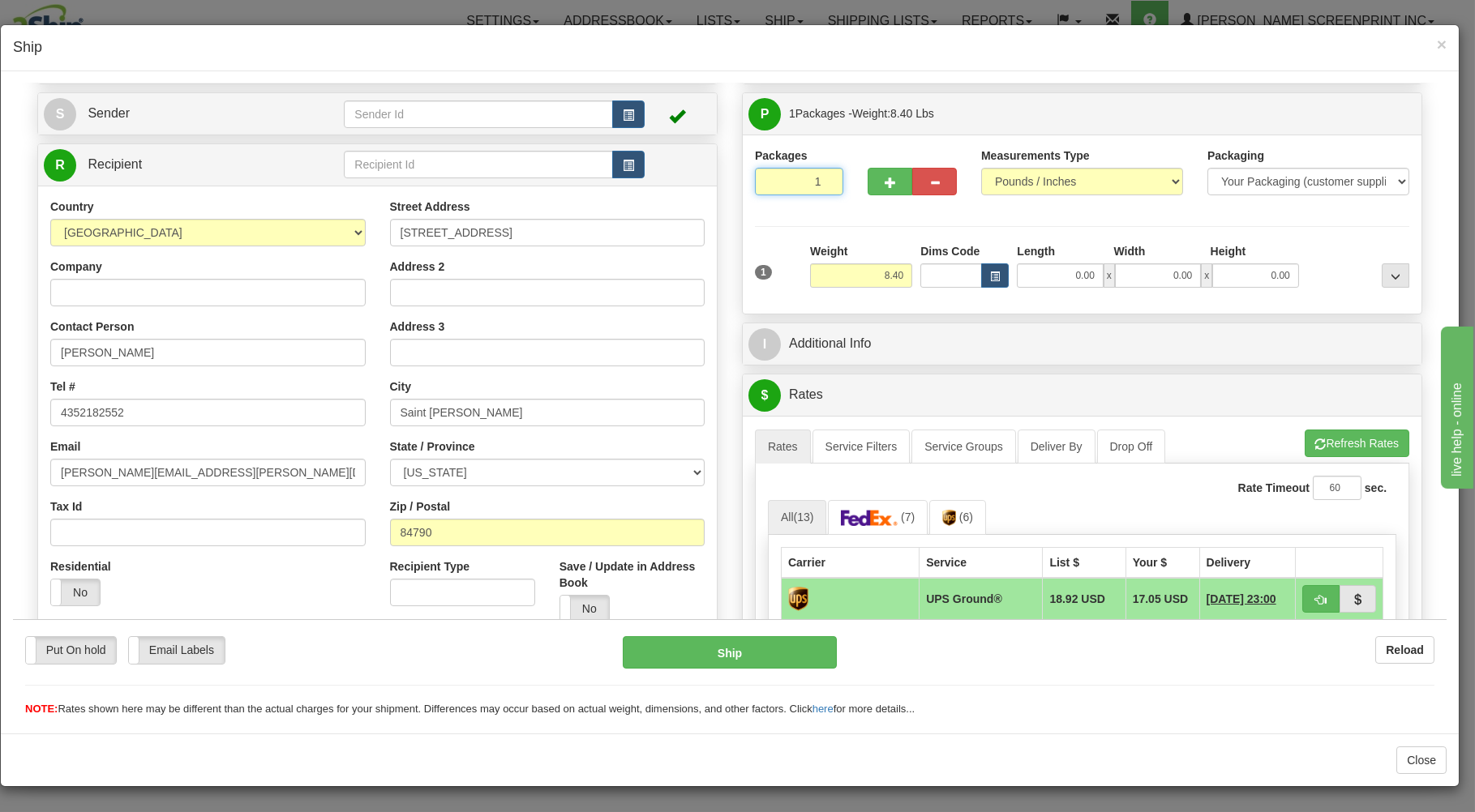
drag, startPoint x: 795, startPoint y: 190, endPoint x: 793, endPoint y: 203, distance: 13.2
click at [793, 194] on input "1" at bounding box center [799, 180] width 88 height 28
drag, startPoint x: 806, startPoint y: 268, endPoint x: 893, endPoint y: 288, distance: 89.3
click at [810, 269] on input "8.40" at bounding box center [860, 274] width 102 height 24
click at [1032, 273] on input "0.00" at bounding box center [1060, 274] width 86 height 24
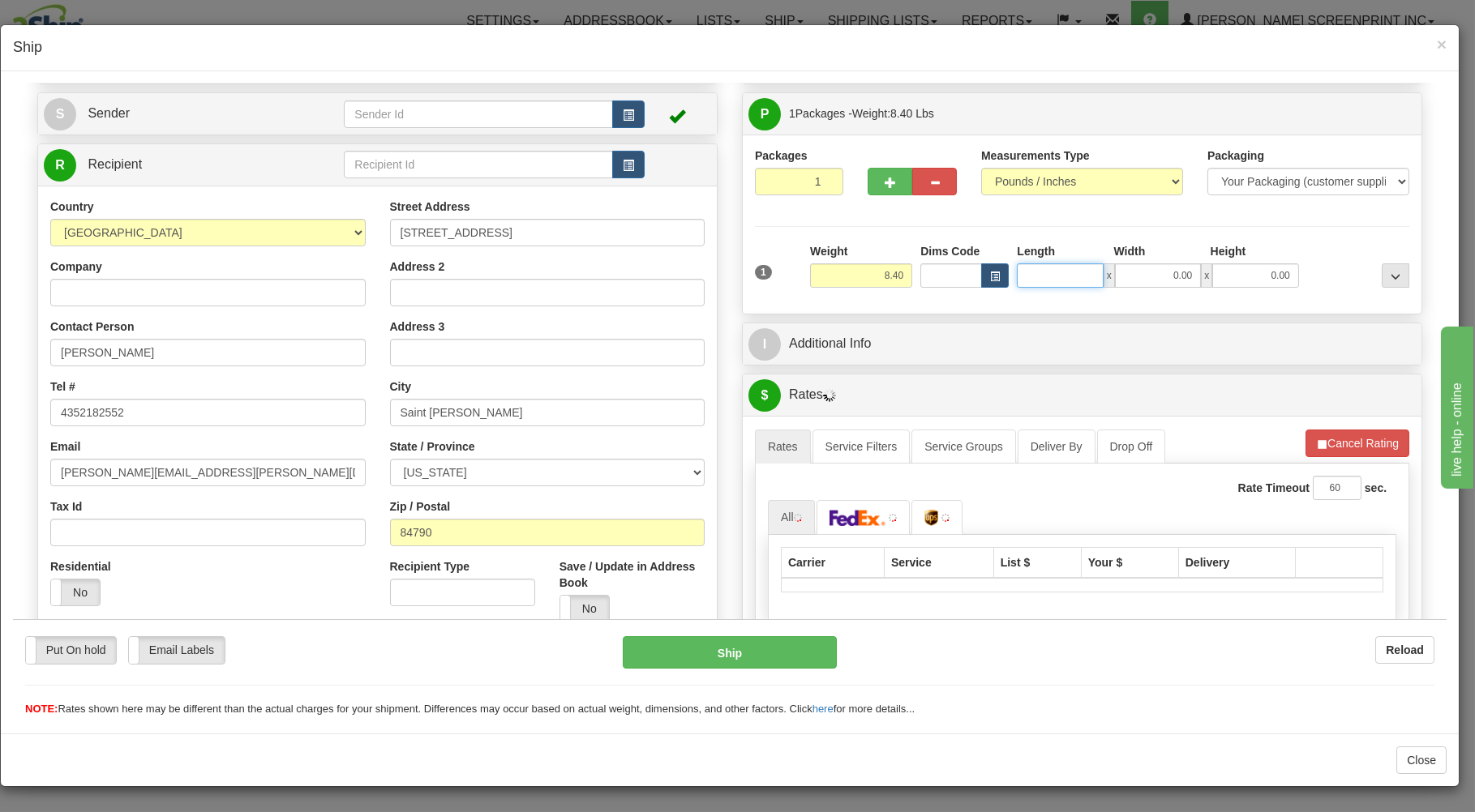
type input "8.45"
type input "26"
type input "8.40"
type input "26.00"
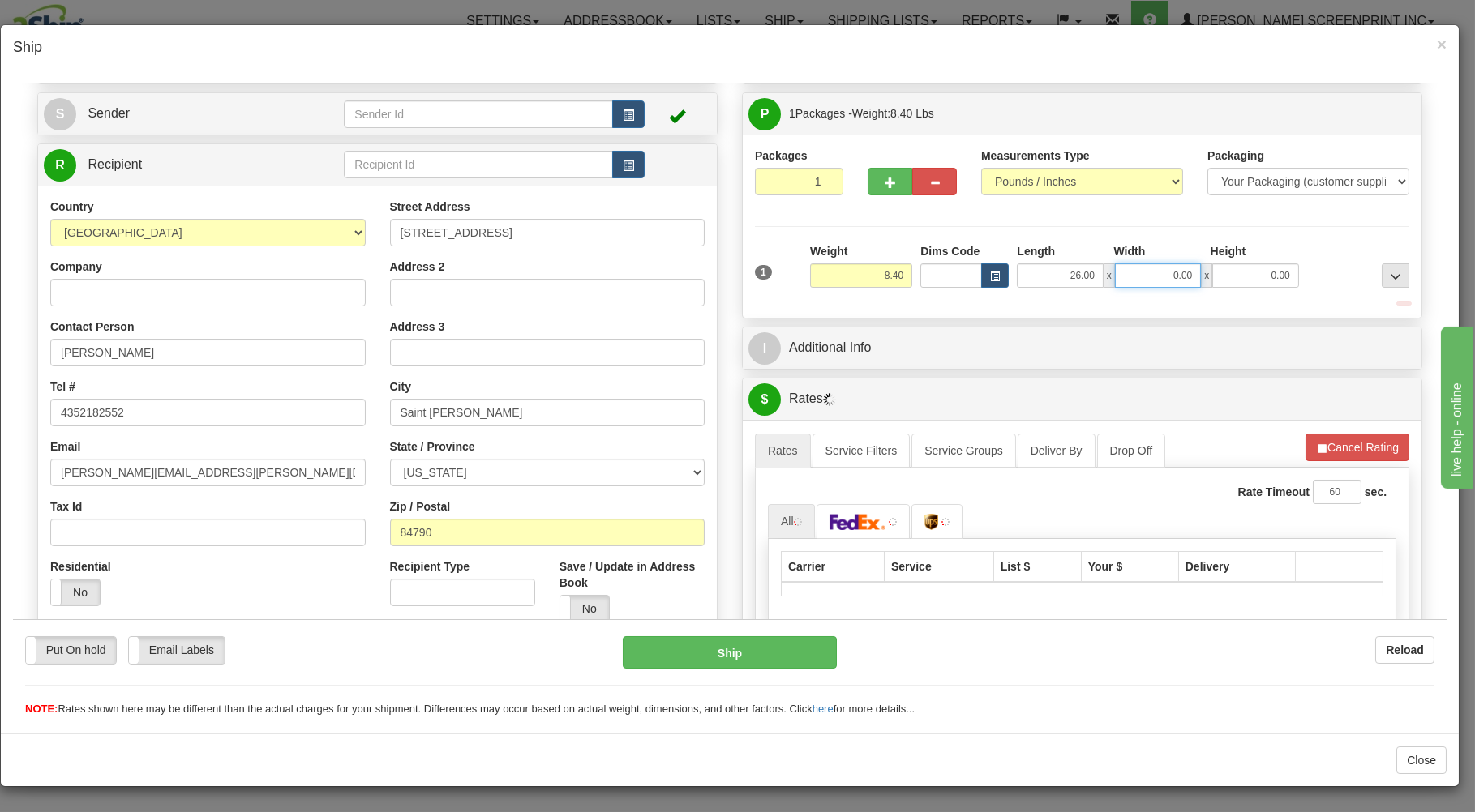
click at [1179, 276] on input "0.00" at bounding box center [1158, 274] width 86 height 24
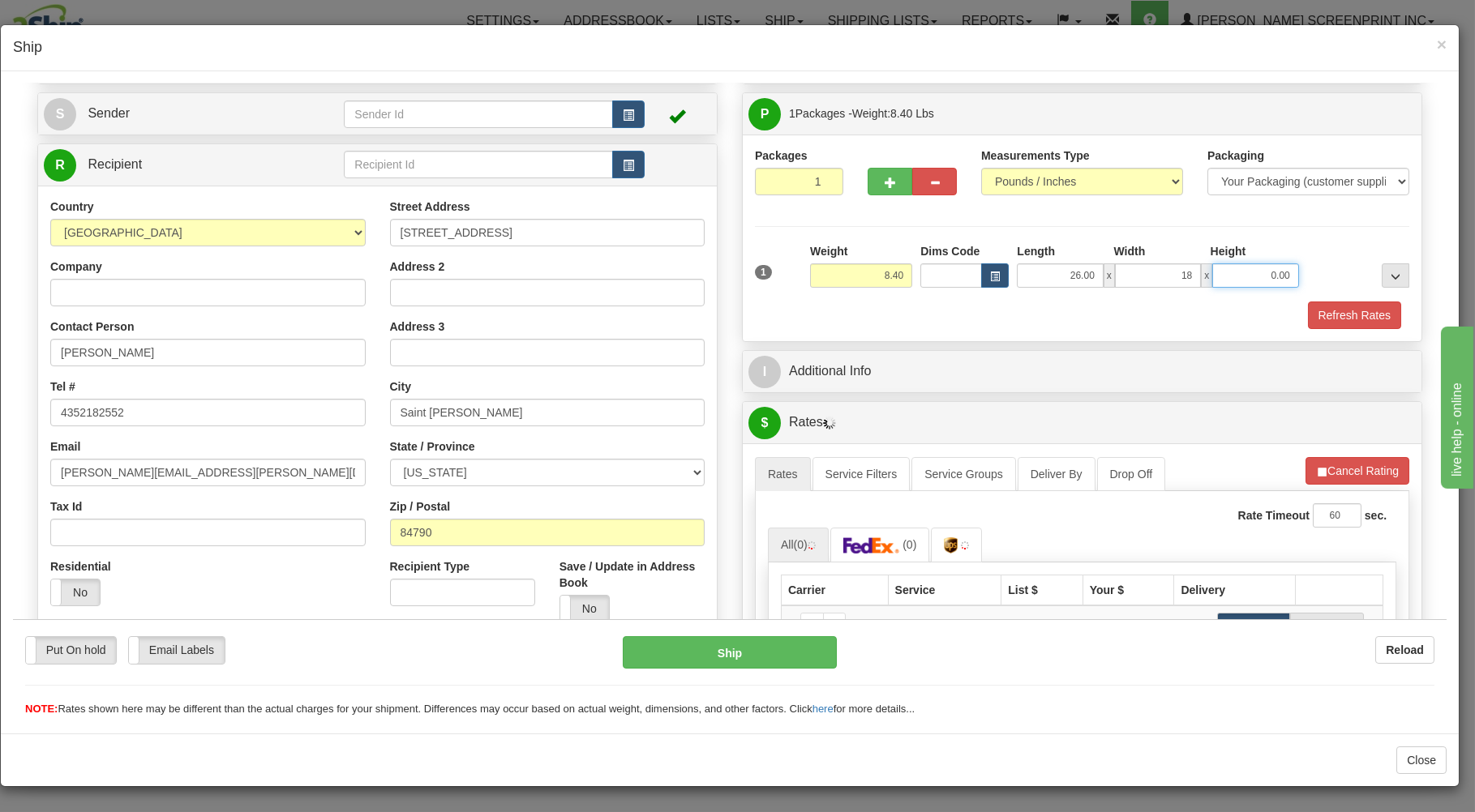
type input "18.00"
click at [1268, 283] on input "0.00" at bounding box center [1255, 274] width 86 height 24
type input "7.00"
click at [1315, 303] on button "Refresh Rates" at bounding box center [1355, 314] width 93 height 28
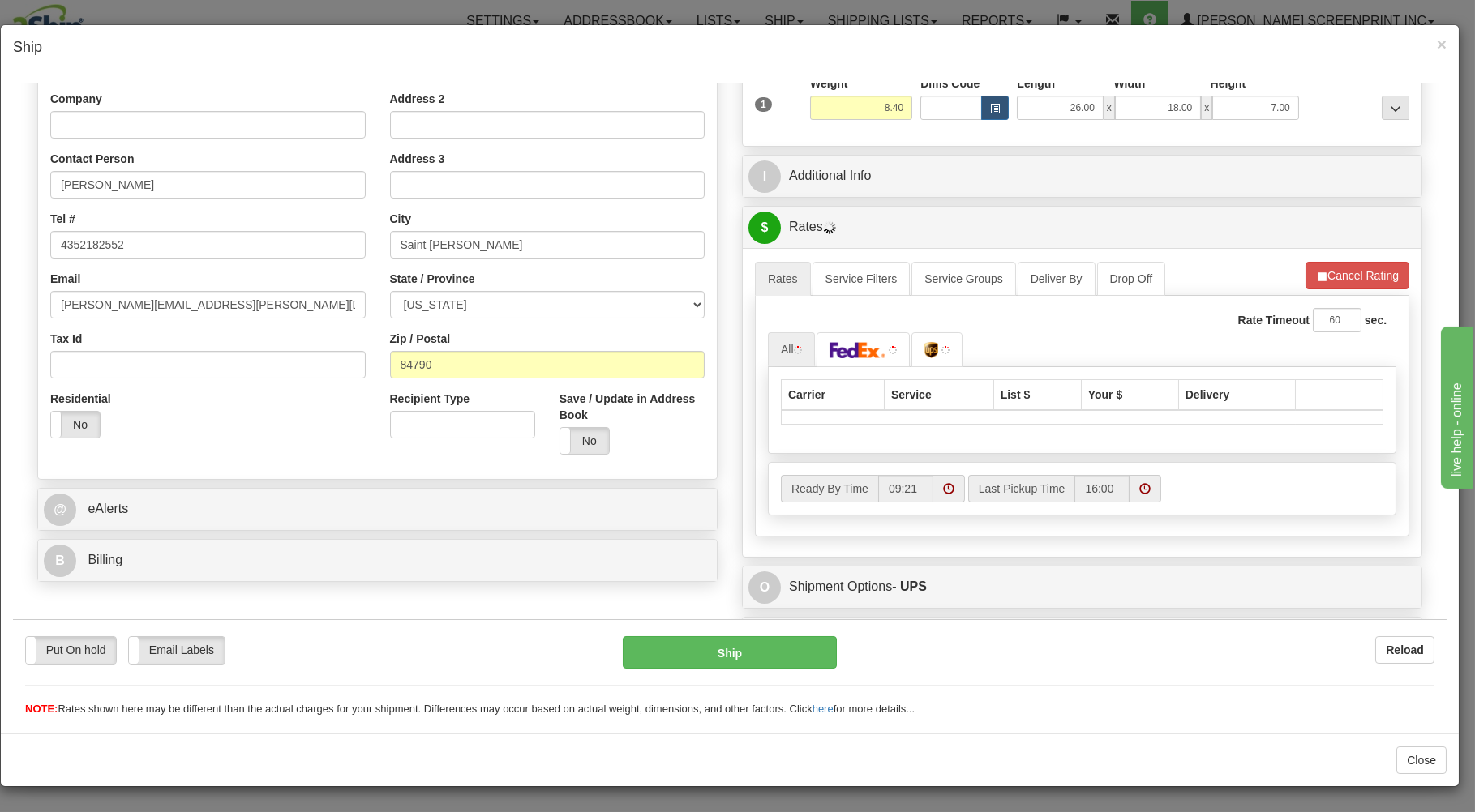
scroll to position [260, 0]
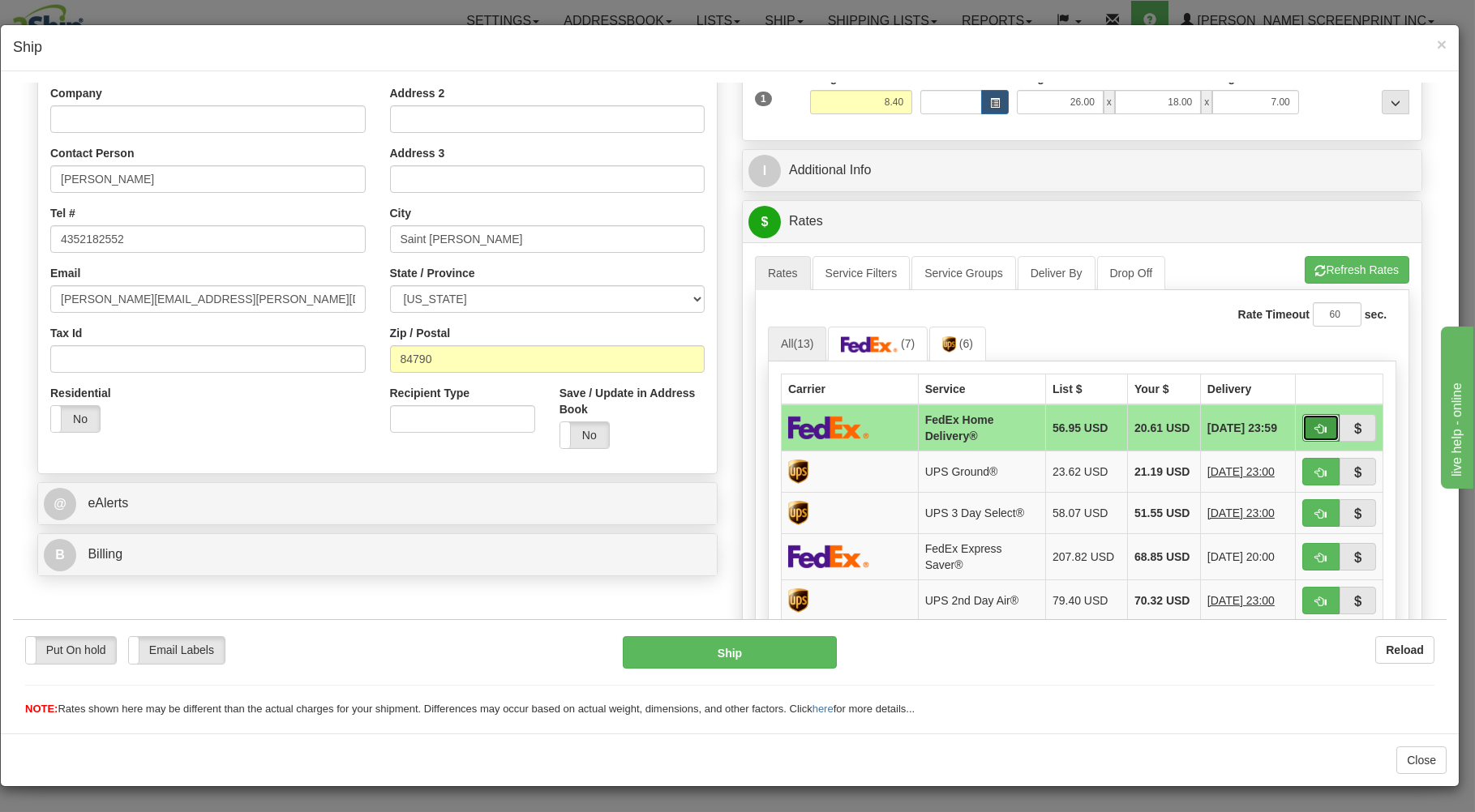
click at [1315, 425] on span "button" at bounding box center [1320, 428] width 11 height 11
type input "90"
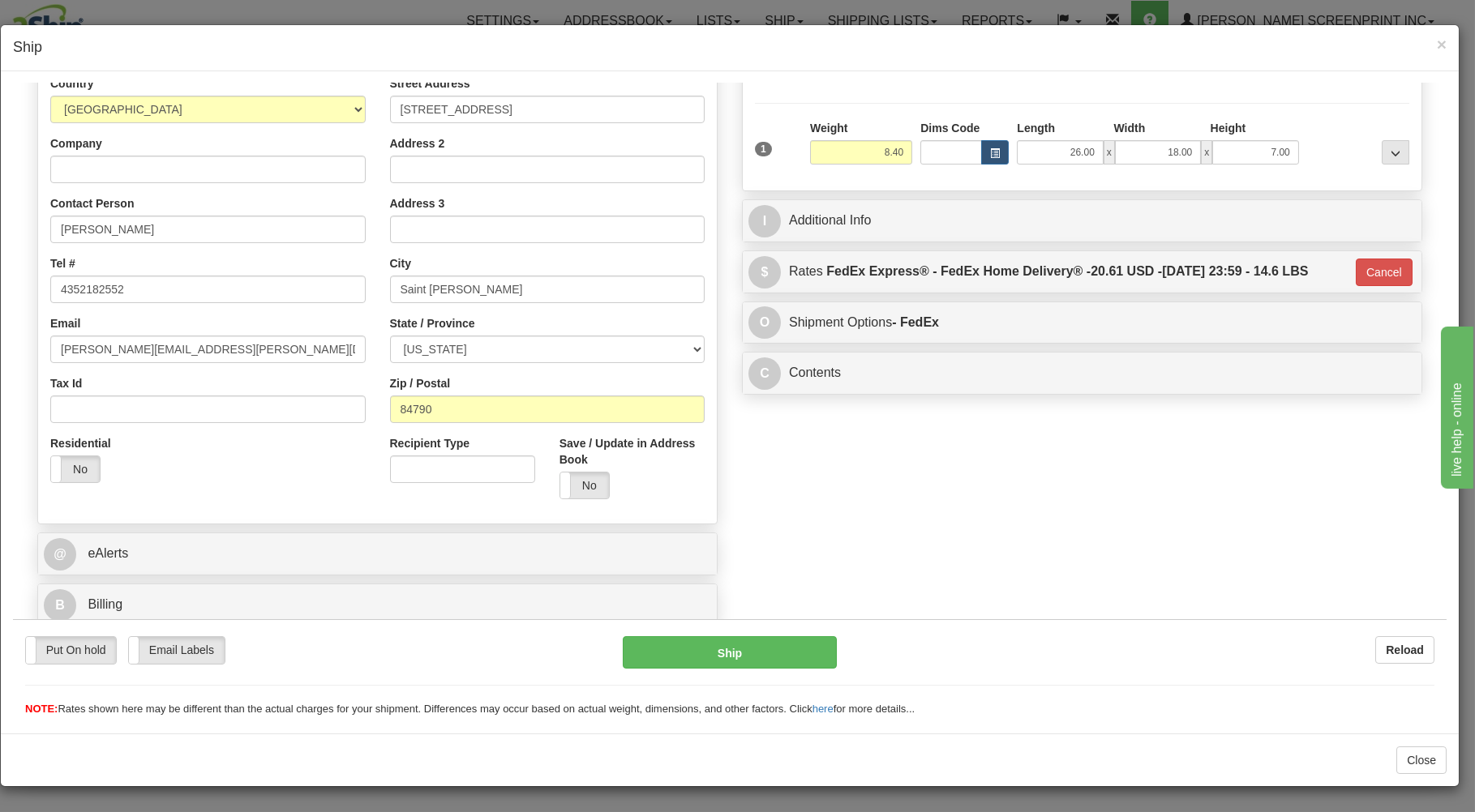
scroll to position [213, 0]
click at [792, 651] on button "Ship" at bounding box center [730, 651] width 215 height 33
type input "8.35"
type input "90"
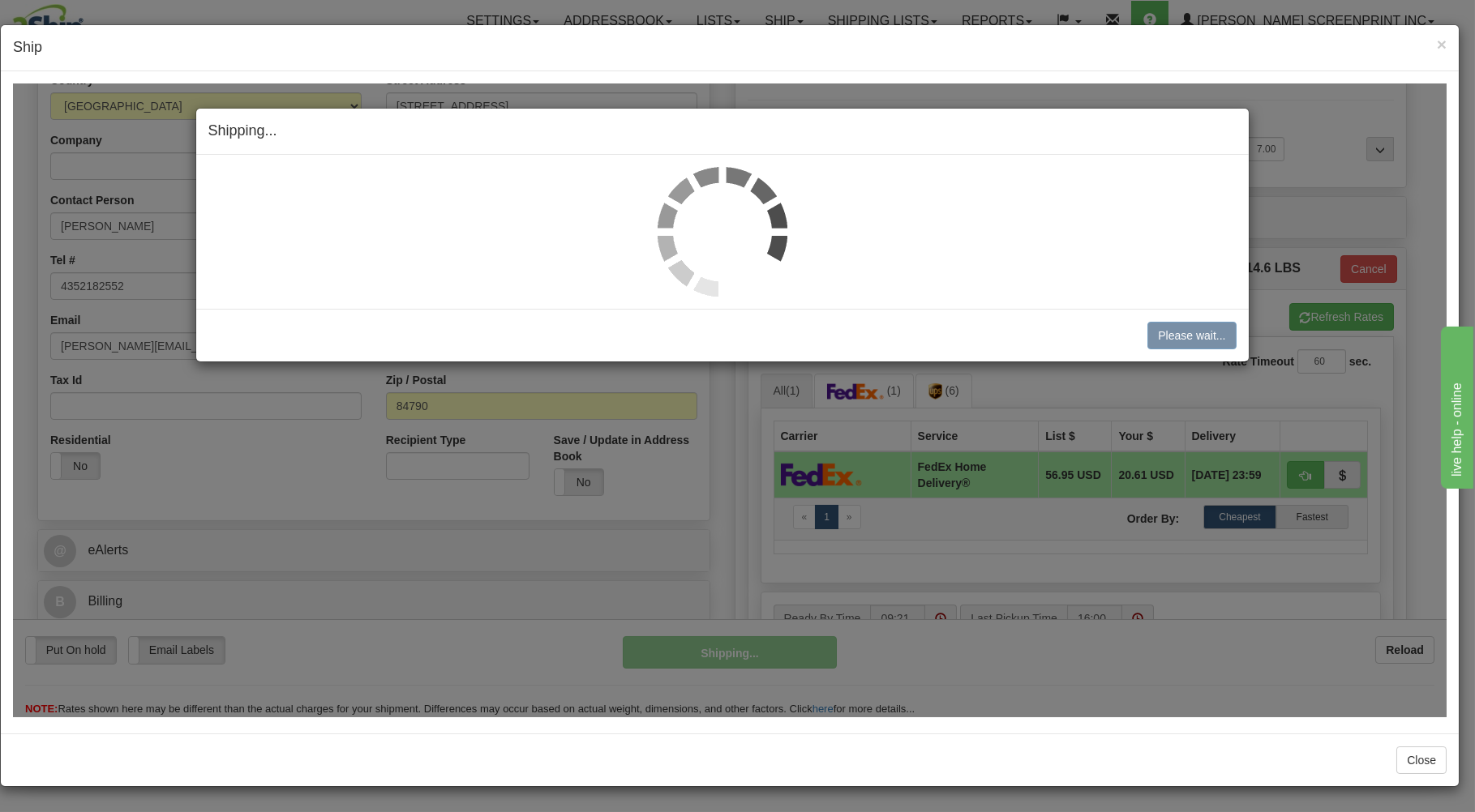
type input "8.50"
type input "90"
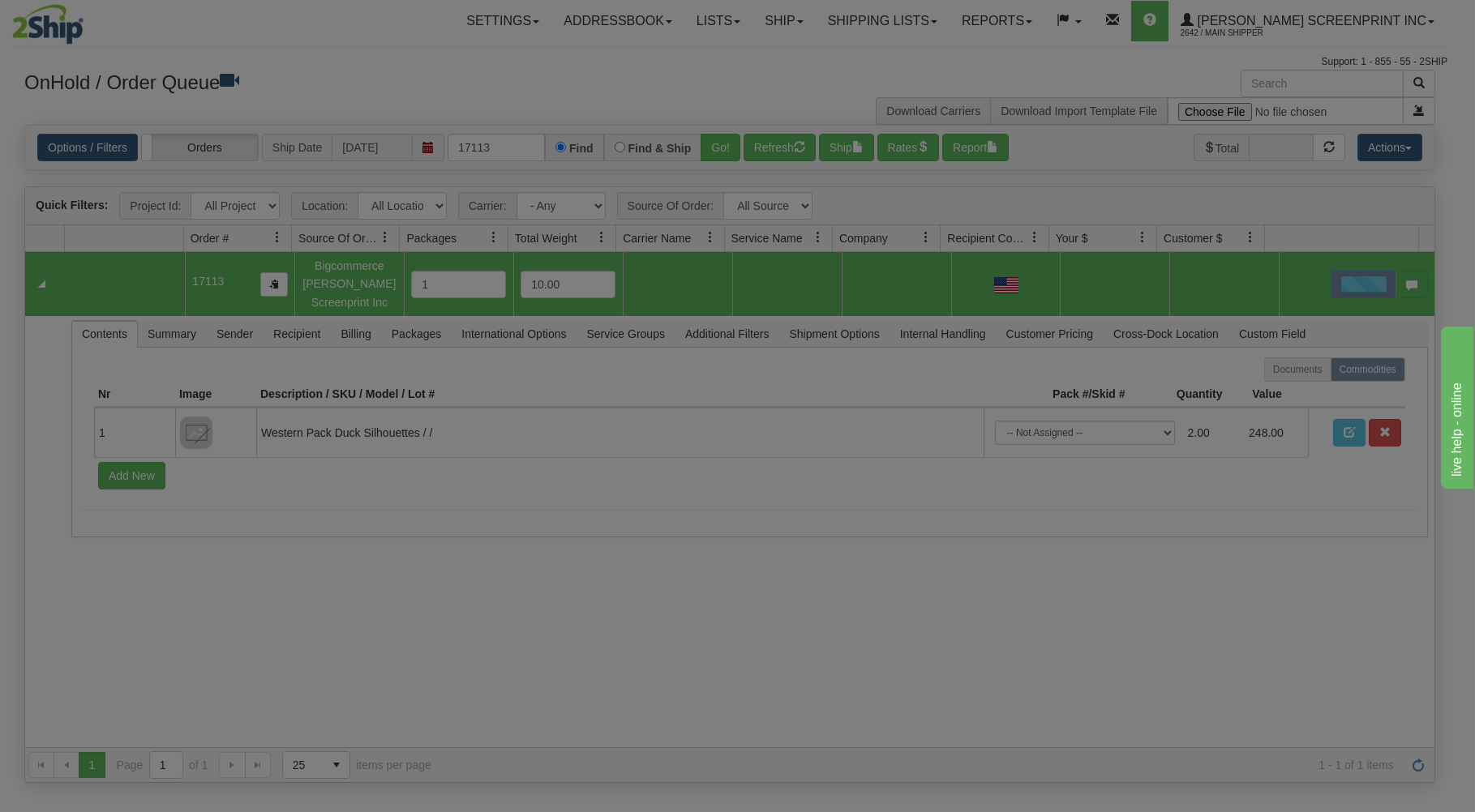
scroll to position [0, 0]
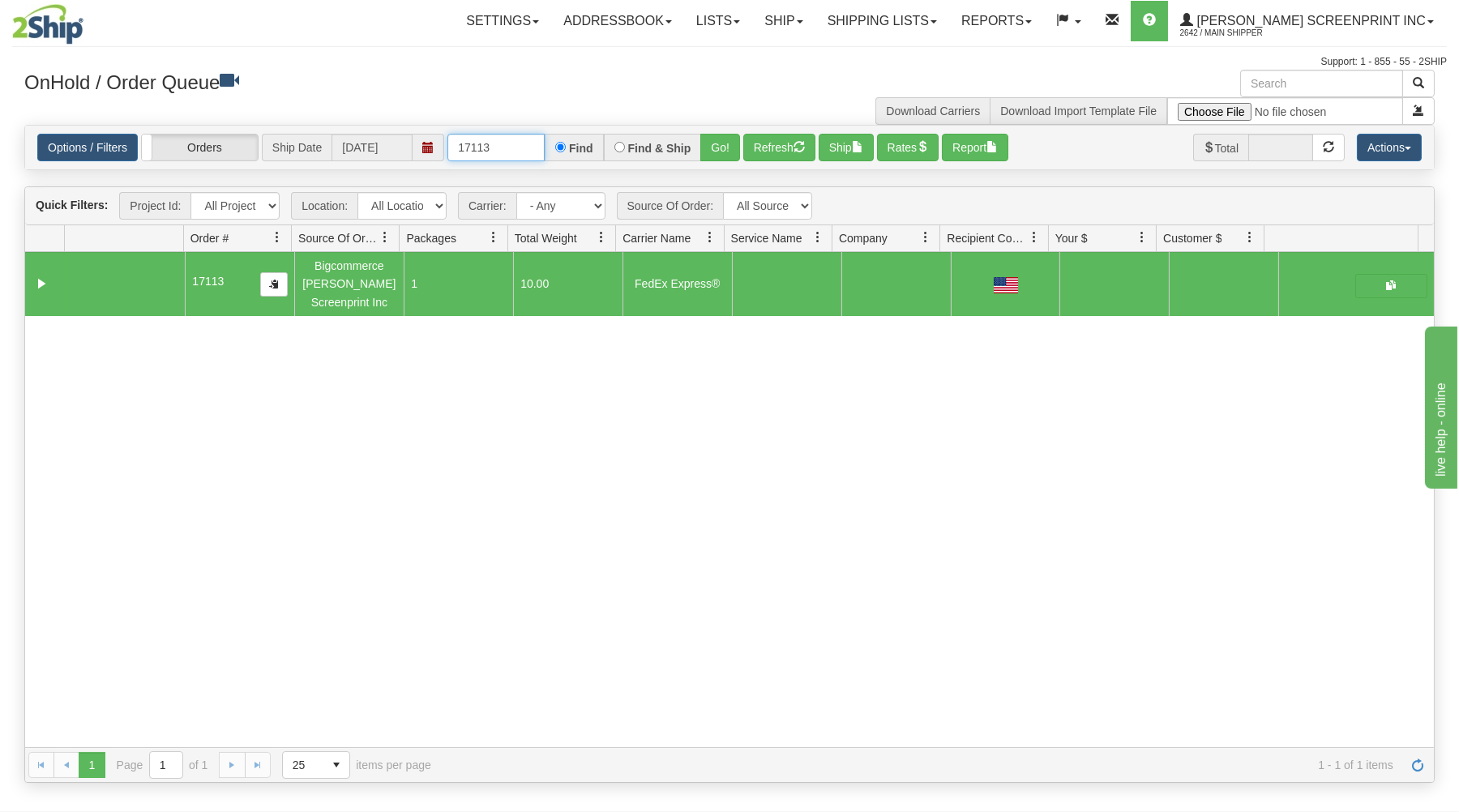
click at [524, 143] on input "17113" at bounding box center [496, 147] width 98 height 28
type input "1"
type input "17109"
click at [727, 145] on button "Go!" at bounding box center [719, 147] width 40 height 28
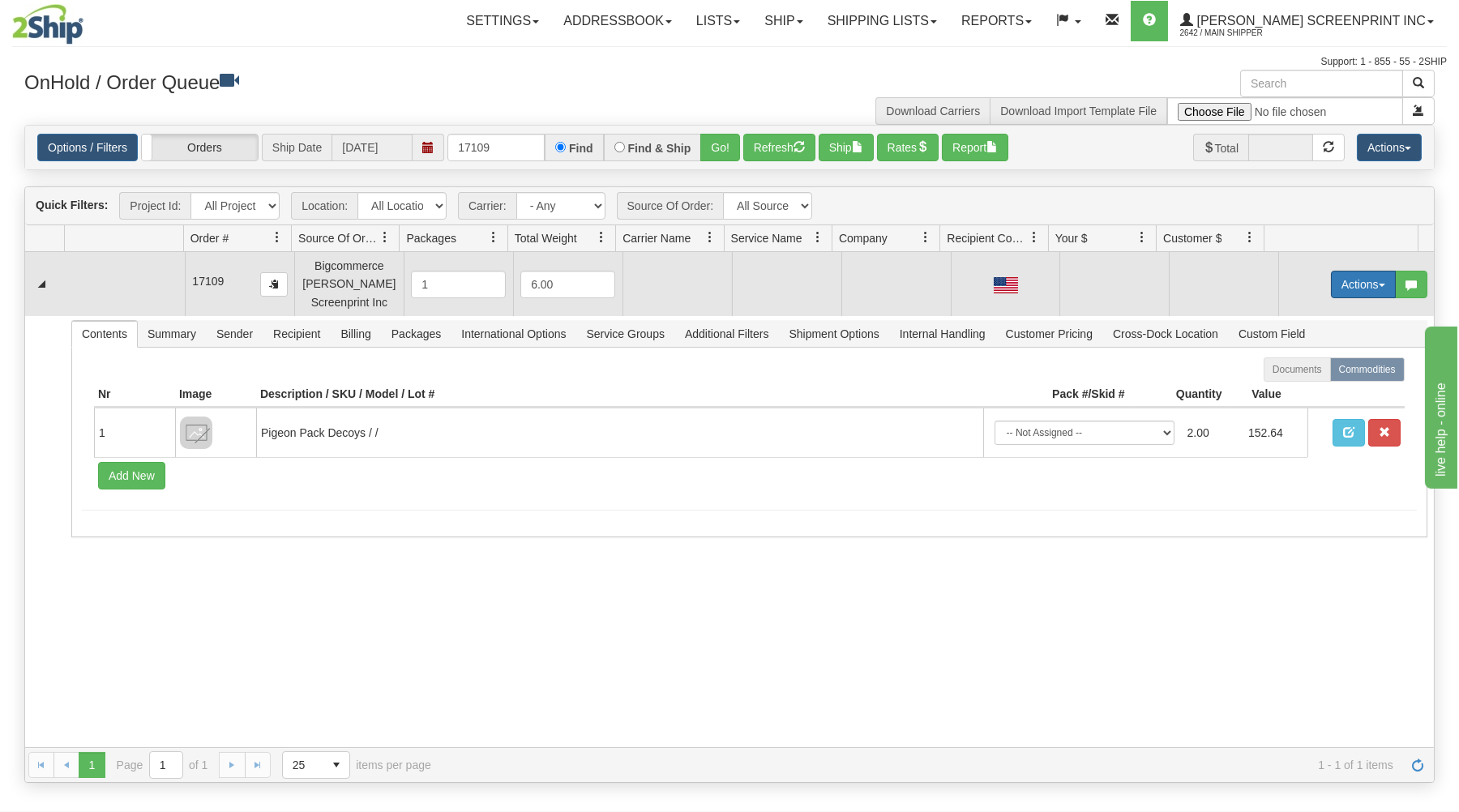
click at [1330, 284] on button "Actions" at bounding box center [1362, 284] width 65 height 28
click at [1281, 317] on span at bounding box center [1287, 314] width 11 height 11
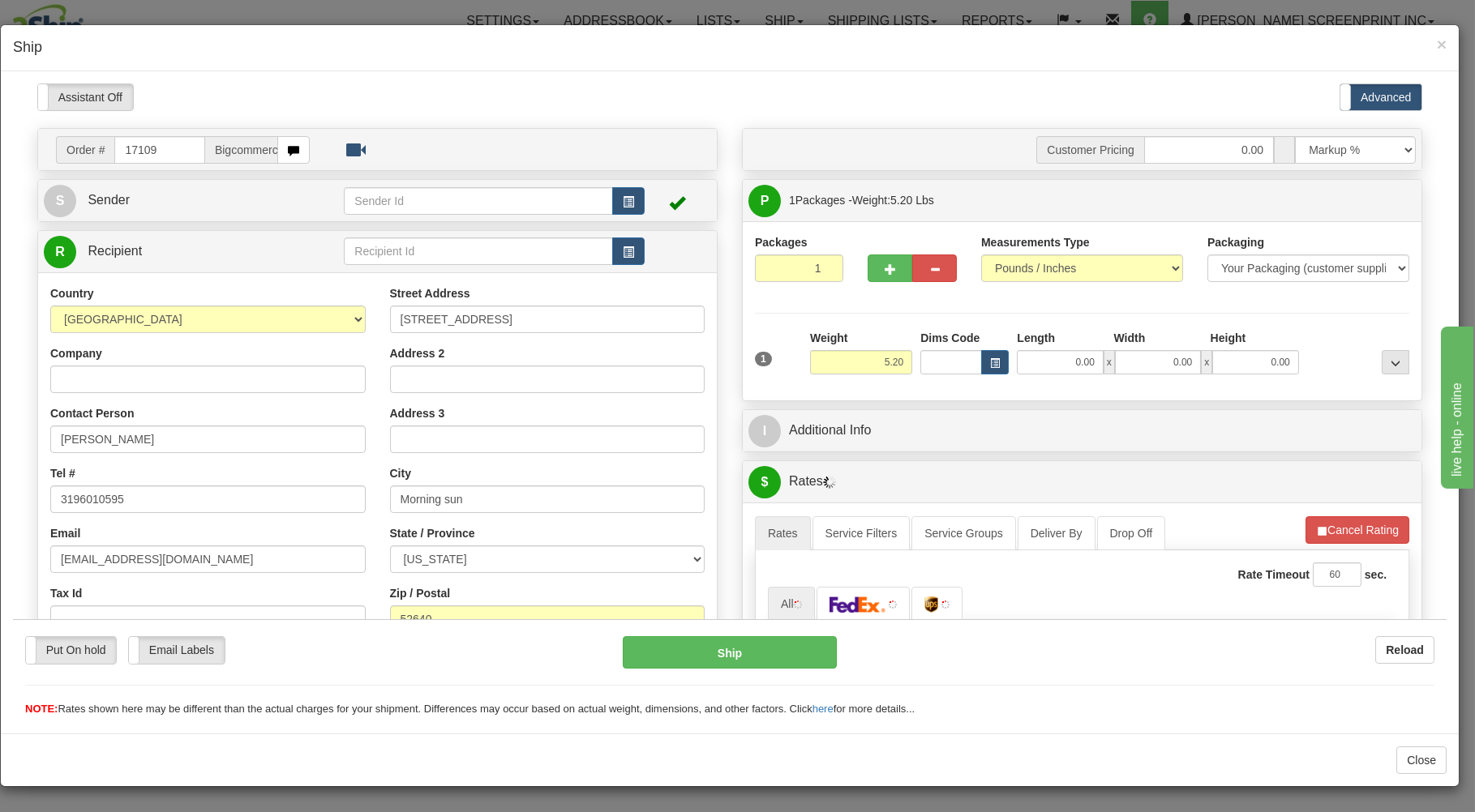
type input "5.15"
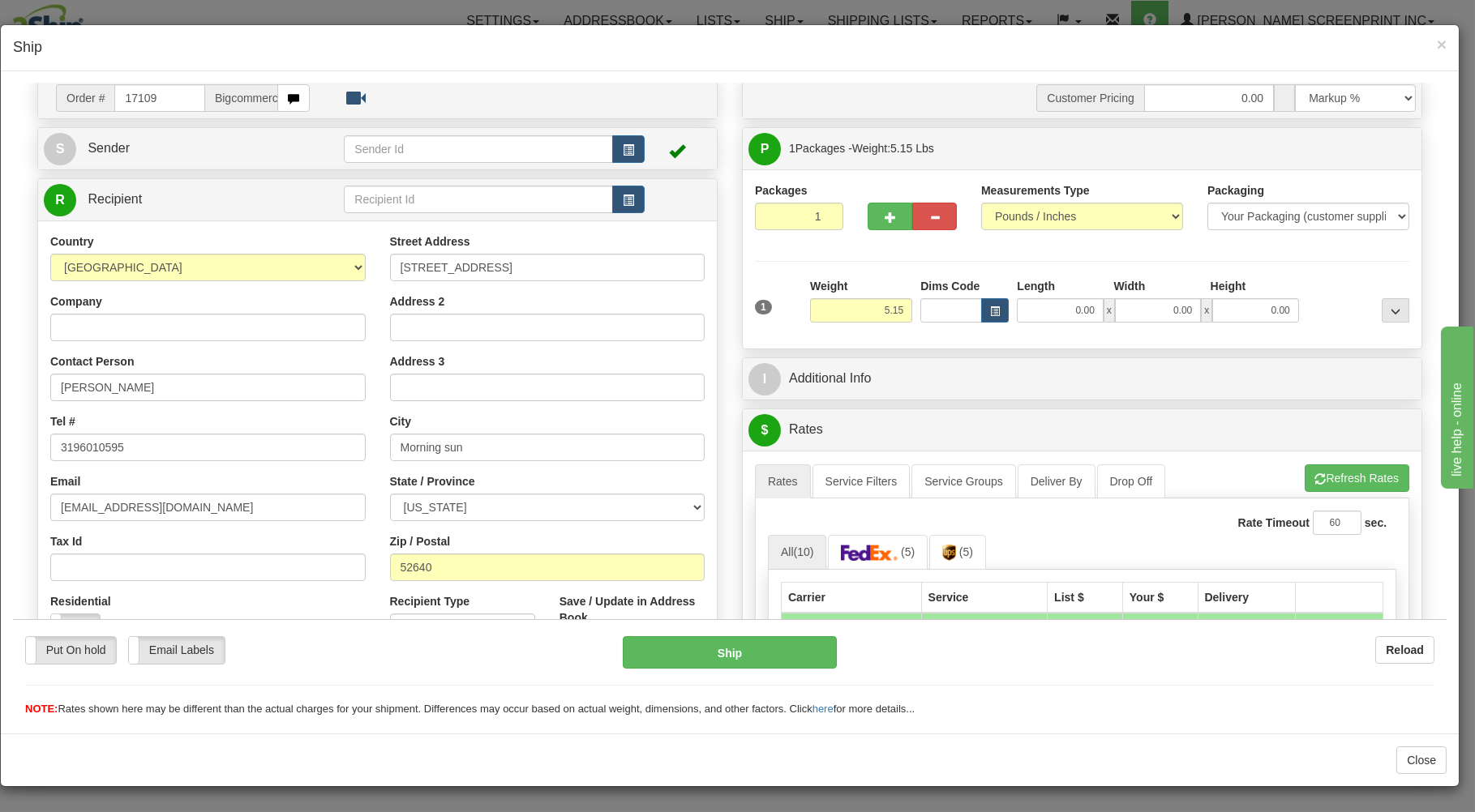
scroll to position [87, 0]
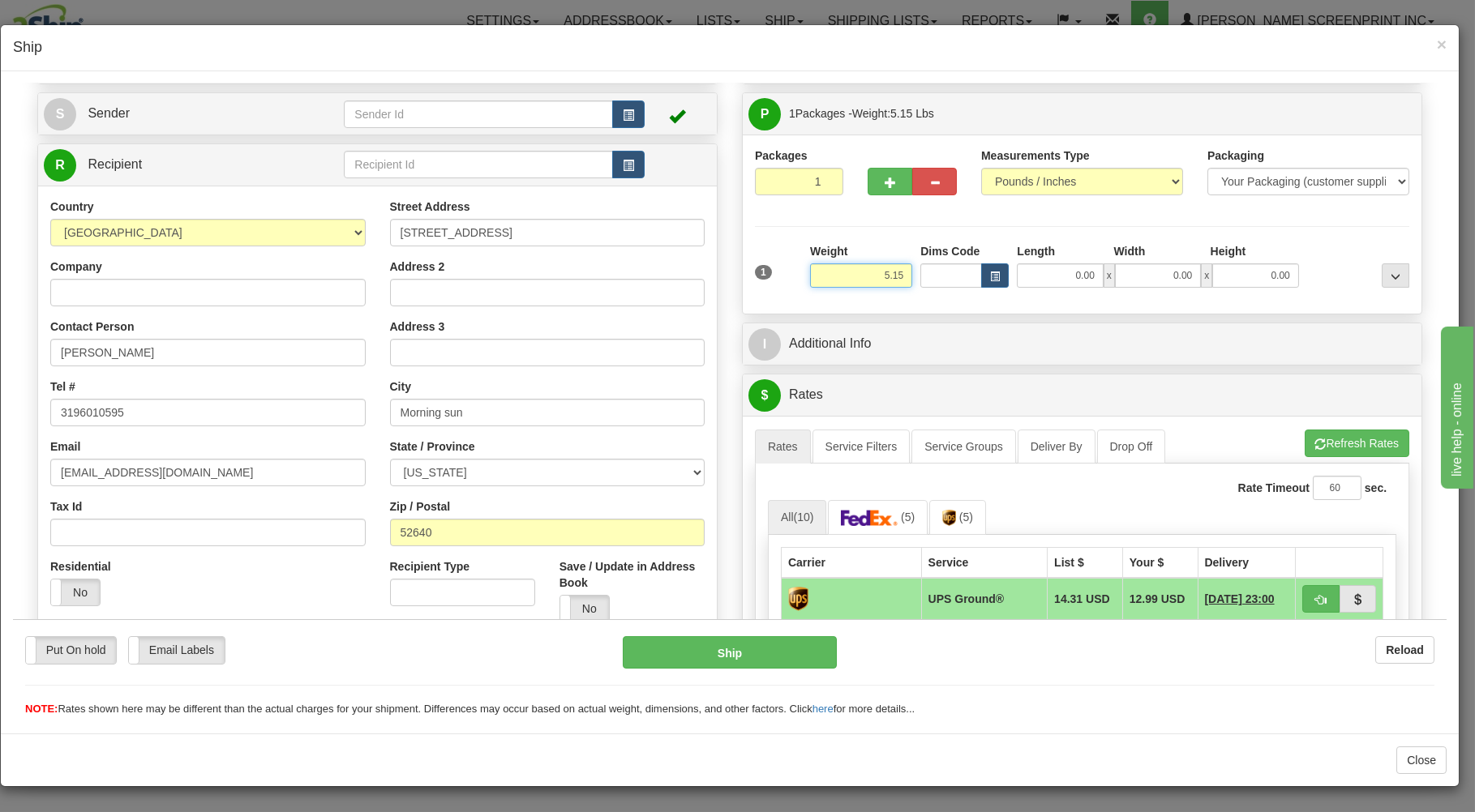
click at [858, 281] on input "5.15" at bounding box center [860, 274] width 102 height 24
click at [1057, 273] on input "0.00" at bounding box center [1060, 274] width 86 height 24
type input "0.00"
drag, startPoint x: 769, startPoint y: 186, endPoint x: 785, endPoint y: 208, distance: 27.2
click at [771, 186] on input "1" at bounding box center [799, 180] width 88 height 28
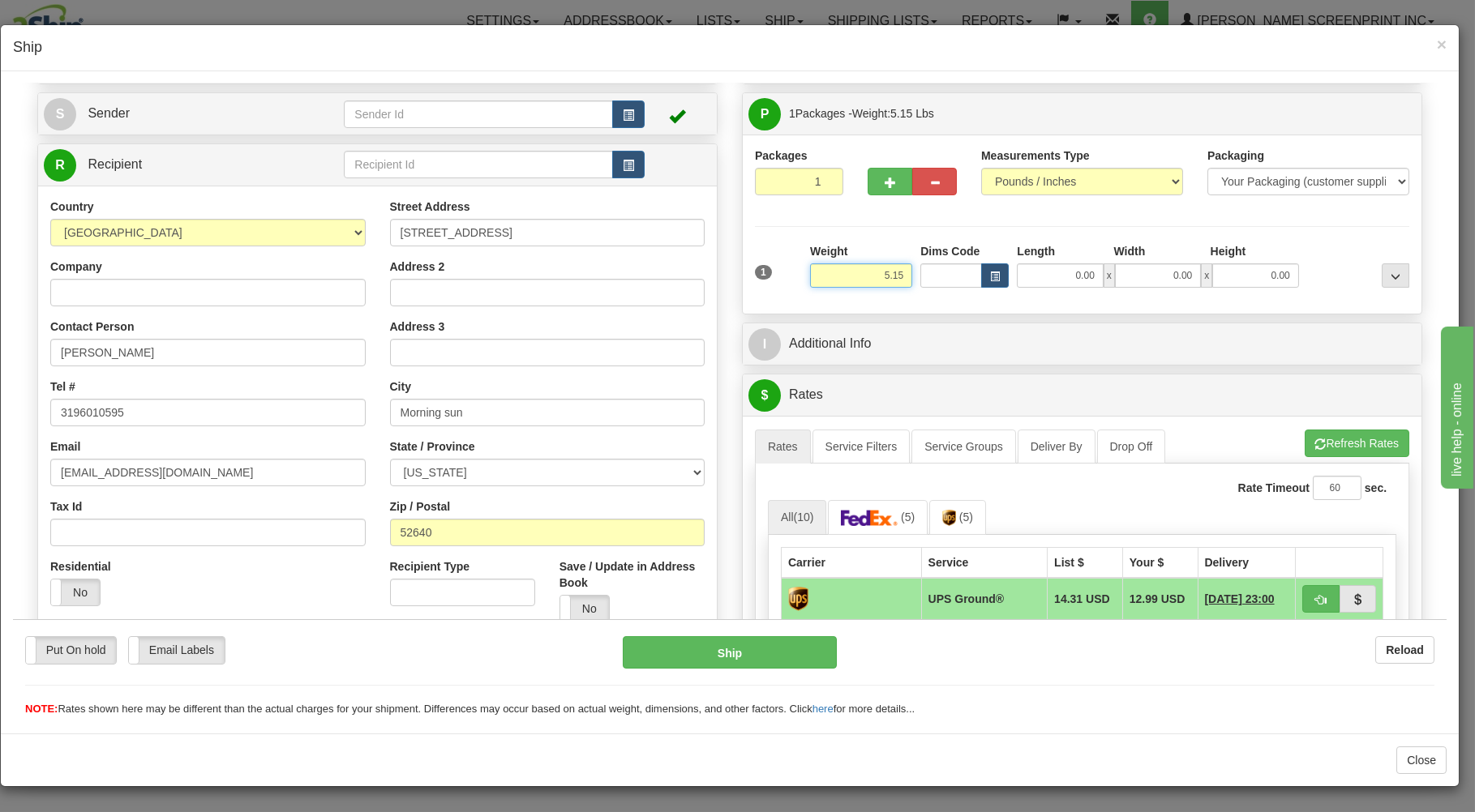
drag, startPoint x: 853, startPoint y: 272, endPoint x: 903, endPoint y: 273, distance: 50.0
click at [869, 273] on input "5.15" at bounding box center [860, 274] width 102 height 24
click at [1064, 275] on input "0.00" at bounding box center [1060, 274] width 86 height 24
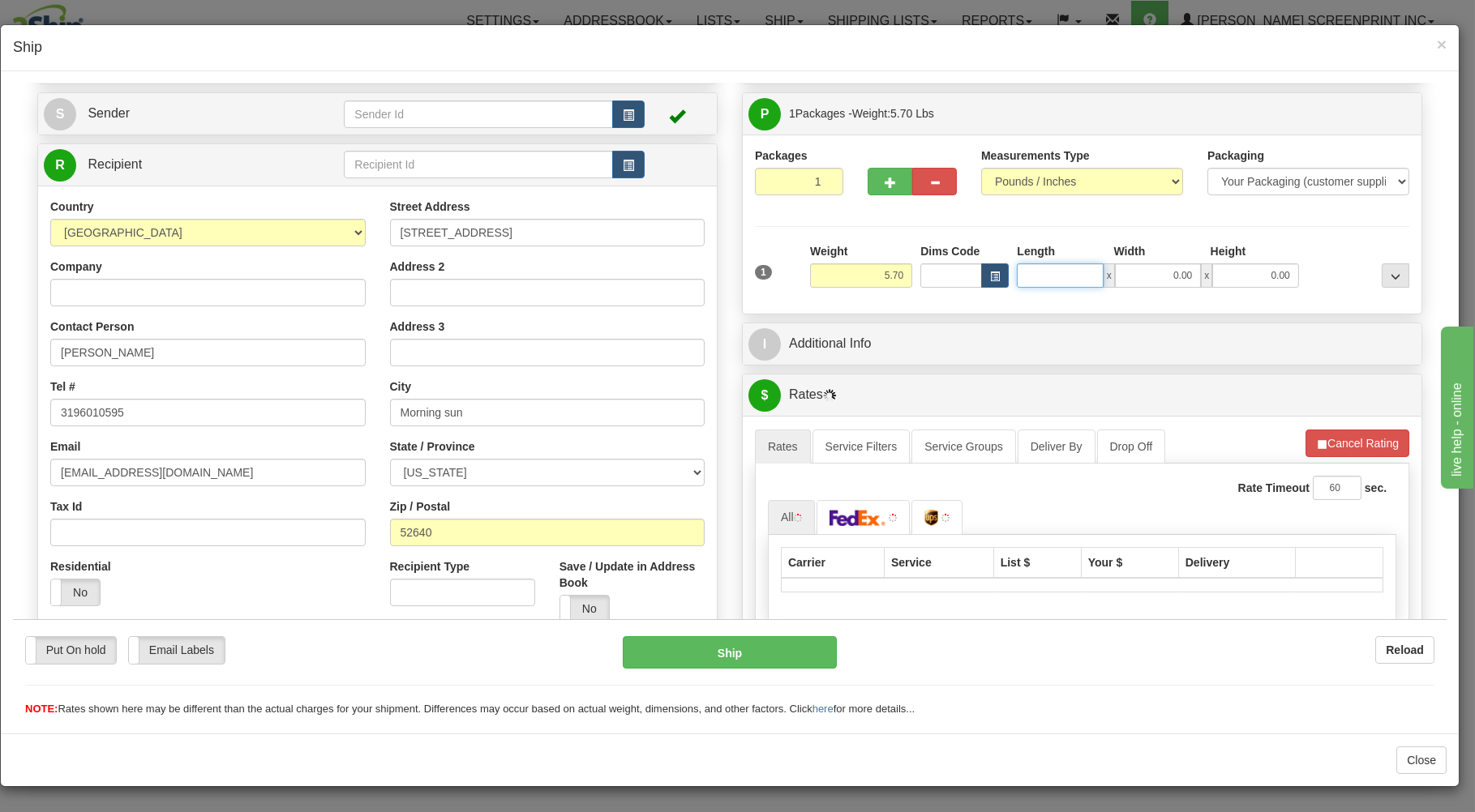
type input "5.75"
type input "17"
type input "5.15"
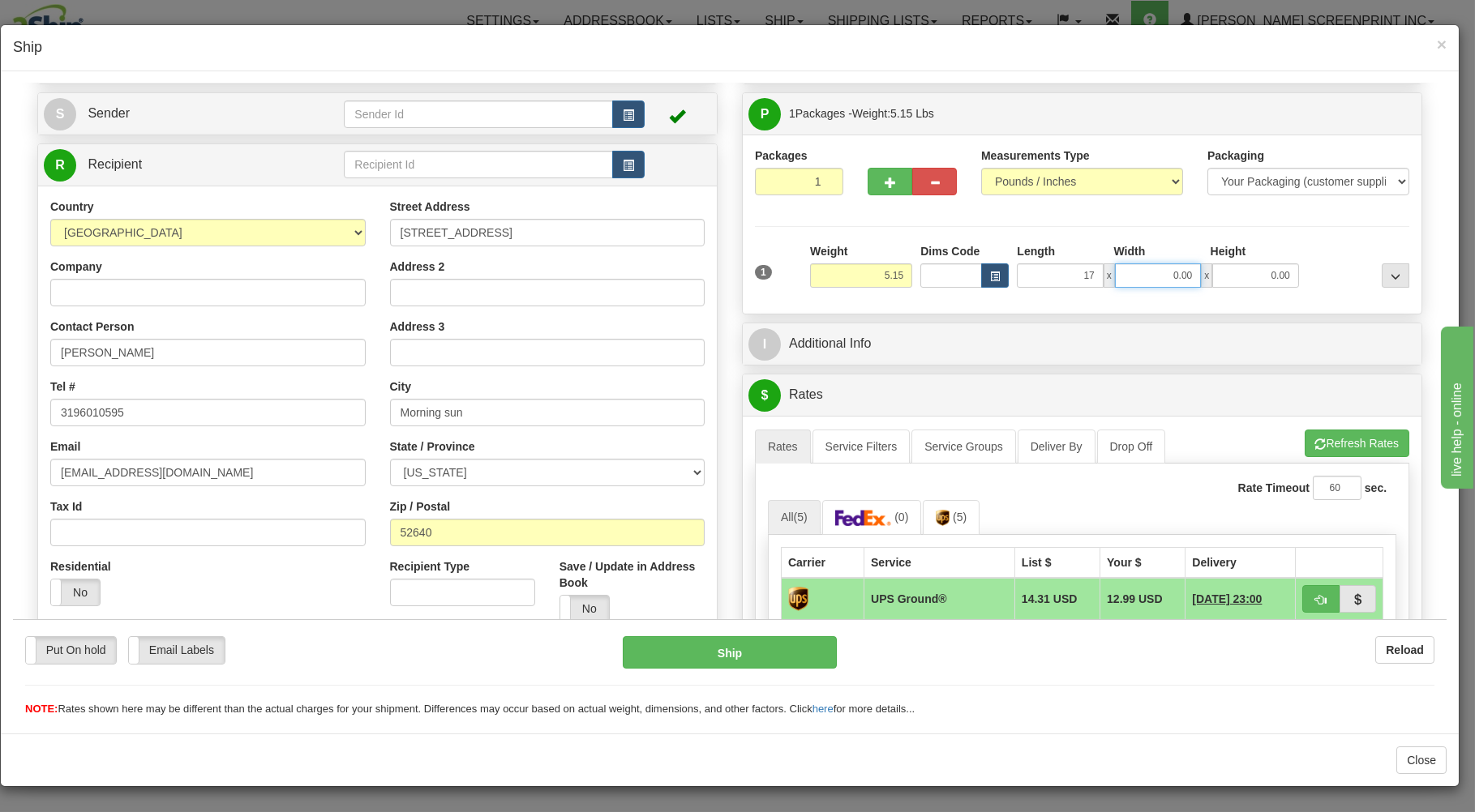
type input "17.00"
click at [1174, 279] on input "0.00" at bounding box center [1158, 274] width 86 height 24
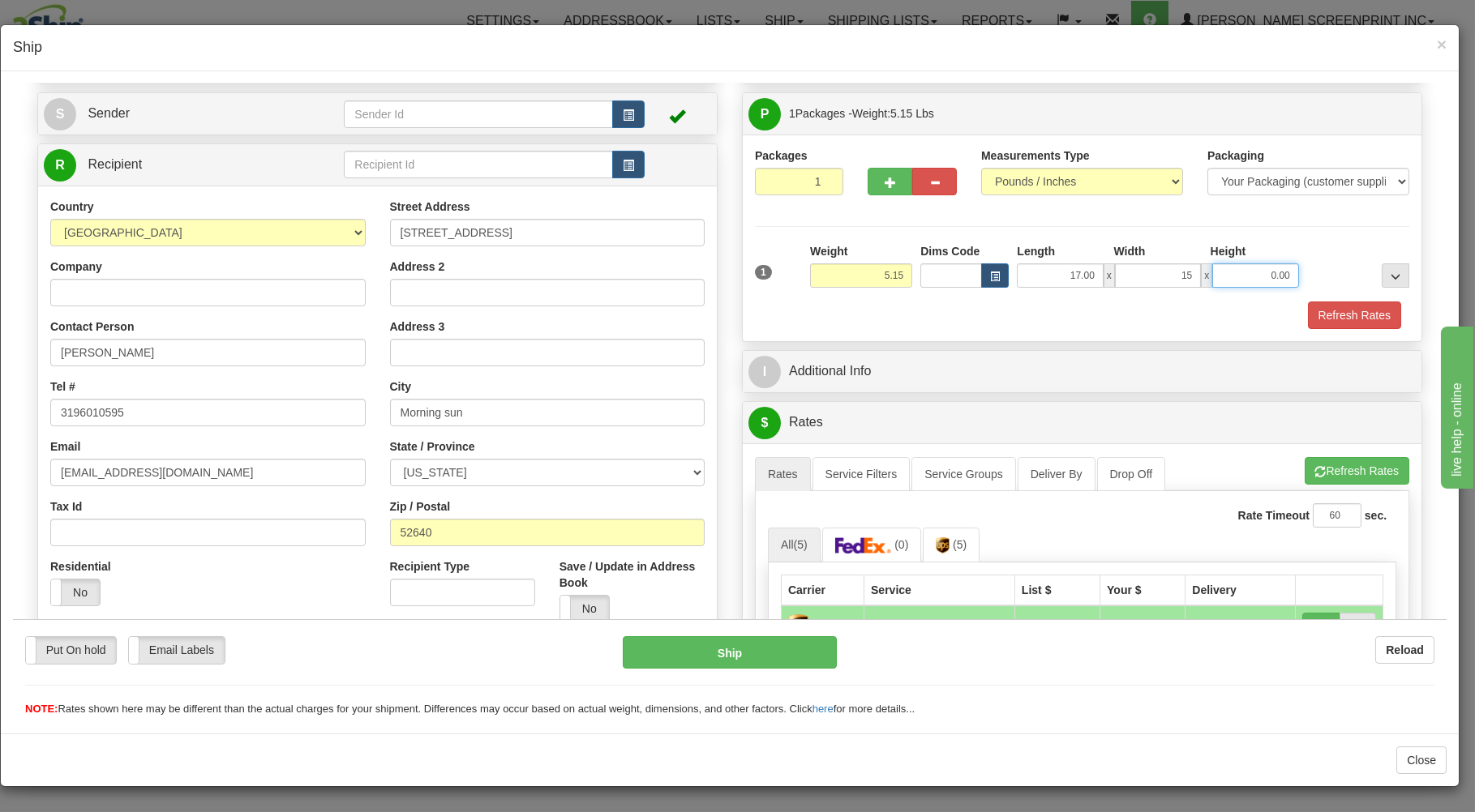
type input "15.00"
click at [1251, 270] on input "0.00" at bounding box center [1255, 274] width 86 height 24
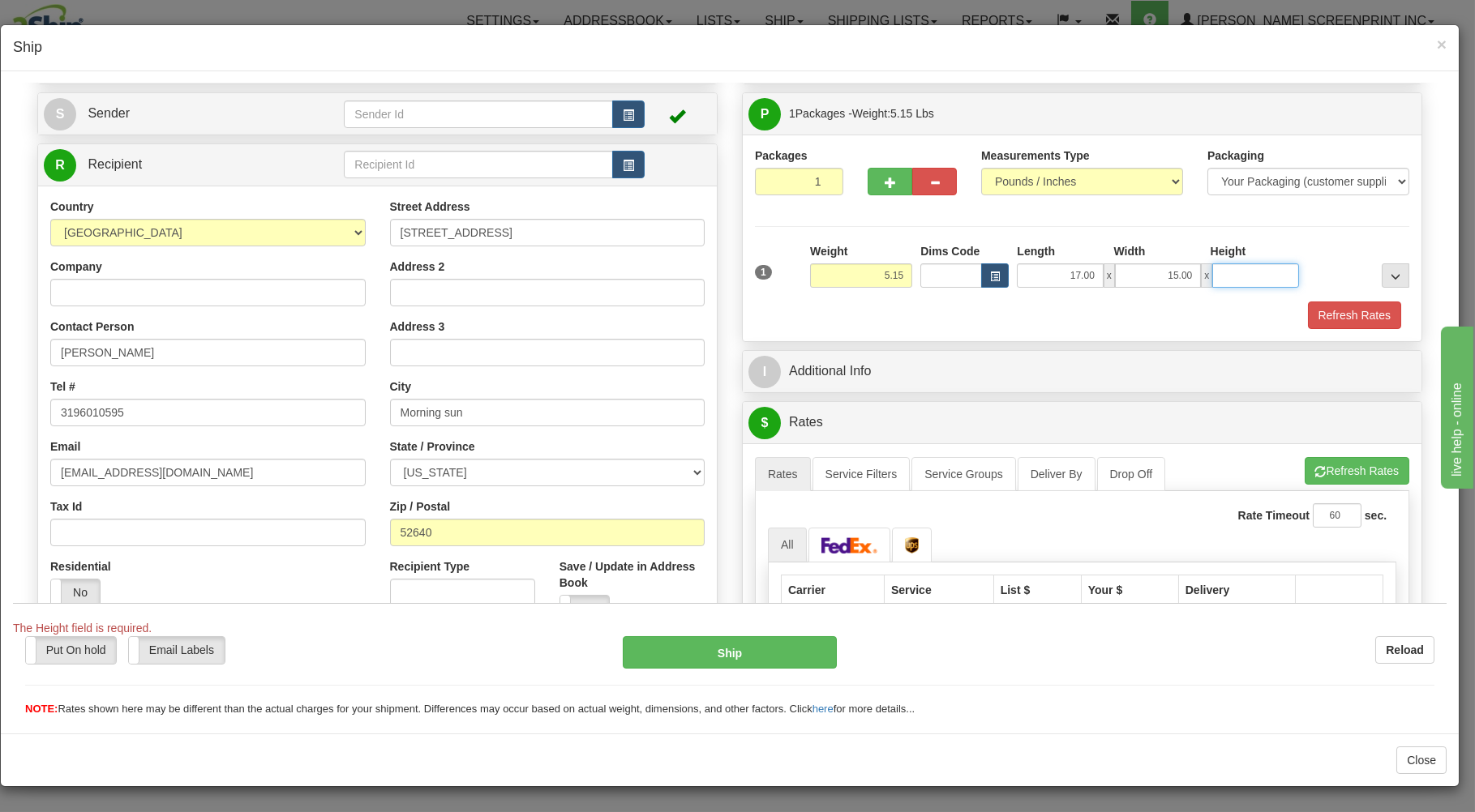
type input "5.10"
type input "5"
type input "5.15"
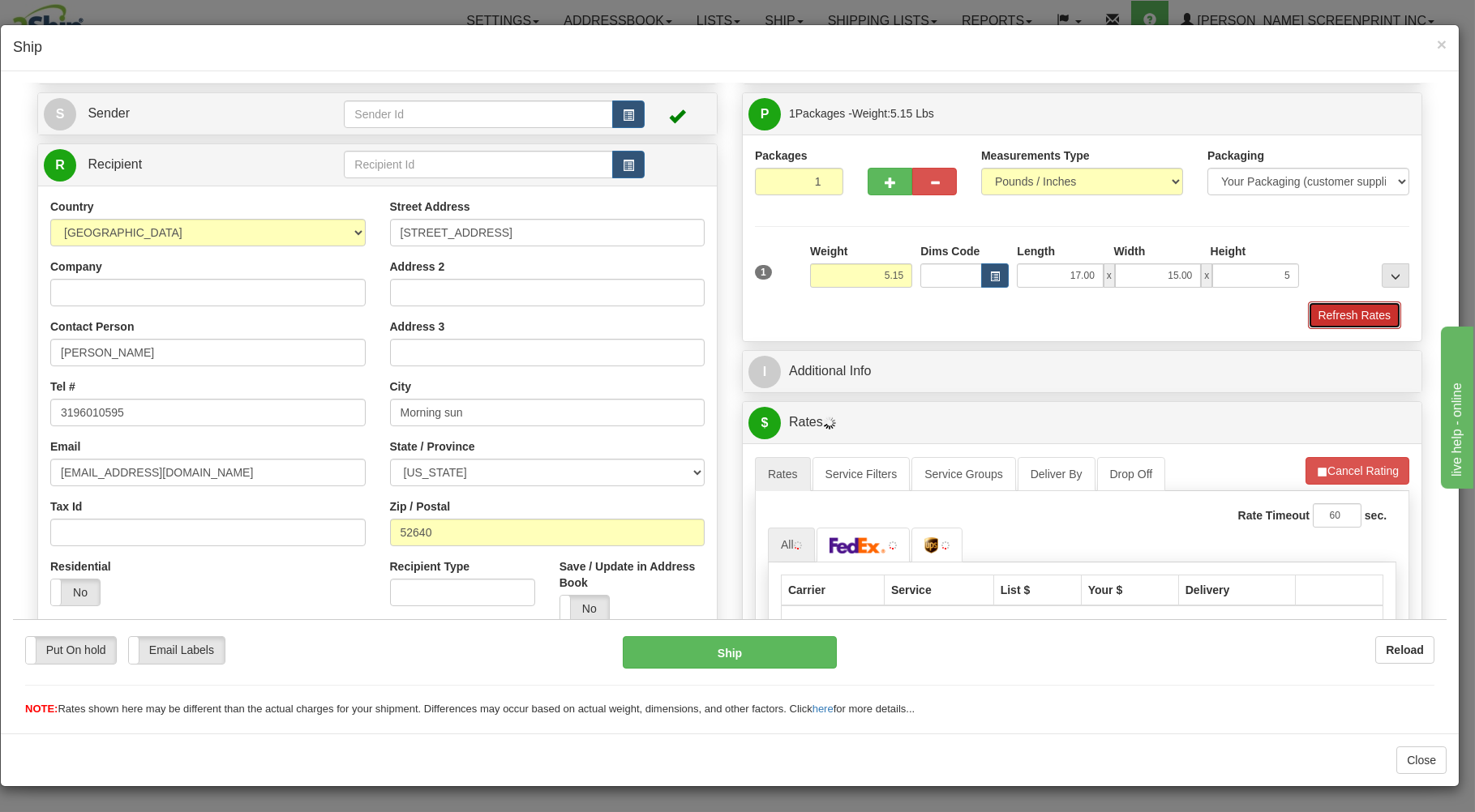
type input "5.00"
click at [1309, 310] on button "Refresh Rates" at bounding box center [1355, 314] width 93 height 28
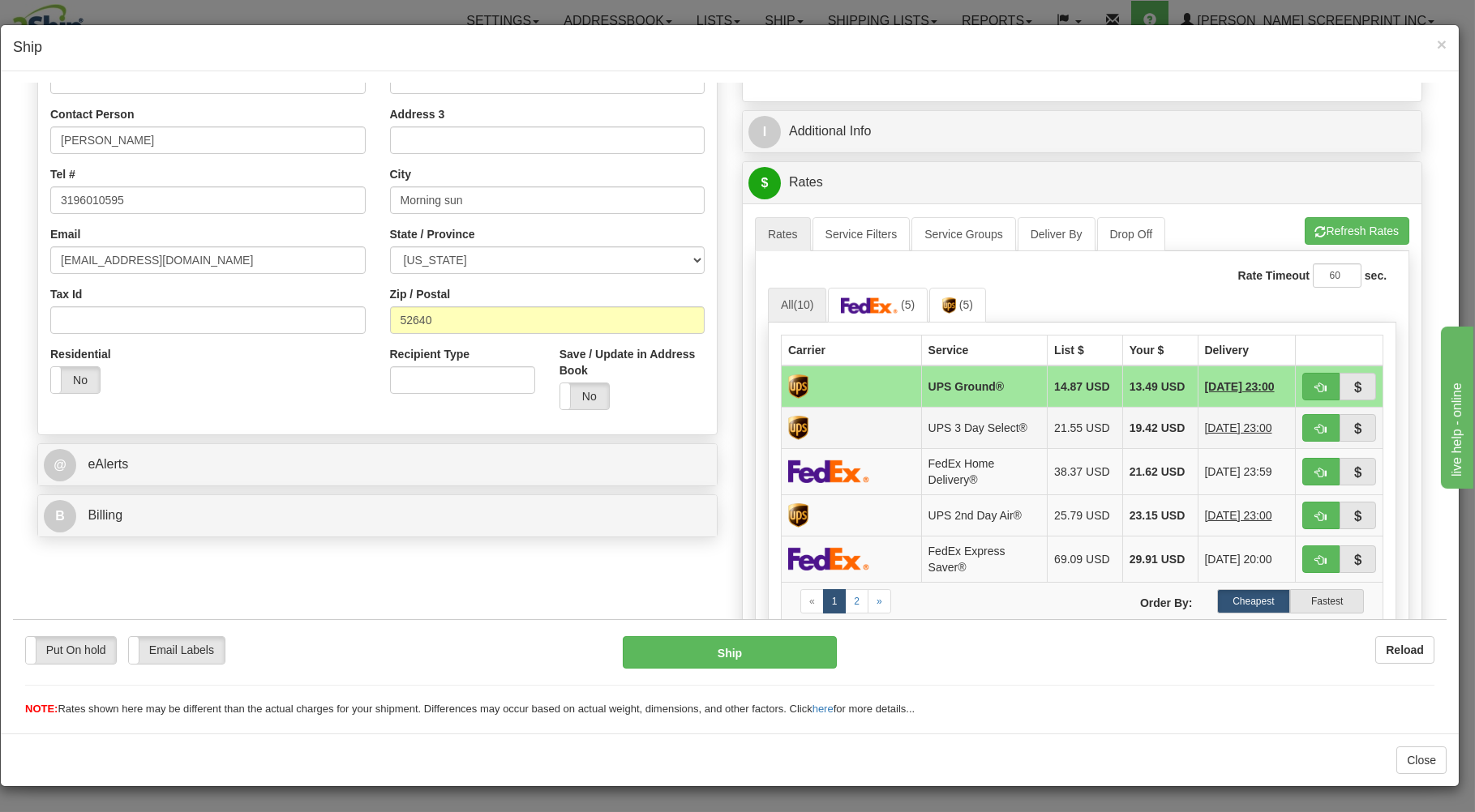
scroll to position [347, 0]
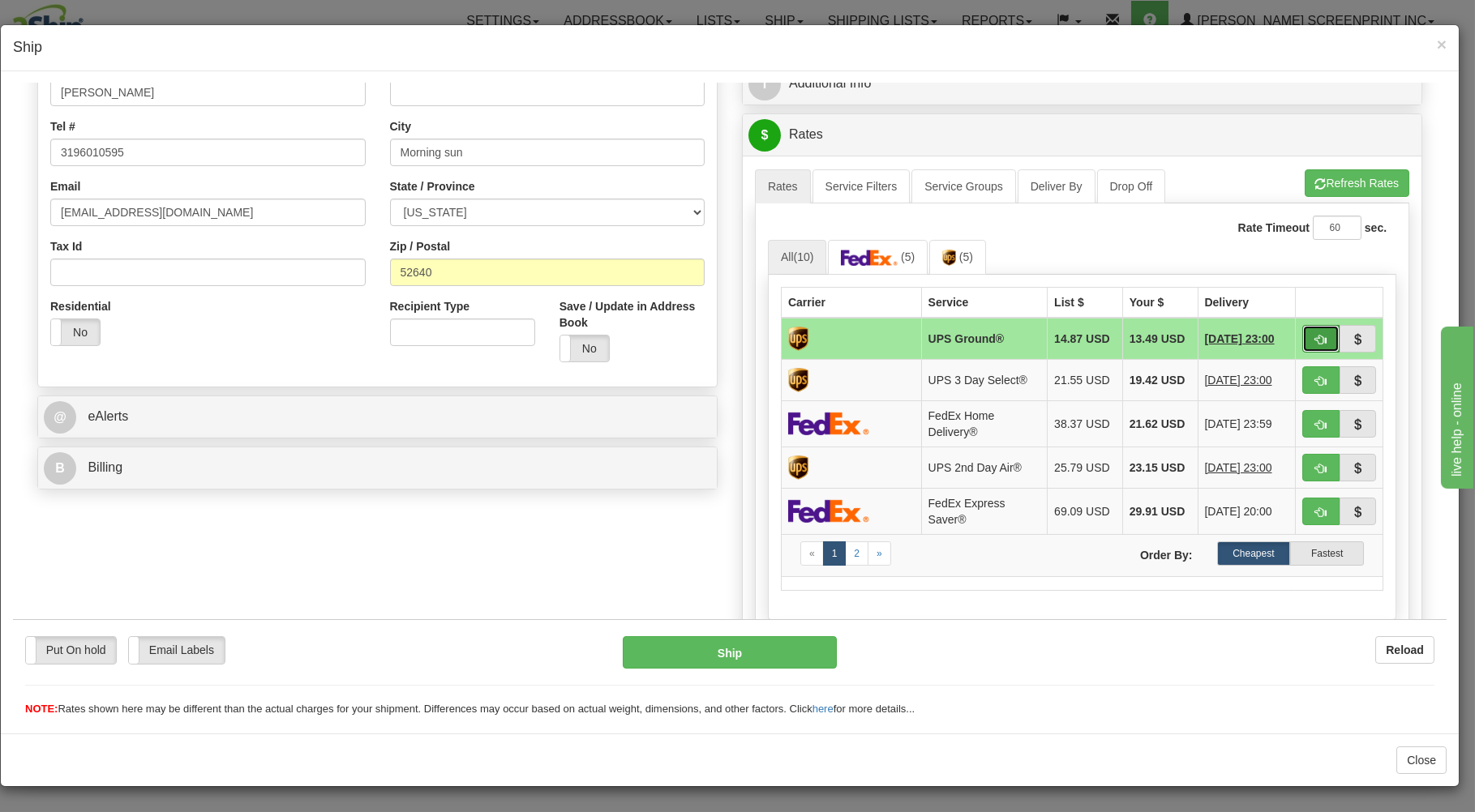
click at [1302, 338] on button "button" at bounding box center [1321, 337] width 37 height 28
type input "03"
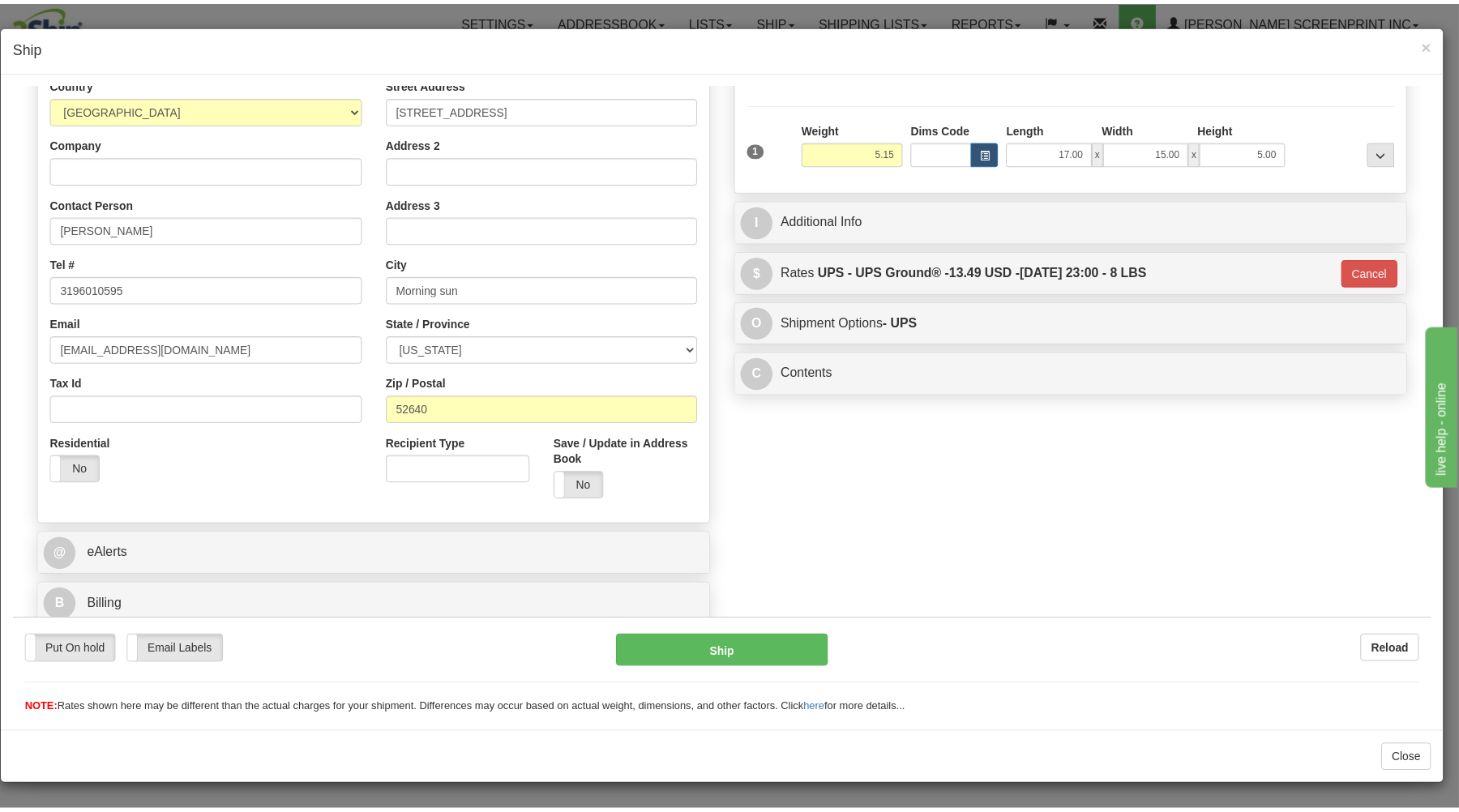
scroll to position [213, 0]
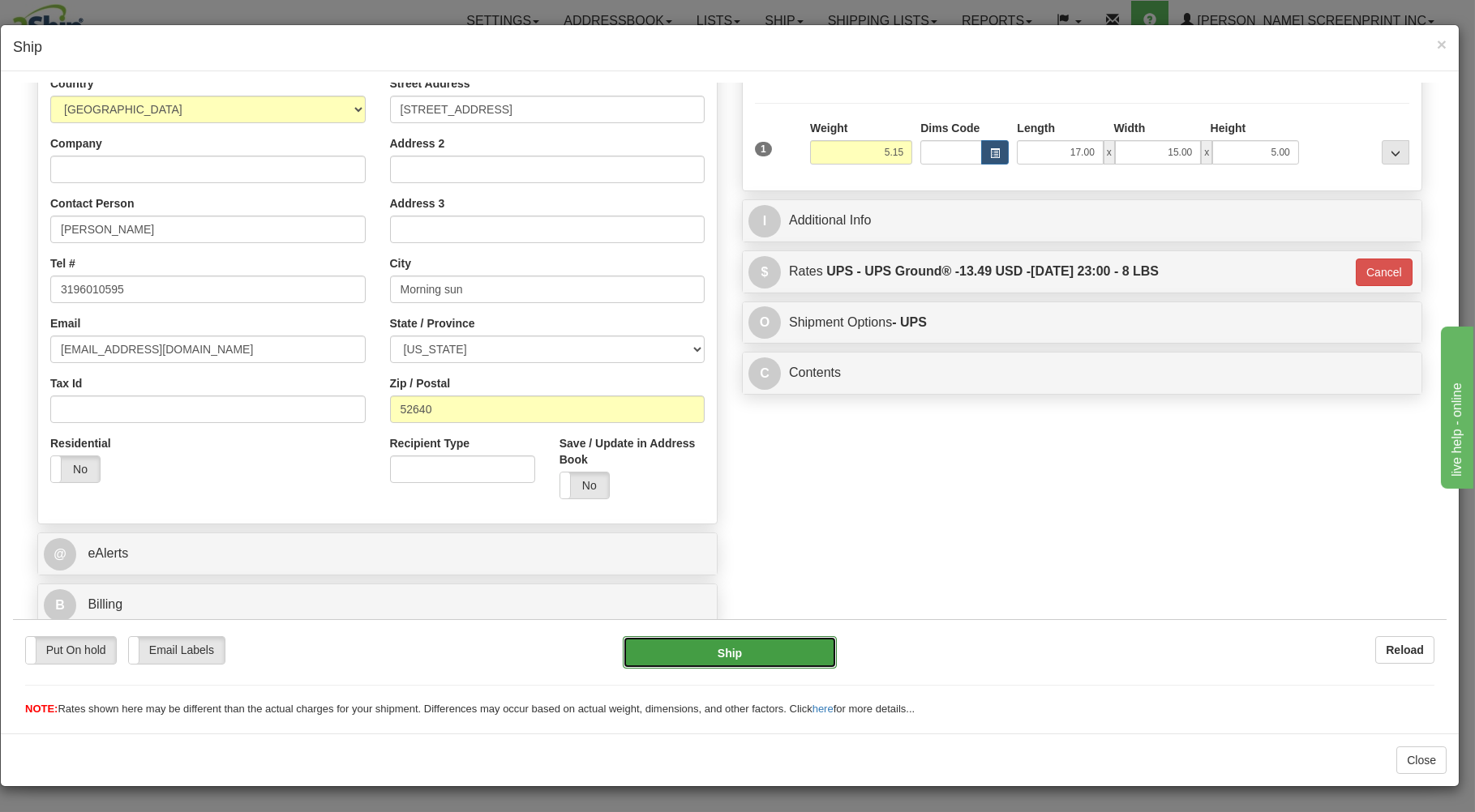
click at [713, 653] on button "Ship" at bounding box center [730, 651] width 215 height 33
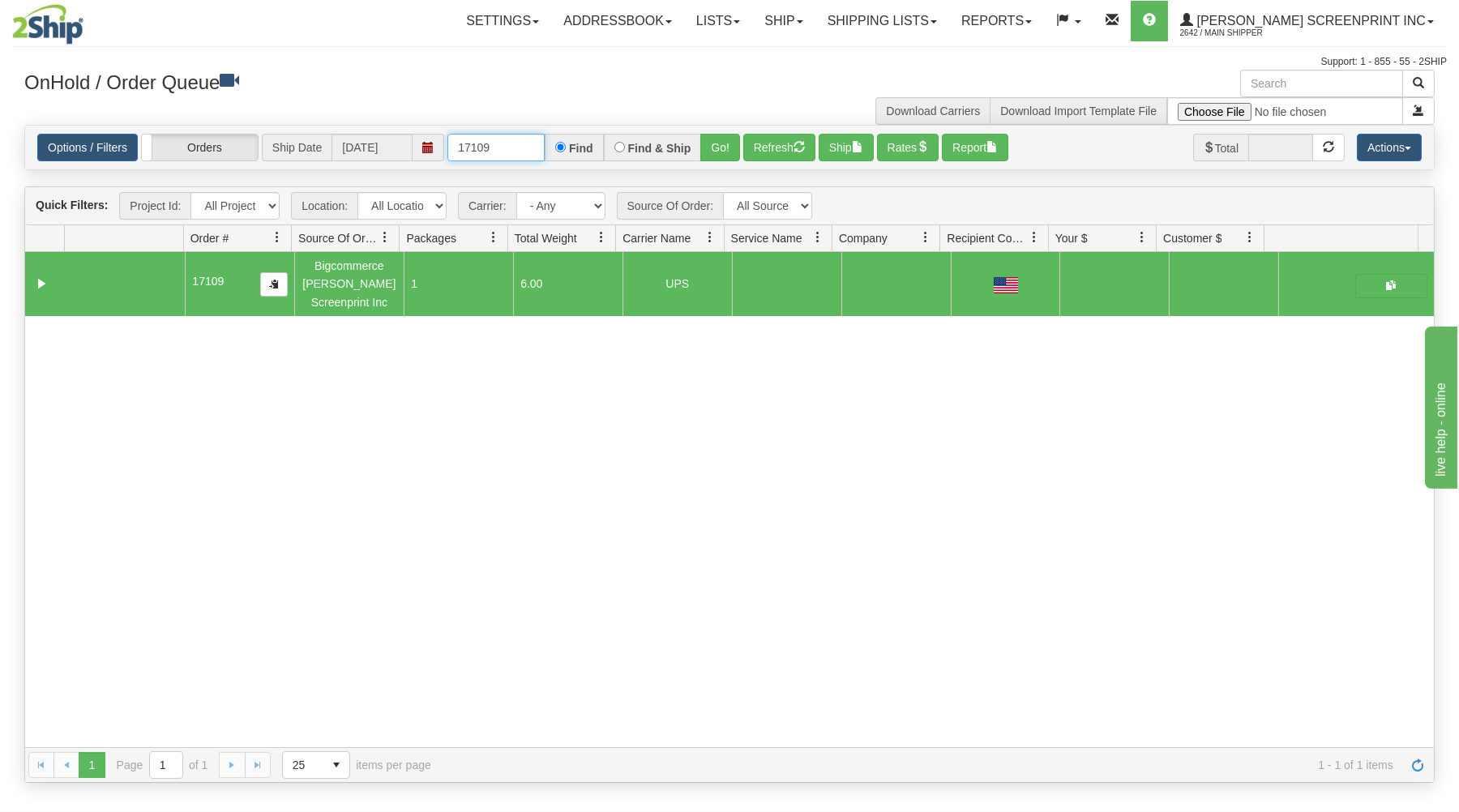
click at [514, 146] on input "17109" at bounding box center [496, 147] width 98 height 28
type input "1"
click at [459, 106] on div "OnHold / Order Queue Download Carriers Download Import Template File" at bounding box center [729, 97] width 1435 height 55
